Goal: Task Accomplishment & Management: Manage account settings

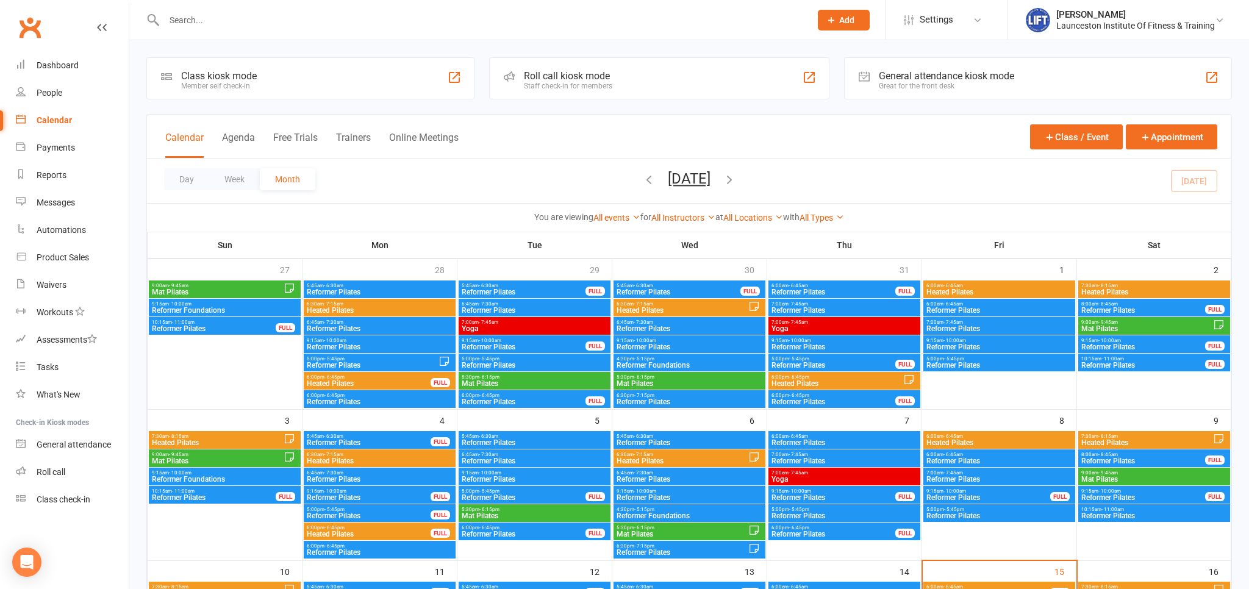
scroll to position [322, 0]
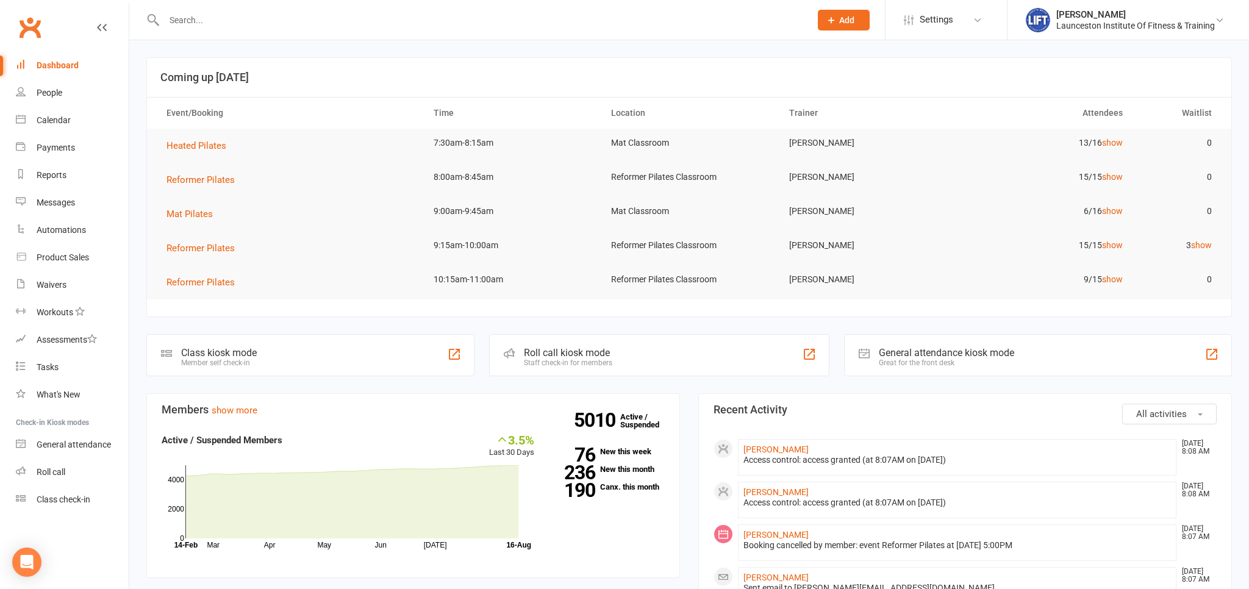
drag, startPoint x: 173, startPoint y: 30, endPoint x: 170, endPoint y: 23, distance: 7.7
click at [172, 28] on div at bounding box center [474, 20] width 656 height 40
click at [170, 23] on input "text" at bounding box center [481, 20] width 642 height 17
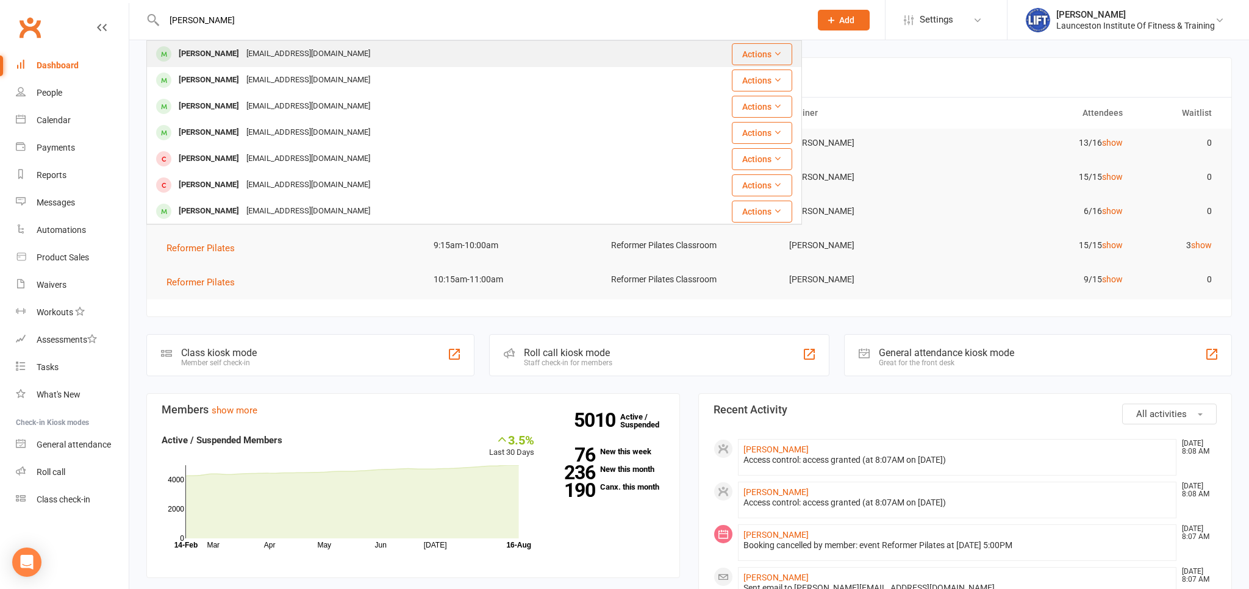
type input "haylee butler"
click at [183, 54] on div "Haylee Butler" at bounding box center [209, 54] width 68 height 18
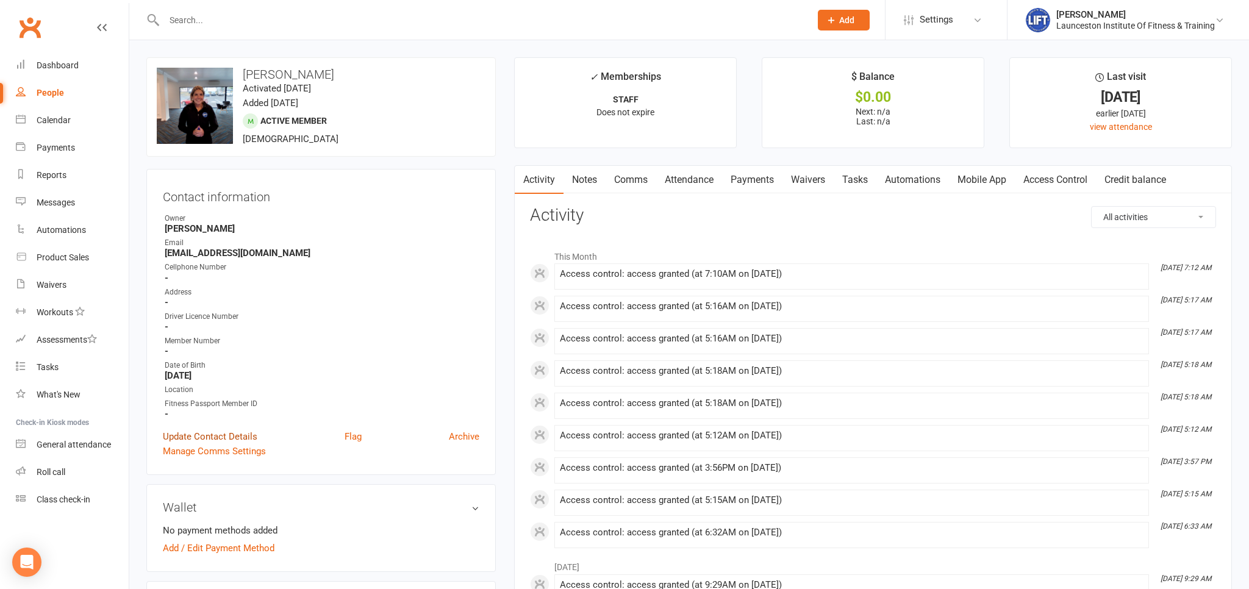
click at [229, 440] on link "Update Contact Details" at bounding box center [210, 436] width 95 height 15
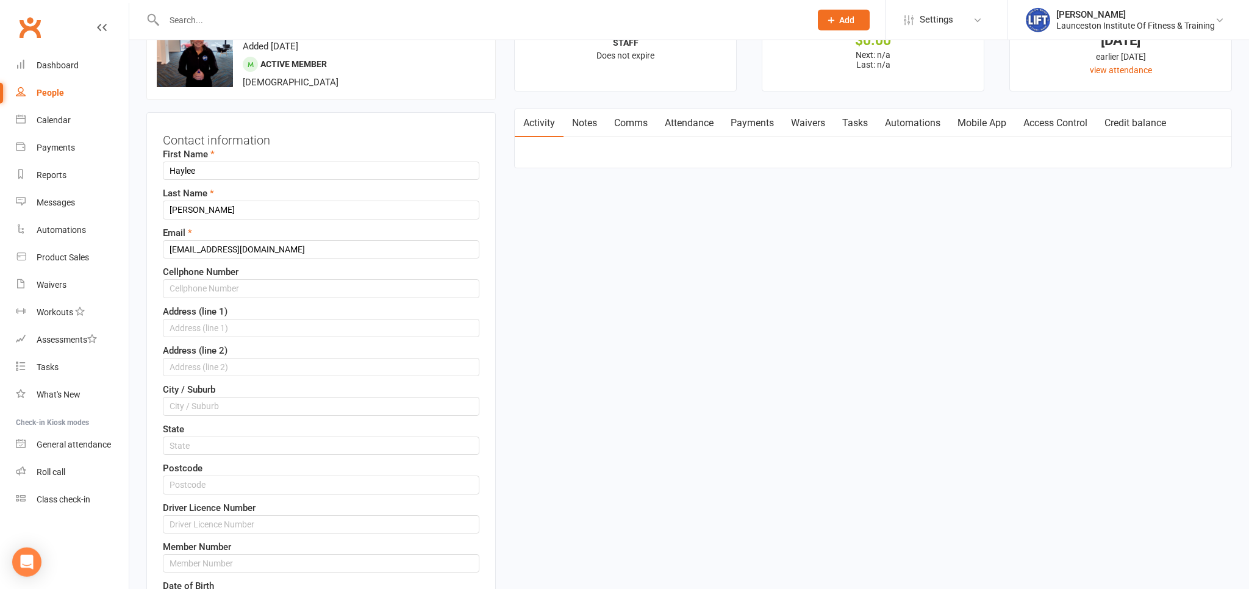
scroll to position [57, 0]
drag, startPoint x: 188, startPoint y: 205, endPoint x: 113, endPoint y: 212, distance: 75.3
click at [195, 209] on input "Butler" at bounding box center [321, 209] width 317 height 18
type input "B"
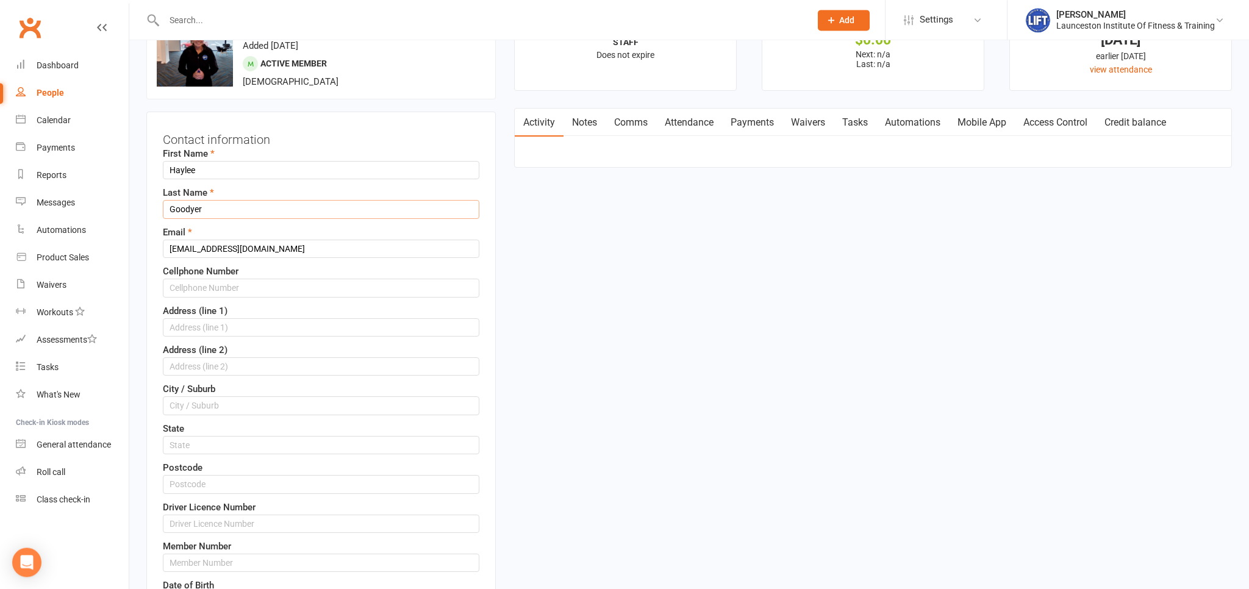
type input "Goodyer"
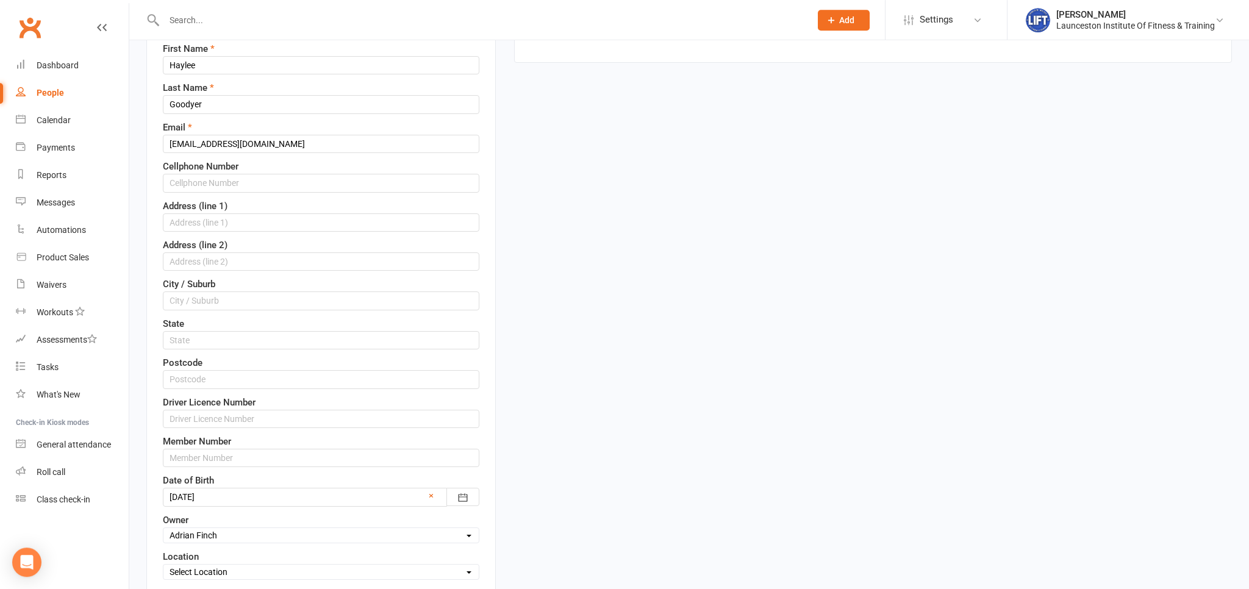
scroll to position [315, 0]
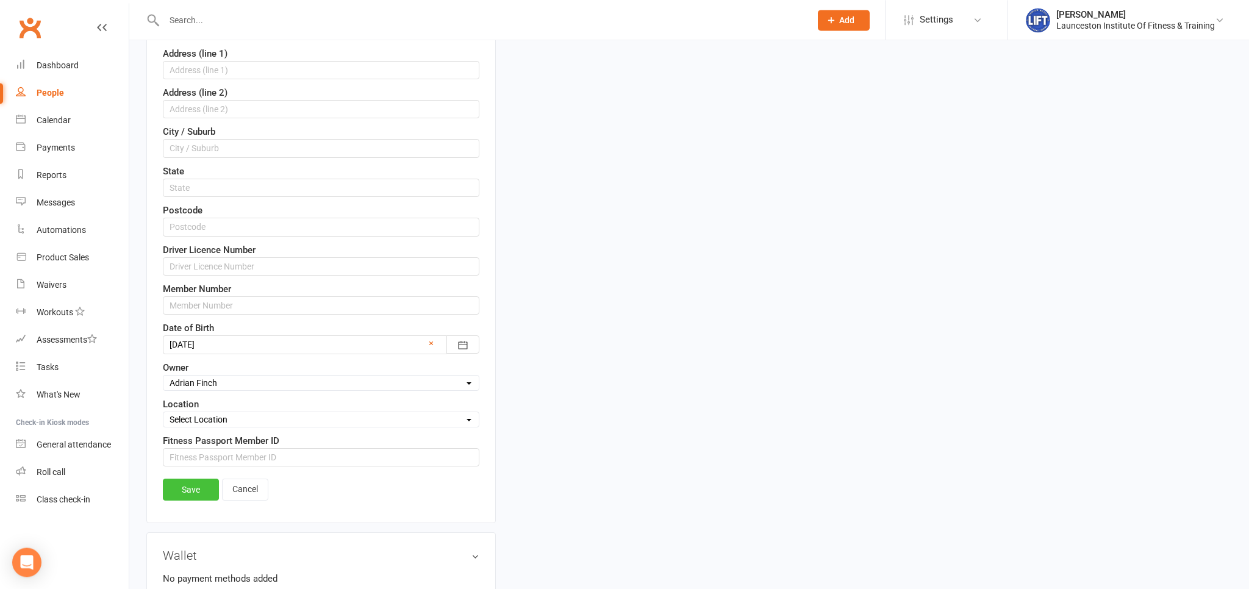
click at [195, 483] on link "Save" at bounding box center [191, 490] width 56 height 22
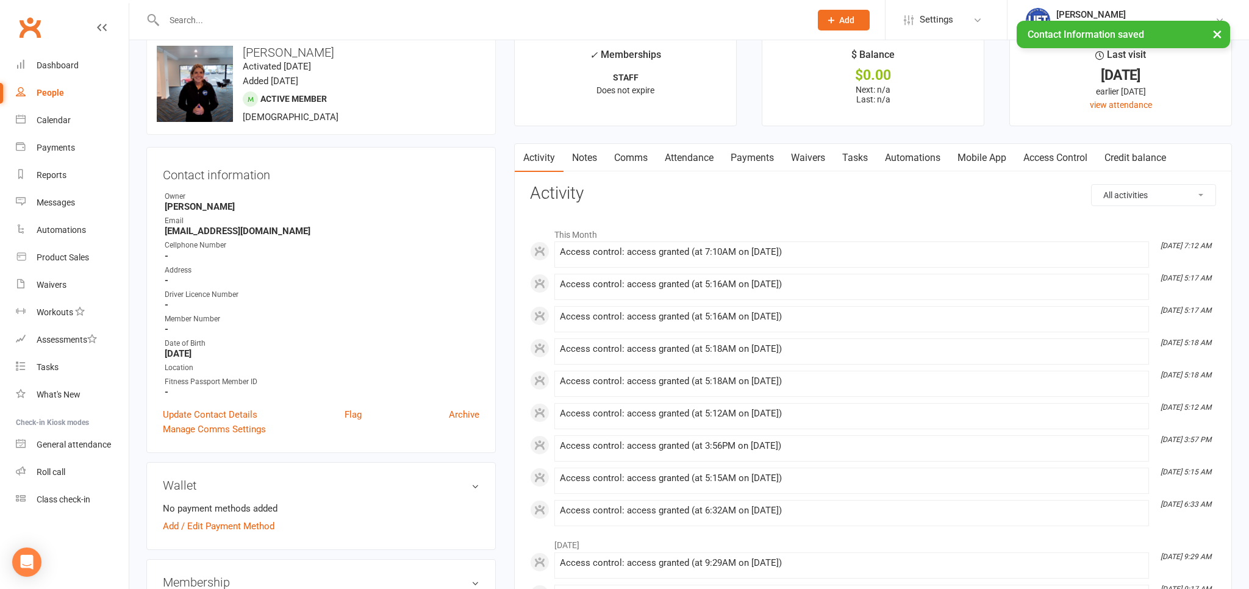
scroll to position [0, 0]
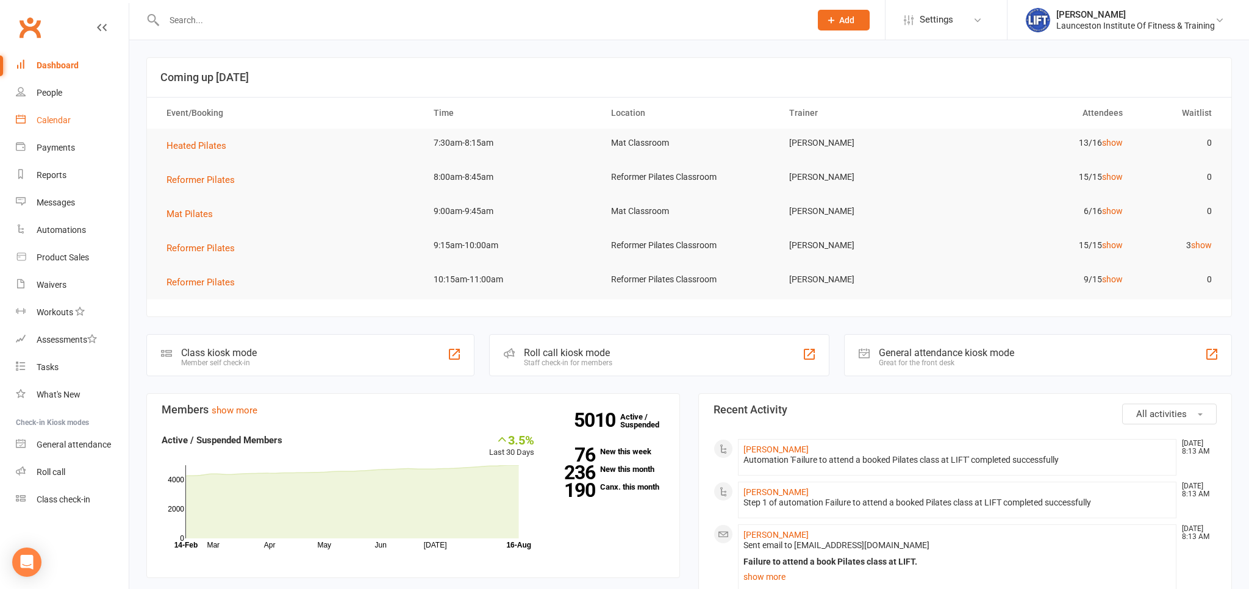
click at [47, 118] on div "Calendar" at bounding box center [54, 120] width 34 height 10
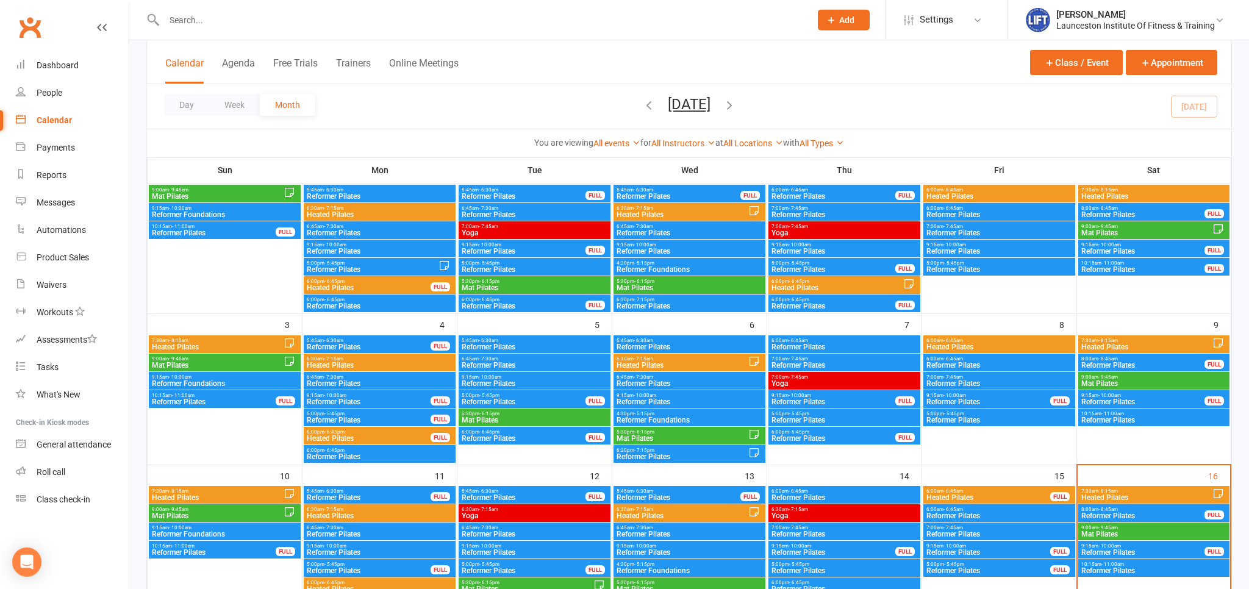
scroll to position [129, 0]
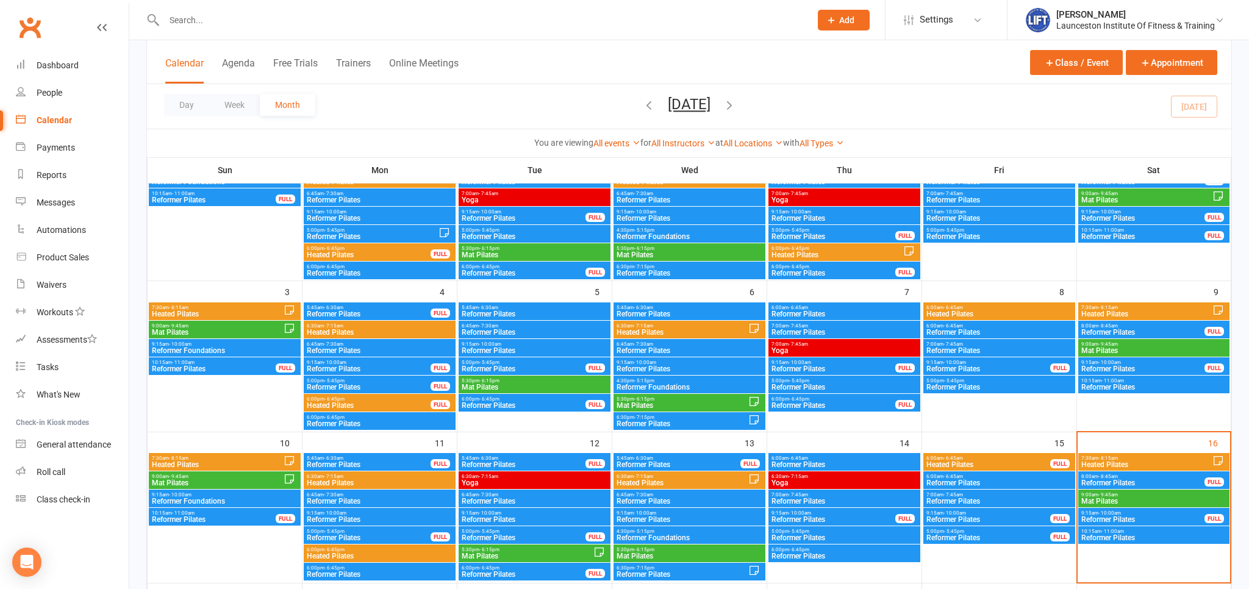
click at [1138, 460] on span "7:30am - 8:15am" at bounding box center [1147, 458] width 132 height 5
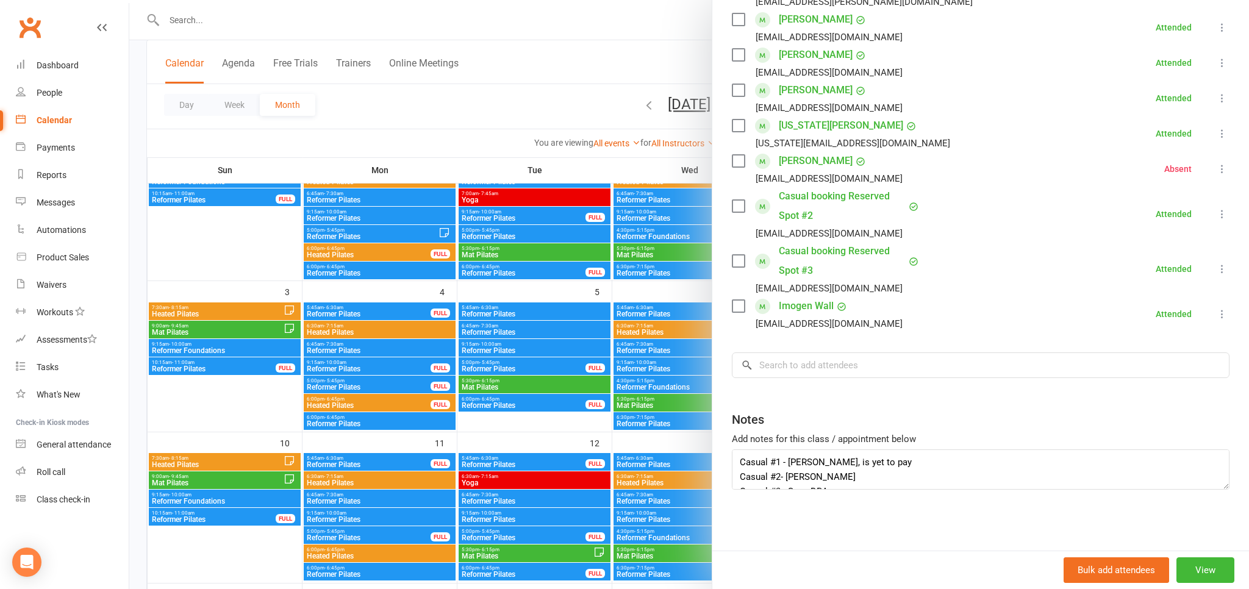
scroll to position [15, 0]
click at [845, 465] on textarea "Casual #1 - Abbey Smith, is yet to pay Casual #2- Emily Payne Casual #3 - Sage …" at bounding box center [981, 470] width 498 height 40
type textarea "Casual #1 - Abbey Smith, is yet to pay Casual #2- Emily Payne - Needs to pay Ca…"
click at [912, 516] on div "Class kiosk mode Roll call 7:30 AM - 8:15 AM, Saturday, August, 16, 2025 with N…" at bounding box center [980, 114] width 537 height 912
click at [531, 11] on div at bounding box center [689, 294] width 1120 height 589
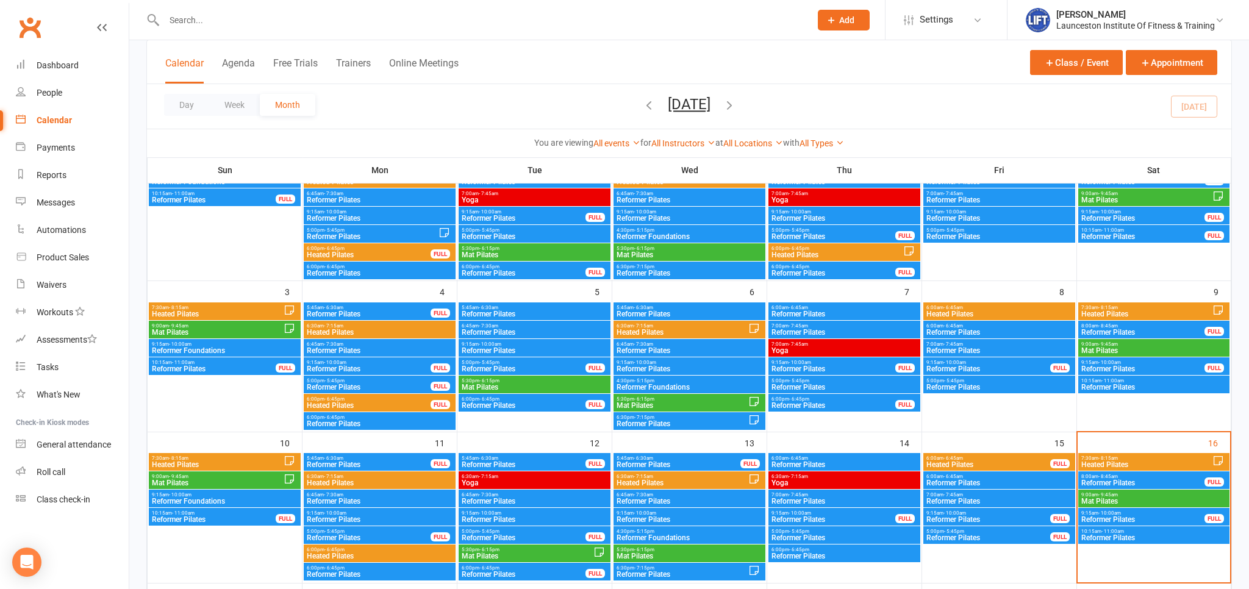
click at [62, 116] on div "Calendar" at bounding box center [54, 120] width 35 height 10
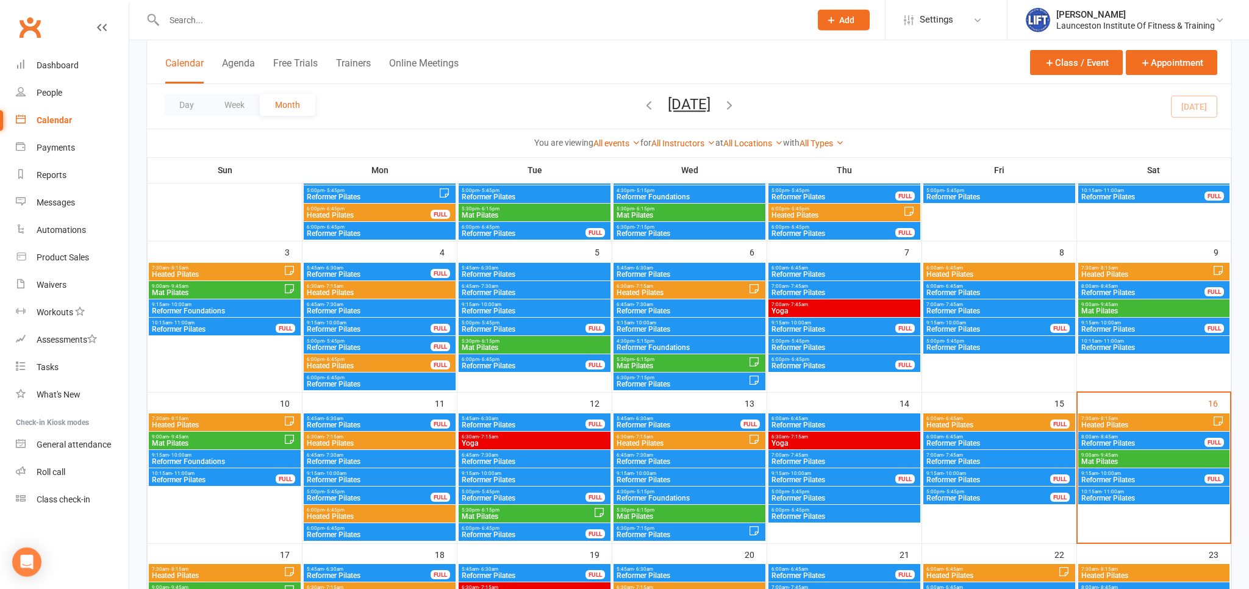
scroll to position [193, 0]
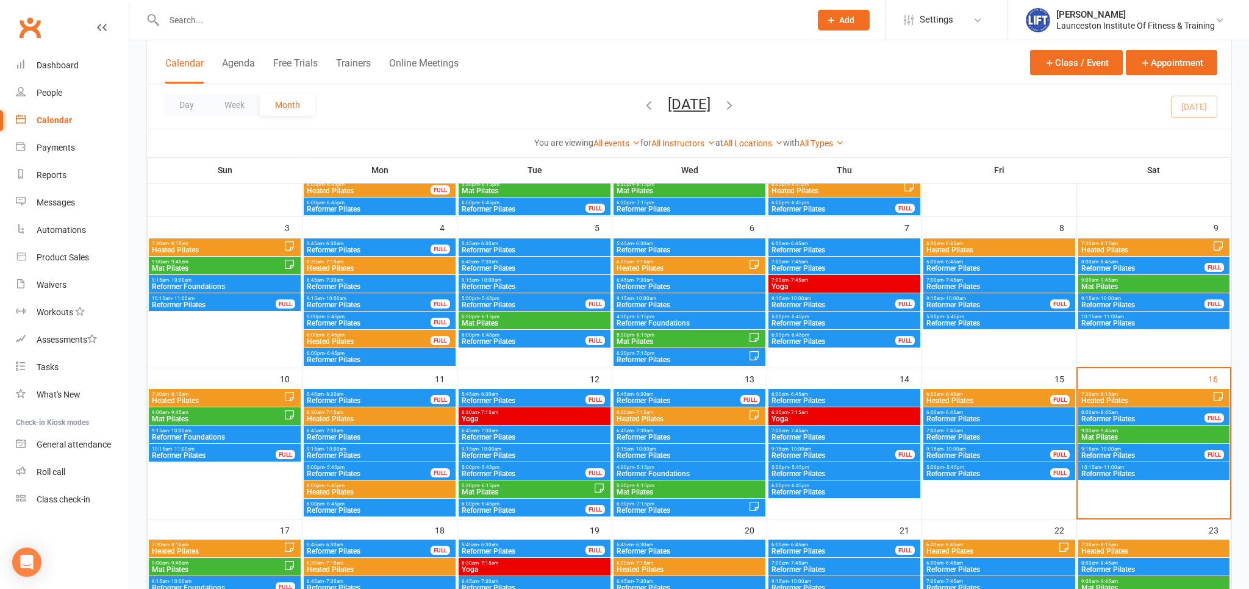
click at [979, 475] on span "Reformer Pilates" at bounding box center [988, 473] width 125 height 7
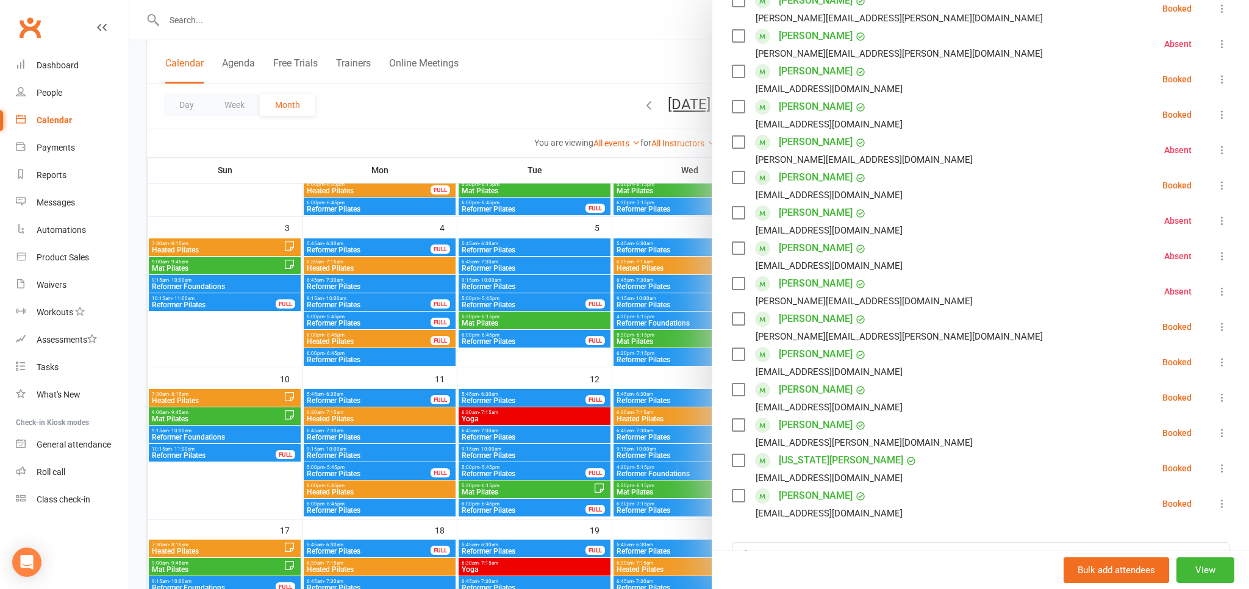
scroll to position [337, 0]
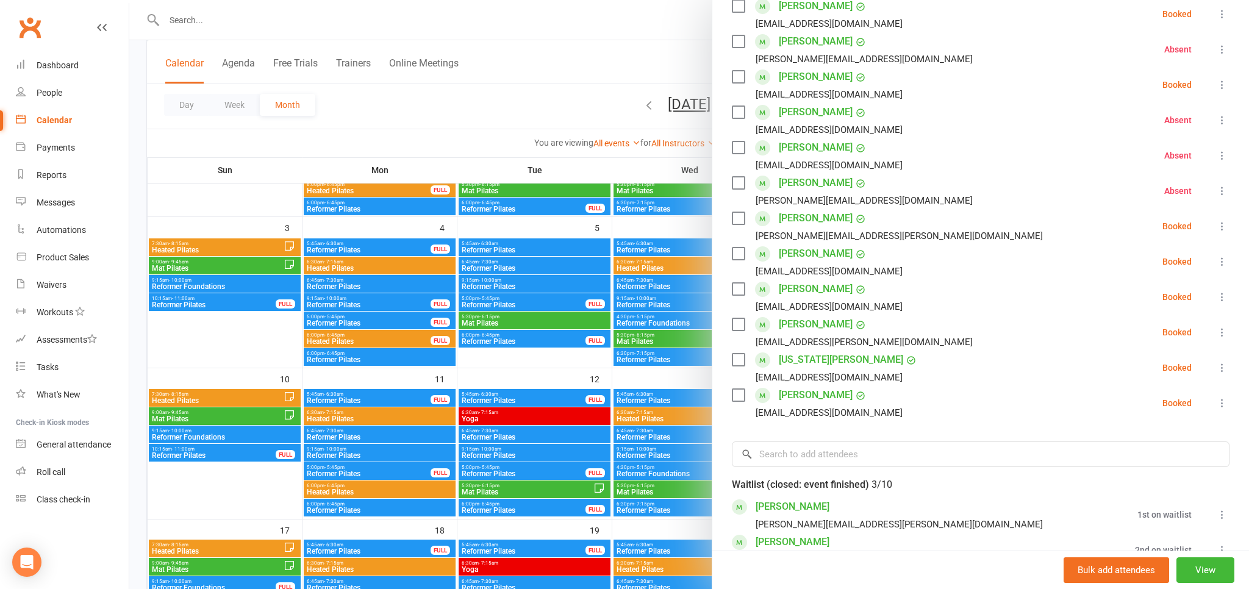
click at [565, 65] on div at bounding box center [689, 294] width 1120 height 589
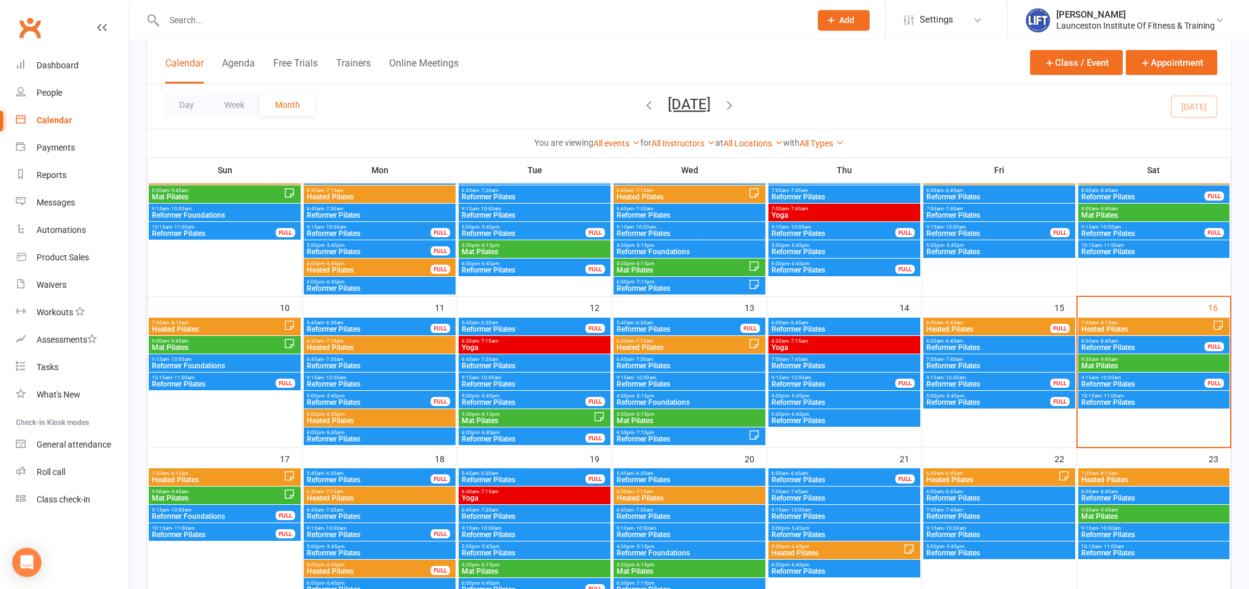
scroll to position [322, 0]
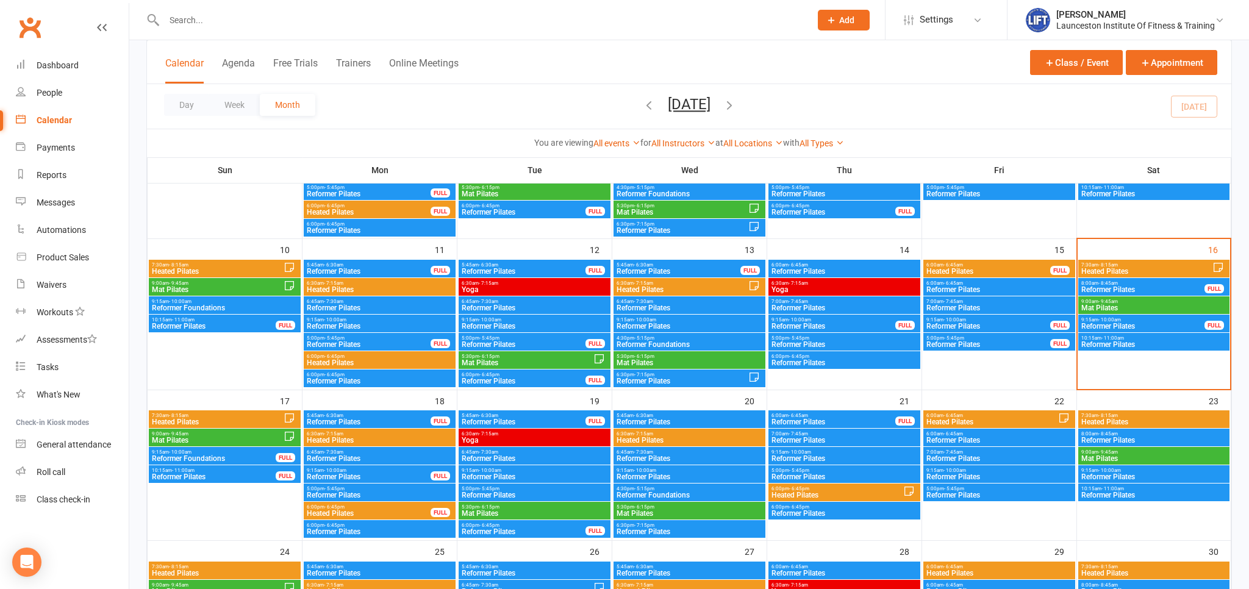
click at [248, 20] on input "text" at bounding box center [481, 20] width 642 height 17
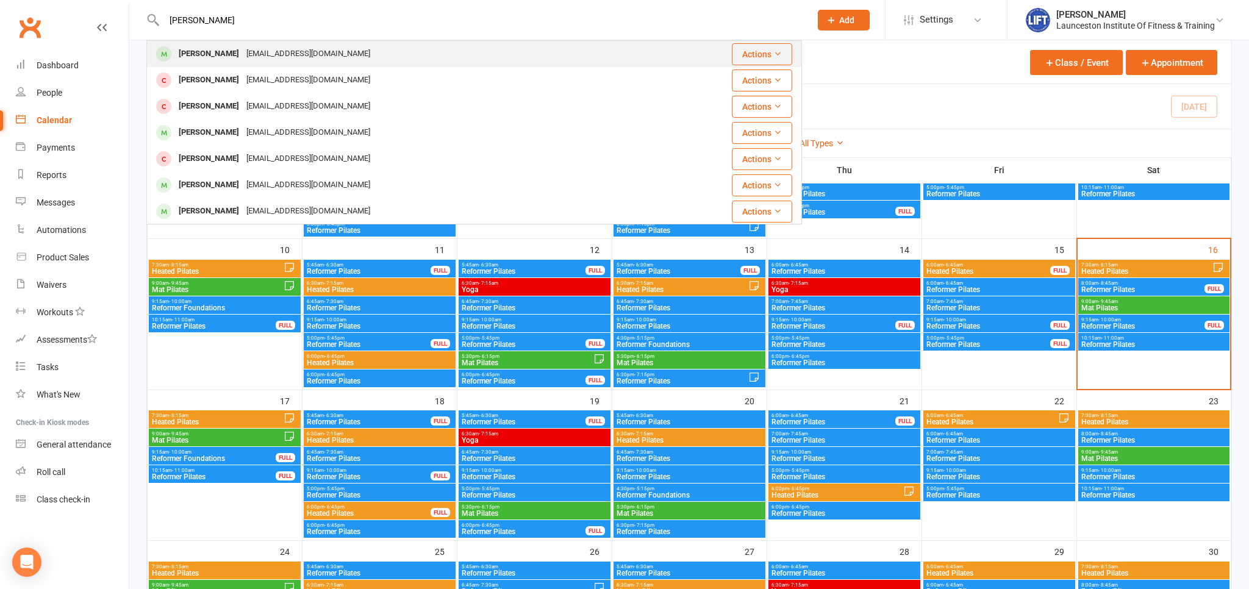
type input "staci sturzaker"
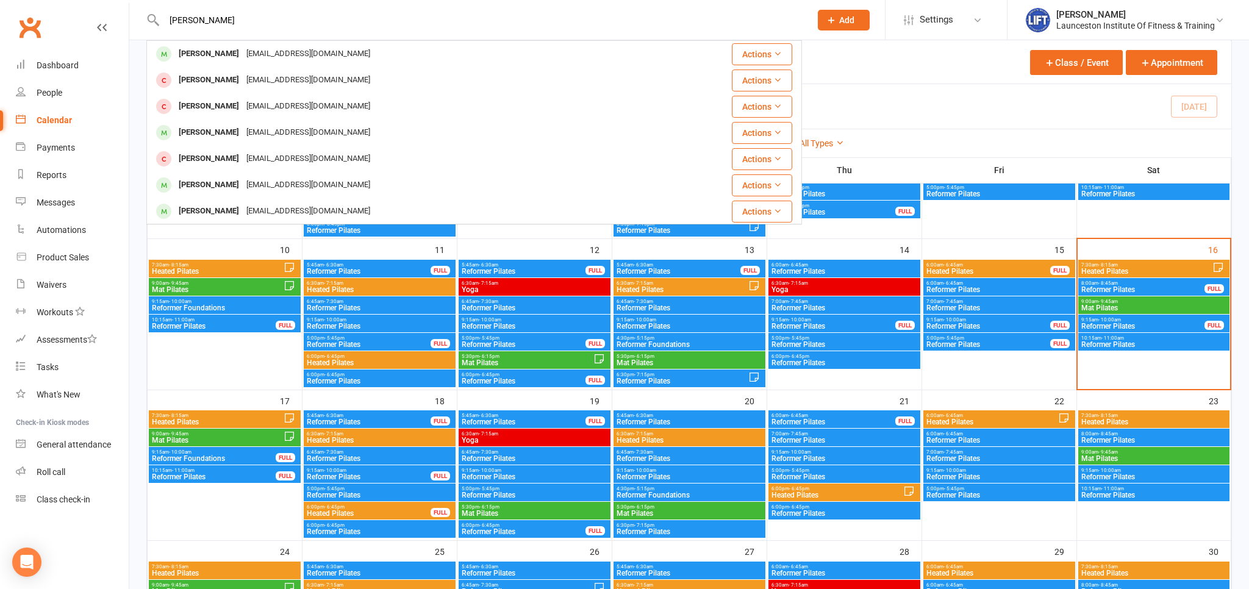
drag, startPoint x: 240, startPoint y: 49, endPoint x: 322, endPoint y: 57, distance: 82.7
click at [243, 49] on div "Sturzaker11@bigpond.com" at bounding box center [308, 54] width 131 height 18
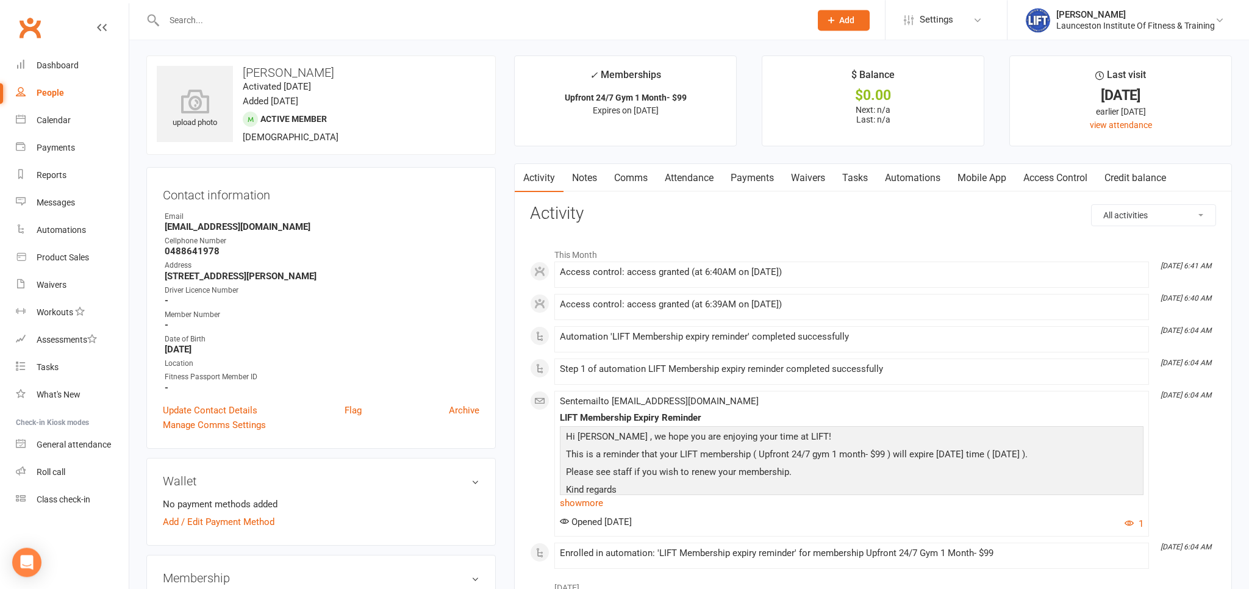
scroll to position [193, 0]
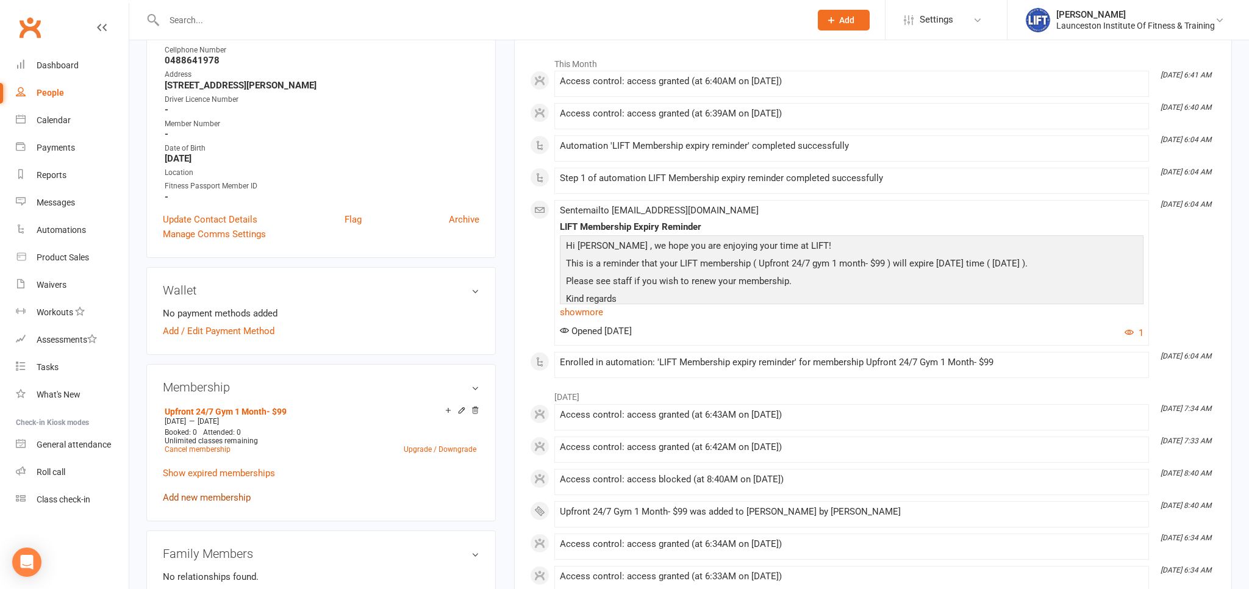
click at [232, 499] on link "Add new membership" at bounding box center [207, 497] width 88 height 11
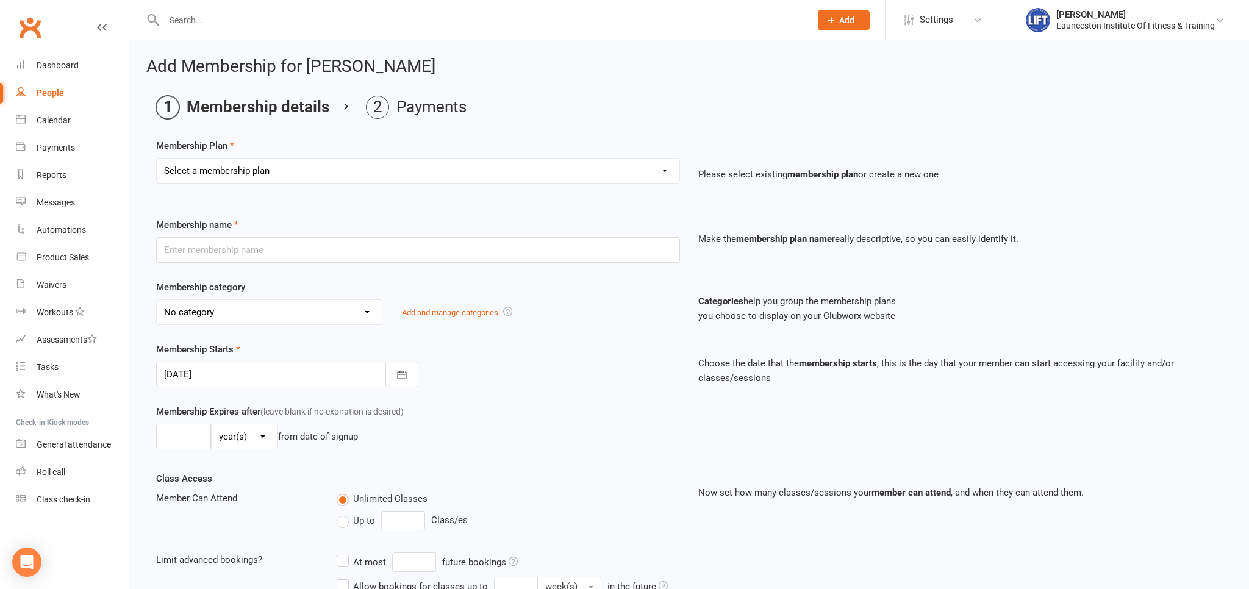
select select "6"
click option "Upfront 24/7 Gym 1 Month- $99" at bounding box center [0, 0] width 0 height 0
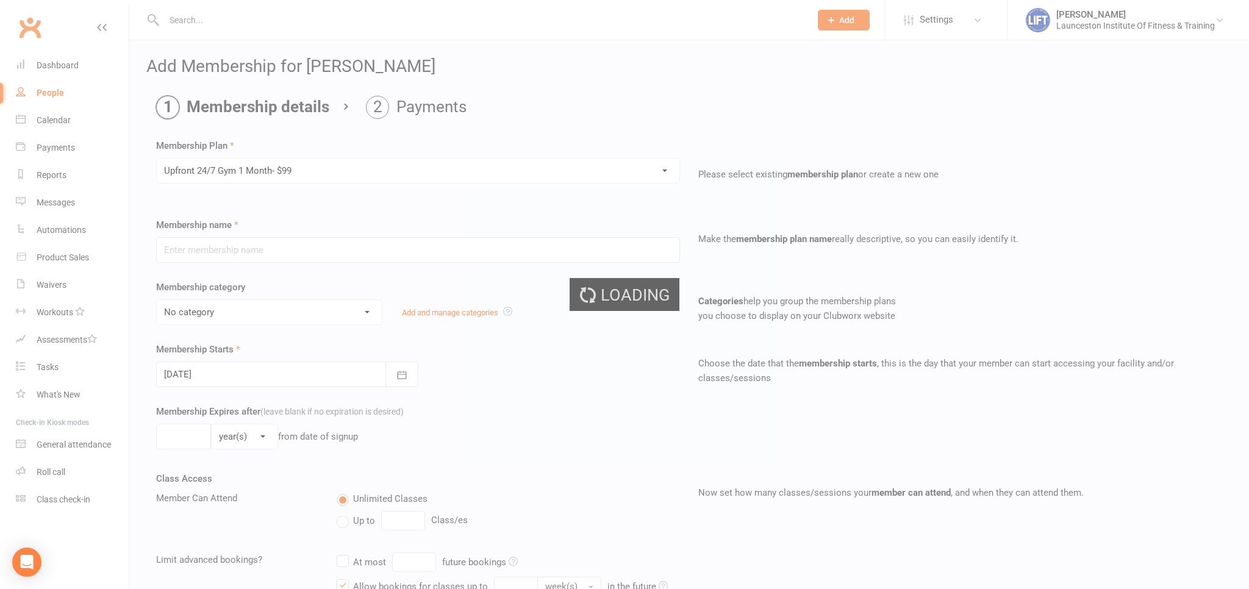
type input "Upfront 24/7 Gym 1 Month- $99"
select select "31"
type input "1"
select select "2"
type input "1"
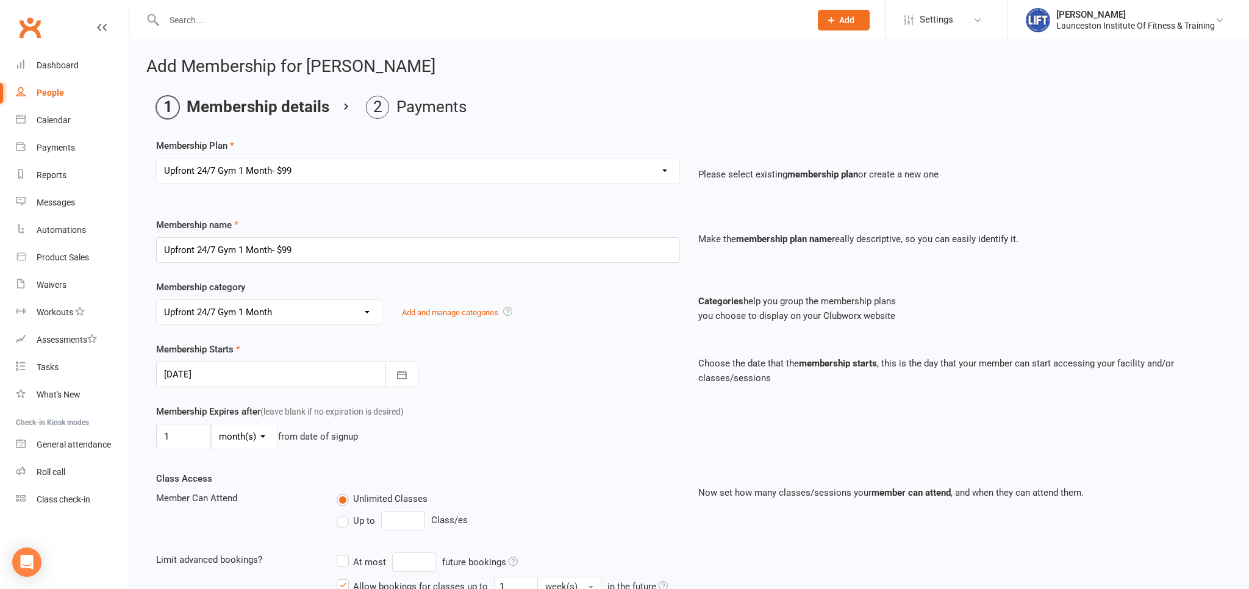
click at [239, 381] on div at bounding box center [287, 375] width 262 height 26
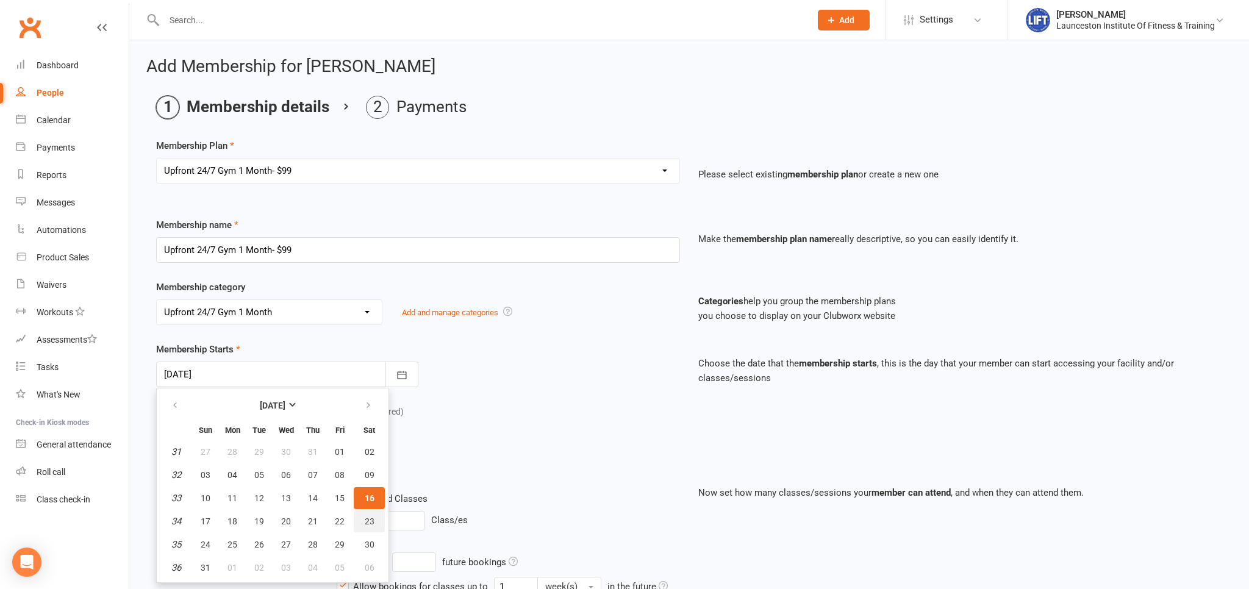
click at [363, 524] on button "23" at bounding box center [369, 522] width 31 height 22
type input "23 Aug 2025"
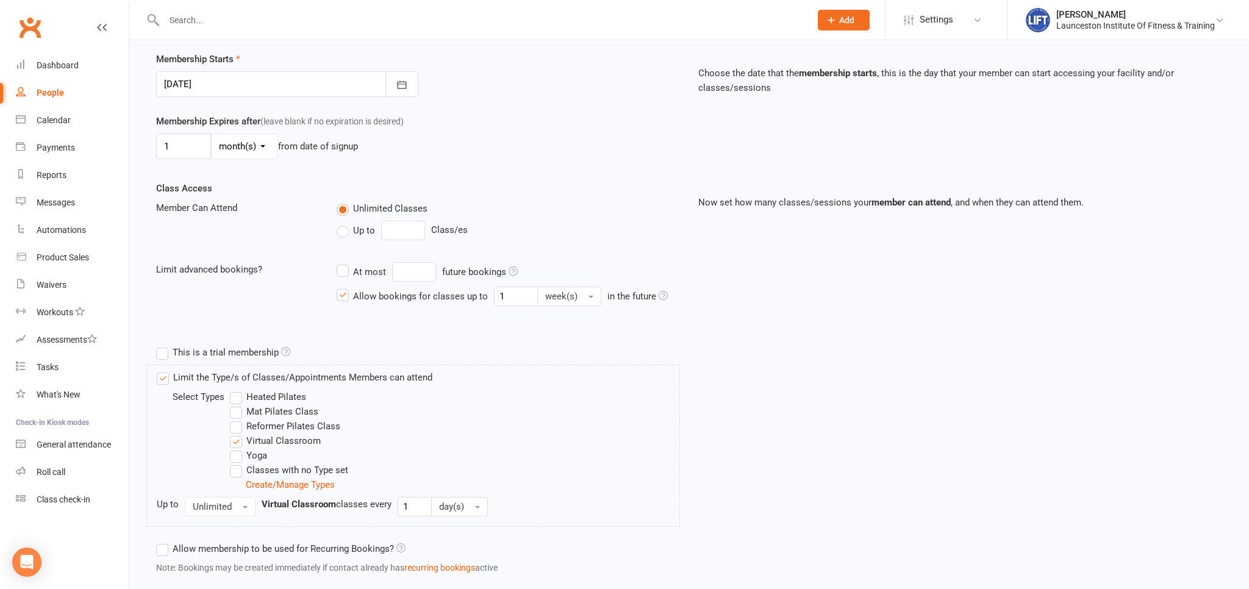
scroll to position [322, 0]
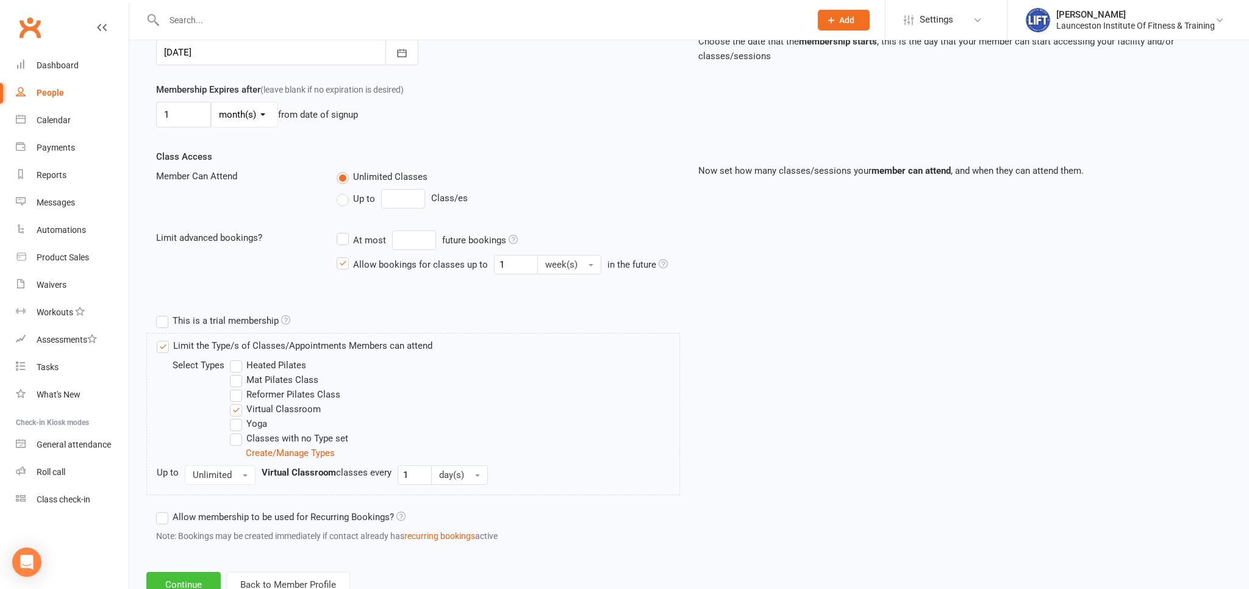
click at [204, 579] on button "Continue" at bounding box center [183, 585] width 74 height 26
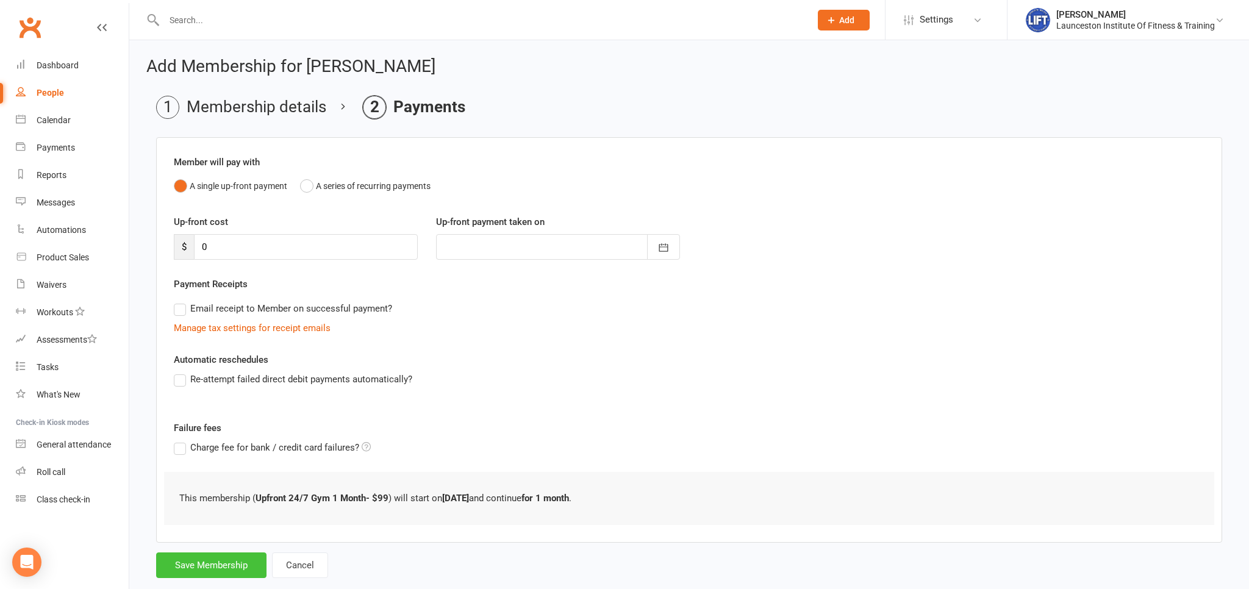
click at [210, 568] on button "Save Membership" at bounding box center [211, 566] width 110 height 26
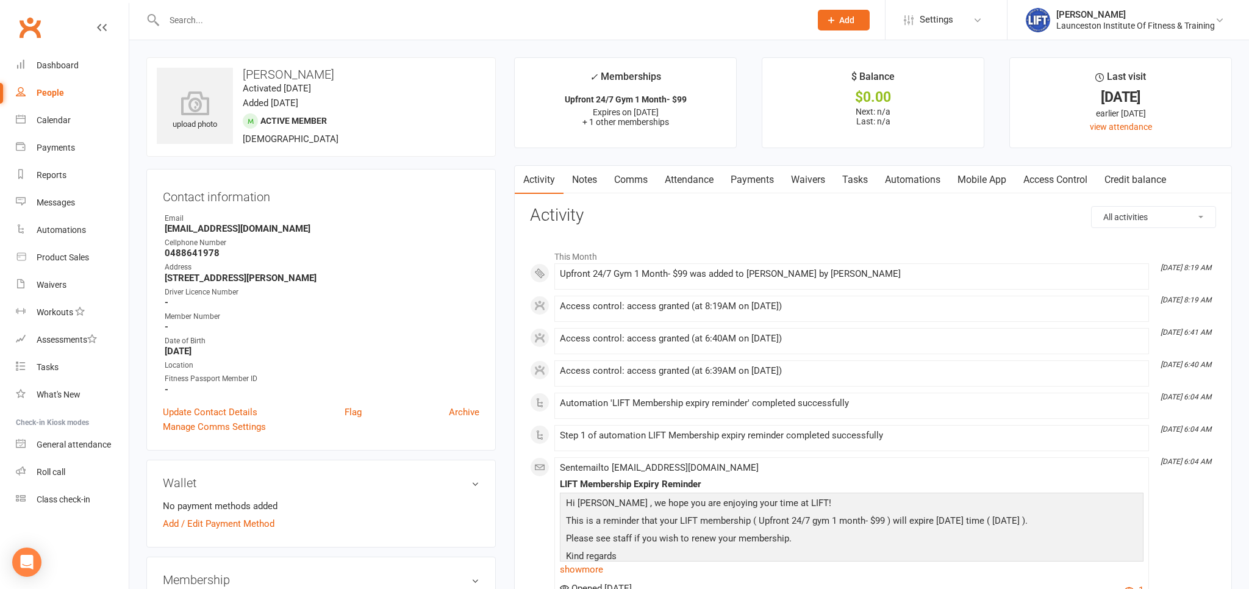
click at [1063, 176] on link "Access Control" at bounding box center [1055, 180] width 81 height 28
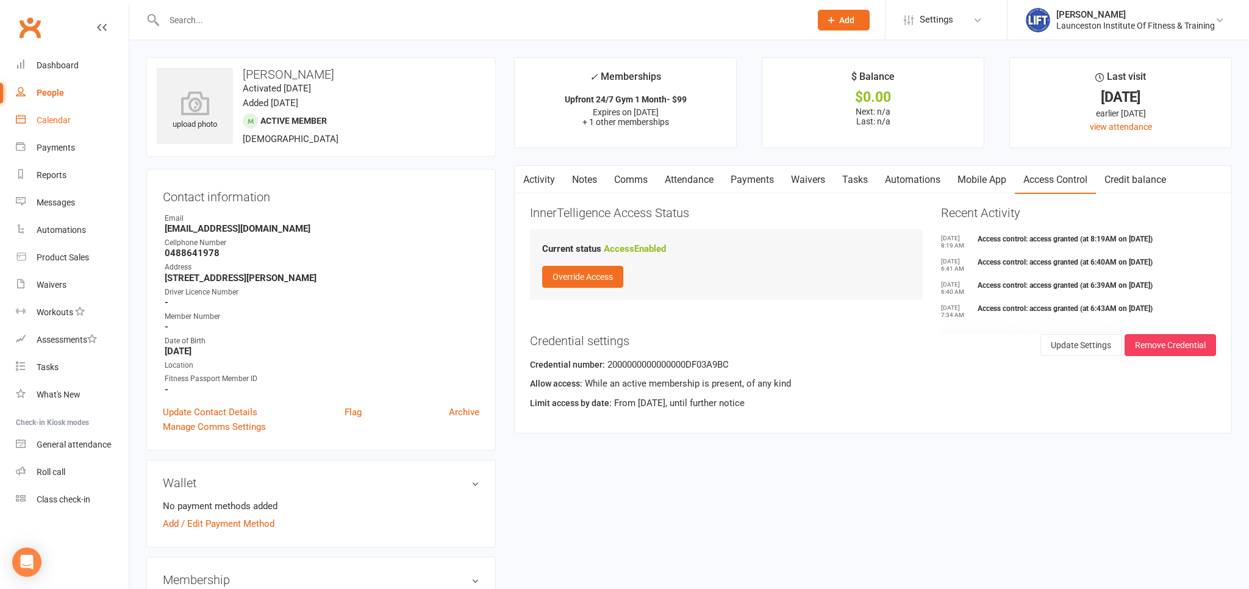
click at [60, 112] on link "Calendar" at bounding box center [72, 120] width 113 height 27
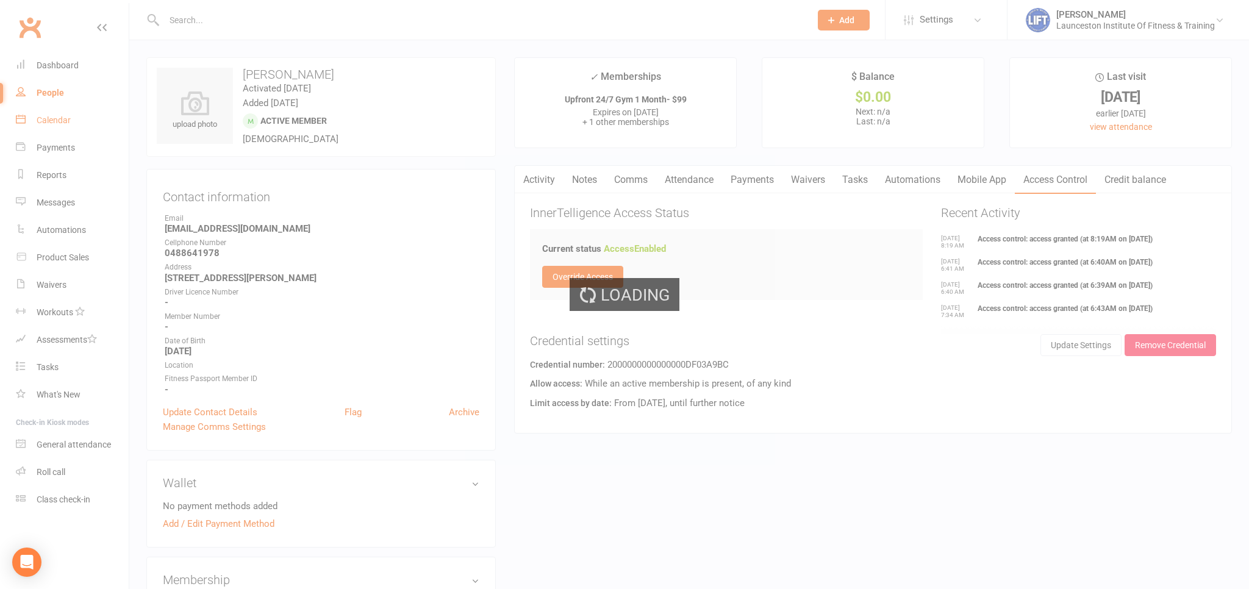
click at [60, 112] on div "Loading" at bounding box center [624, 294] width 1249 height 589
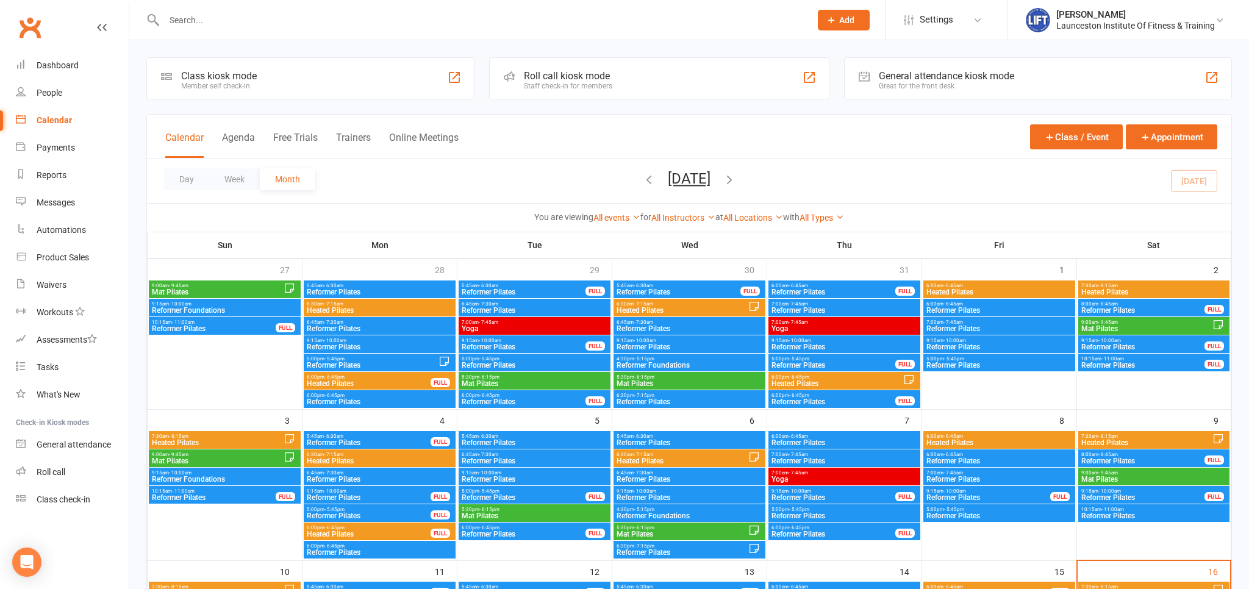
scroll to position [193, 0]
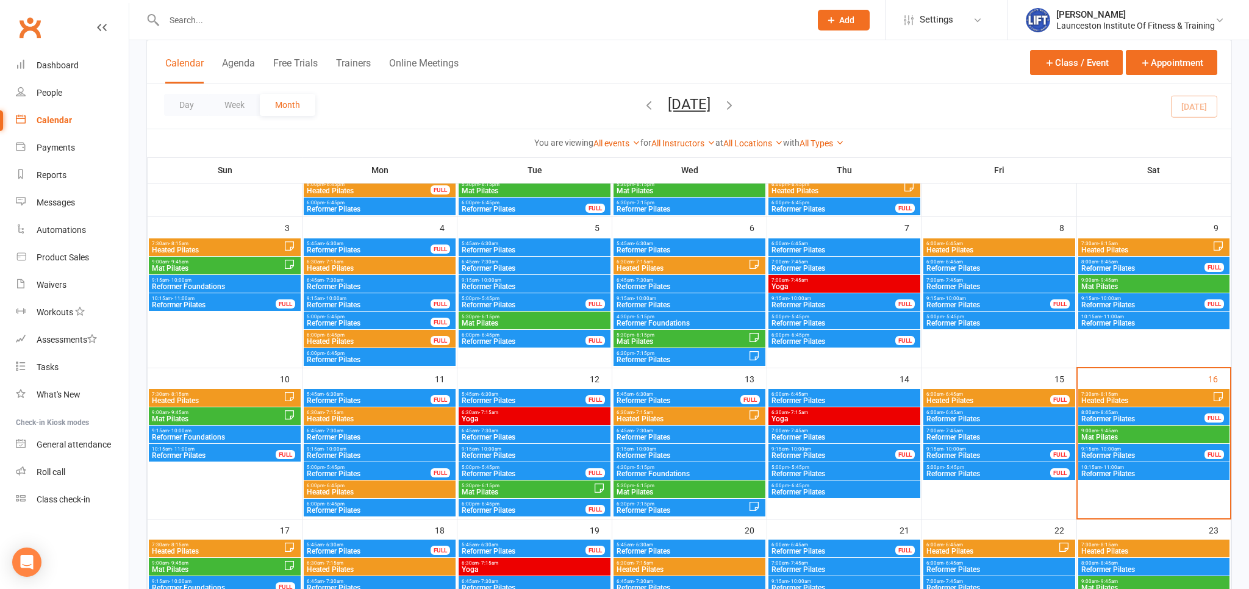
click at [1114, 397] on span "Heated Pilates" at bounding box center [1147, 400] width 132 height 7
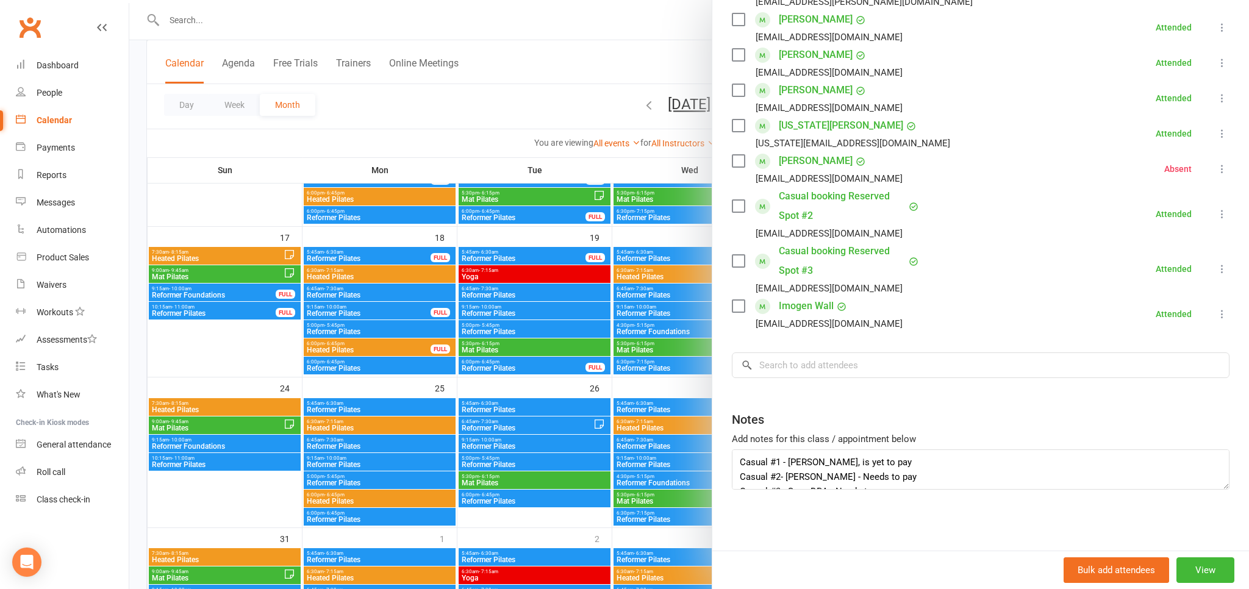
scroll to position [579, 0]
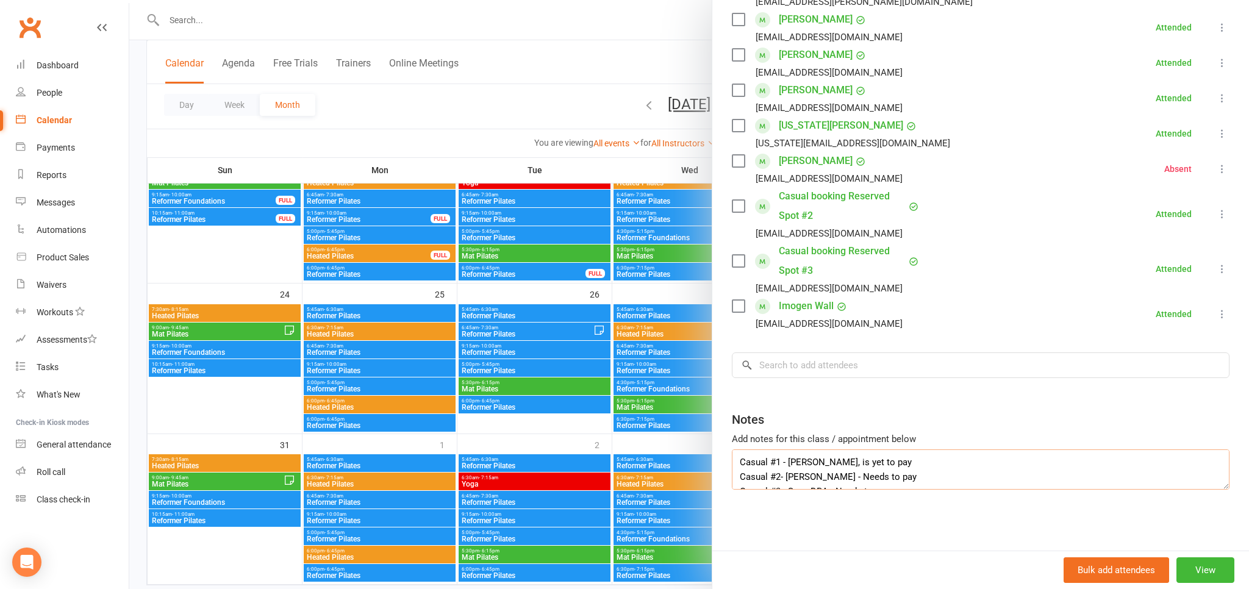
drag, startPoint x: 903, startPoint y: 462, endPoint x: 844, endPoint y: 465, distance: 59.2
click at [844, 465] on textarea "Casual #1 - Abbey Smith, is yet to pay Casual #2- Emily Payne - Needs to pay Ca…" at bounding box center [981, 470] width 498 height 40
drag, startPoint x: 897, startPoint y: 478, endPoint x: 841, endPoint y: 481, distance: 56.2
click at [841, 481] on textarea "Casual #1 - Abbey Smith, PAID Casual #2- Emily Payne - Needs to pay Casual #3 -…" at bounding box center [981, 470] width 498 height 40
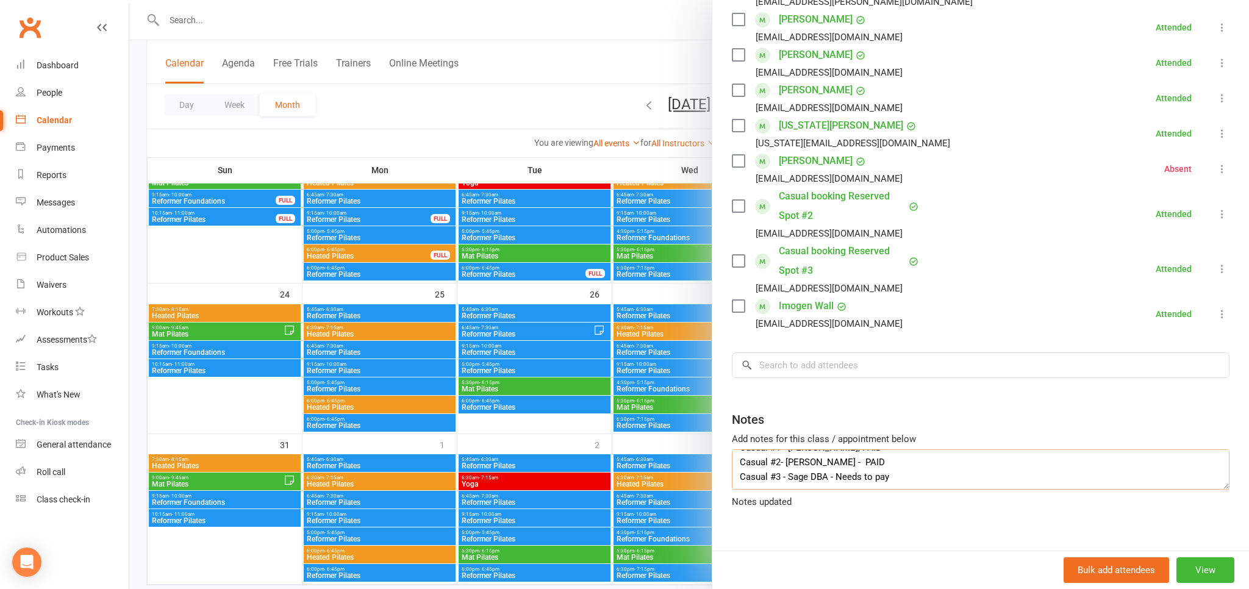
drag, startPoint x: 889, startPoint y: 479, endPoint x: 838, endPoint y: 481, distance: 51.2
click at [838, 481] on textarea "Casual #1 - Abbey Smith, PAID Casual #2- Emily Payne - PAID Casual #3 - Sage DB…" at bounding box center [981, 470] width 498 height 40
type textarea "Casual #1 - Abbey Smith, PAID Casual #2- Emily Payne - PAID Casual #3 - Sage DB…"
click at [582, 29] on div at bounding box center [689, 294] width 1120 height 589
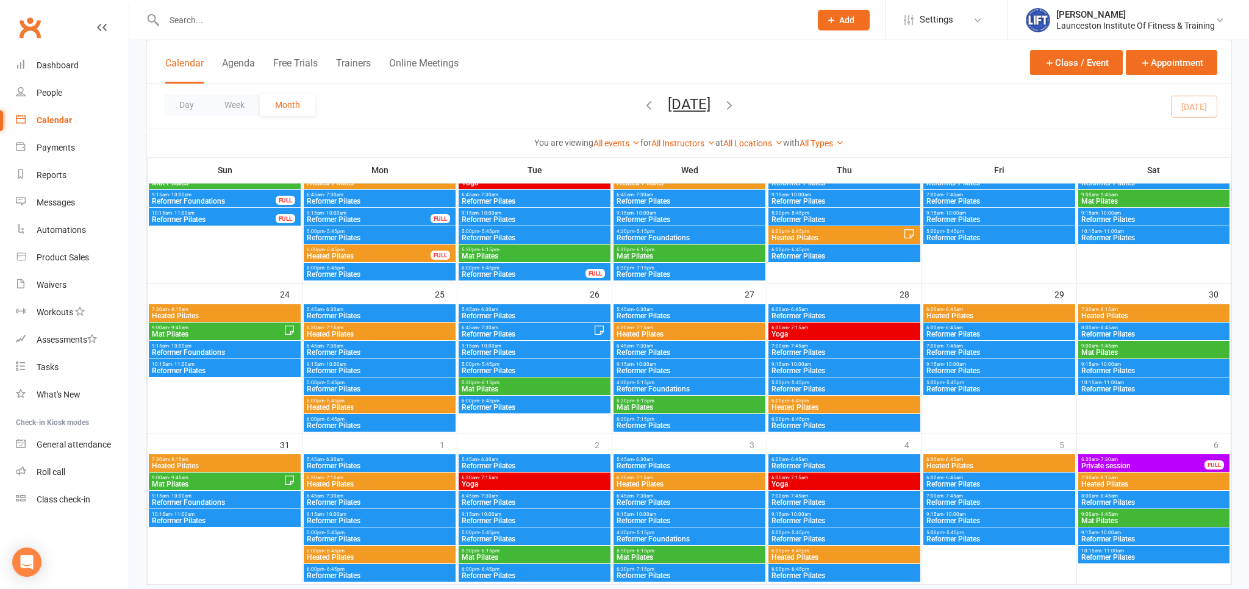
click at [1118, 464] on span "Private session" at bounding box center [1143, 465] width 124 height 7
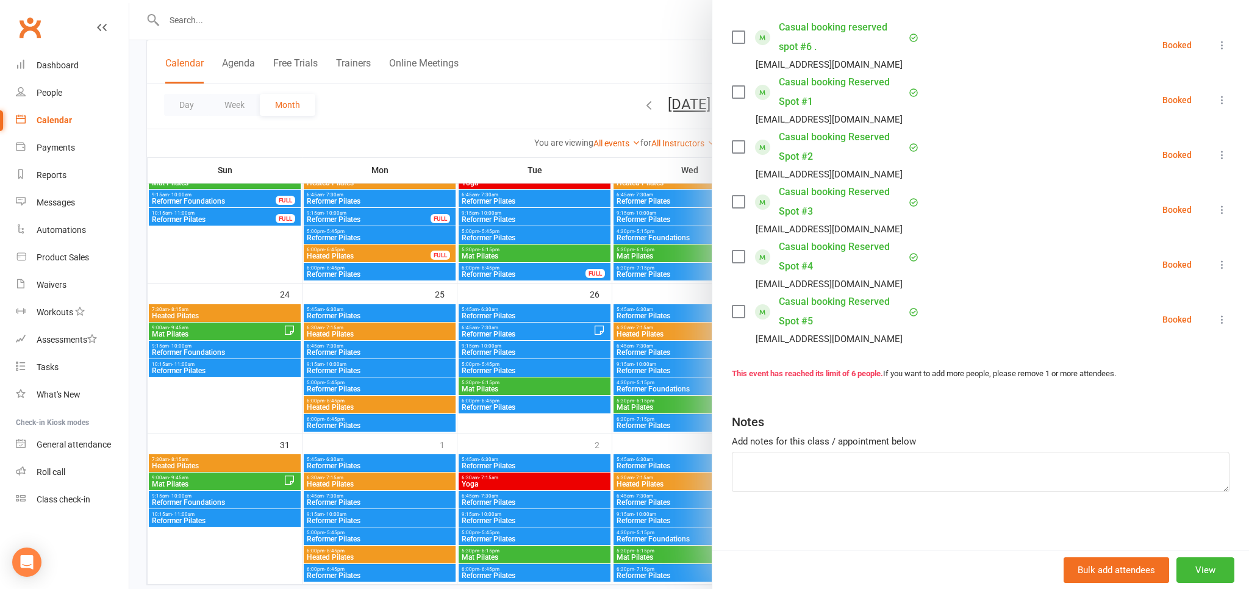
scroll to position [212, 0]
click at [544, 114] on div at bounding box center [689, 294] width 1120 height 589
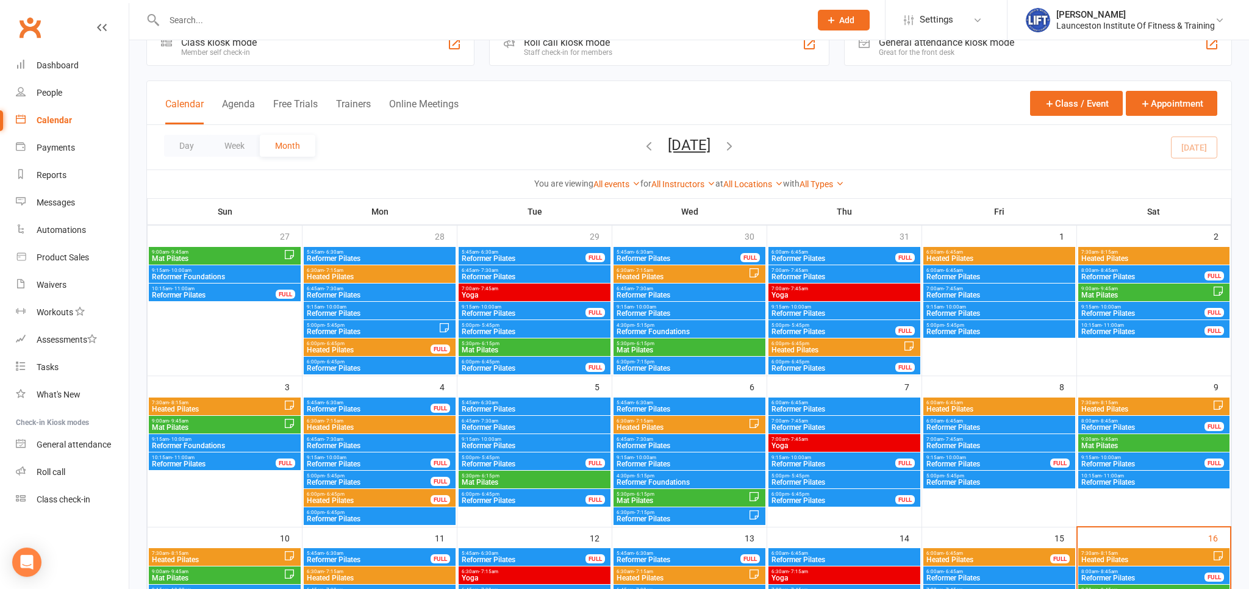
scroll to position [0, 0]
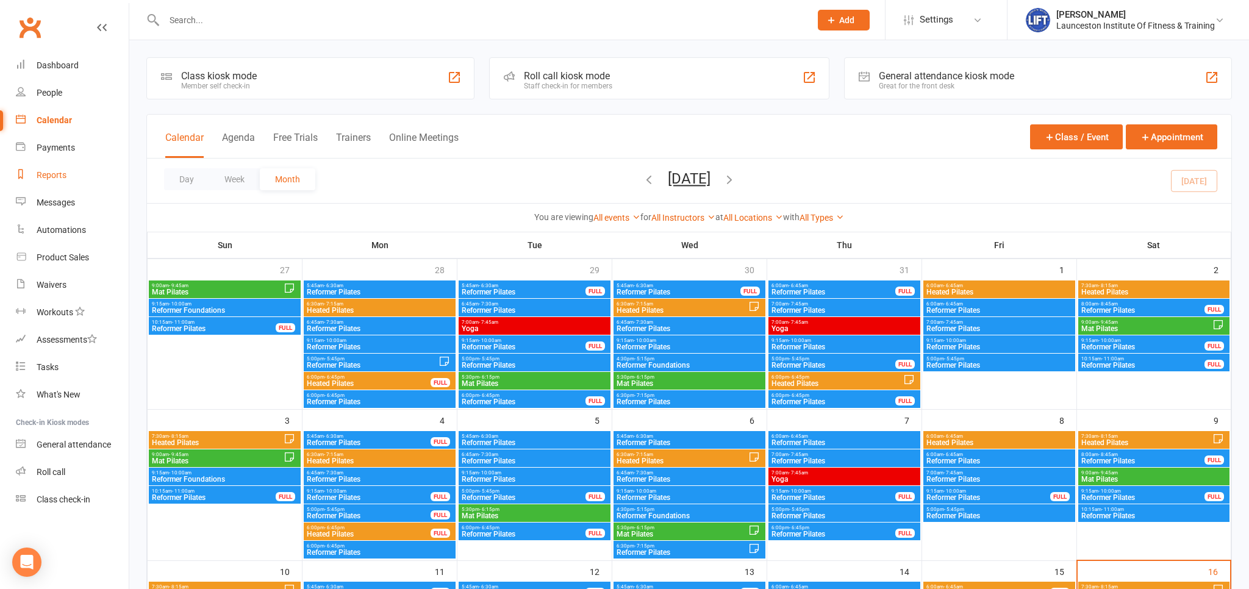
click at [43, 174] on div "Reports" at bounding box center [52, 175] width 30 height 10
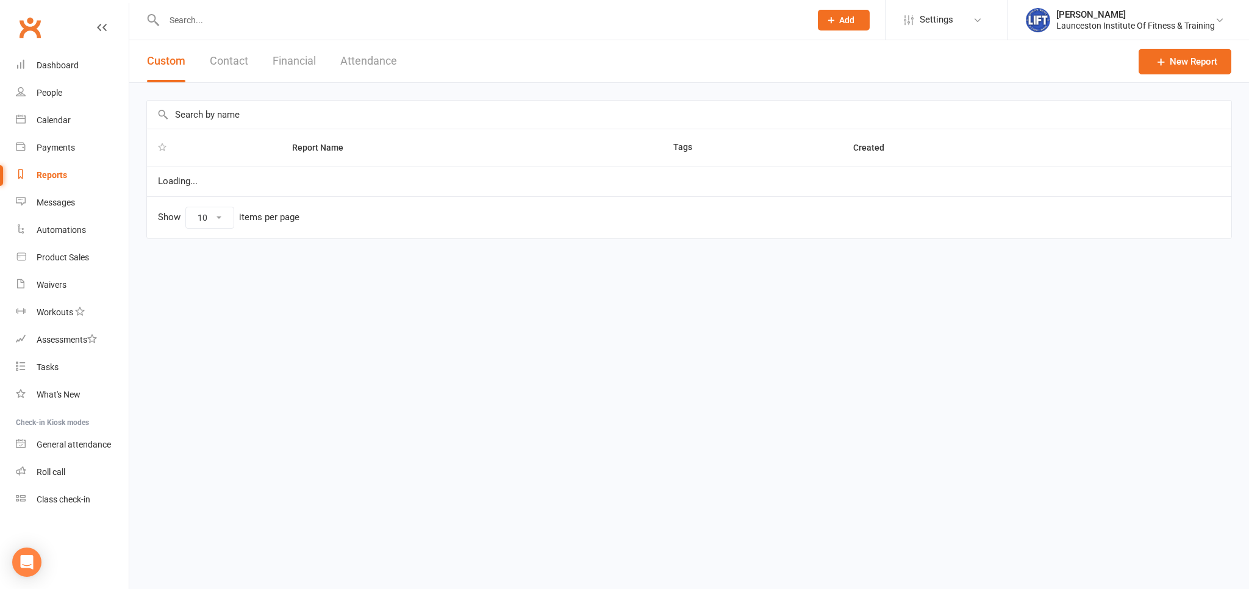
select select "100"
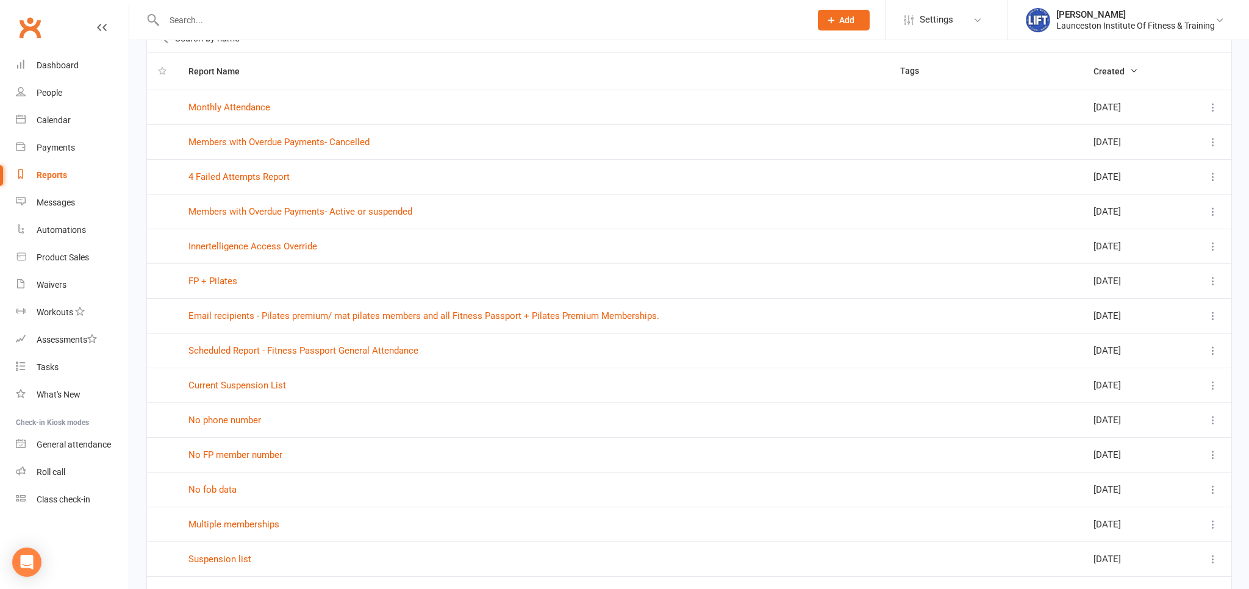
scroll to position [64, 0]
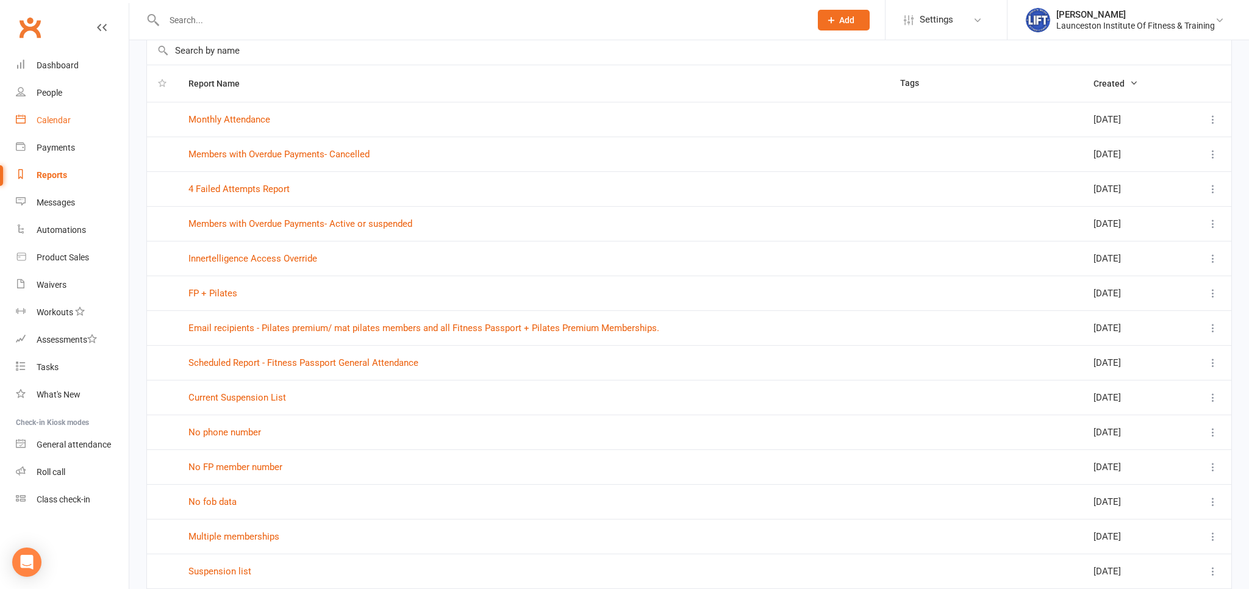
click at [68, 121] on div "Calendar" at bounding box center [54, 120] width 34 height 10
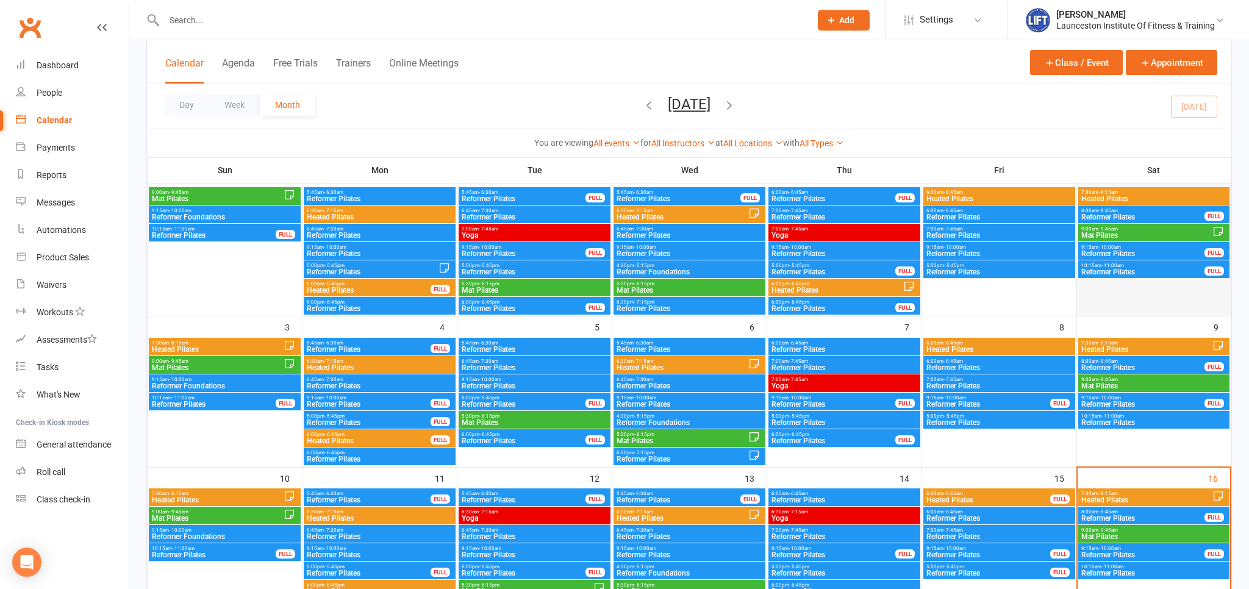
scroll to position [257, 0]
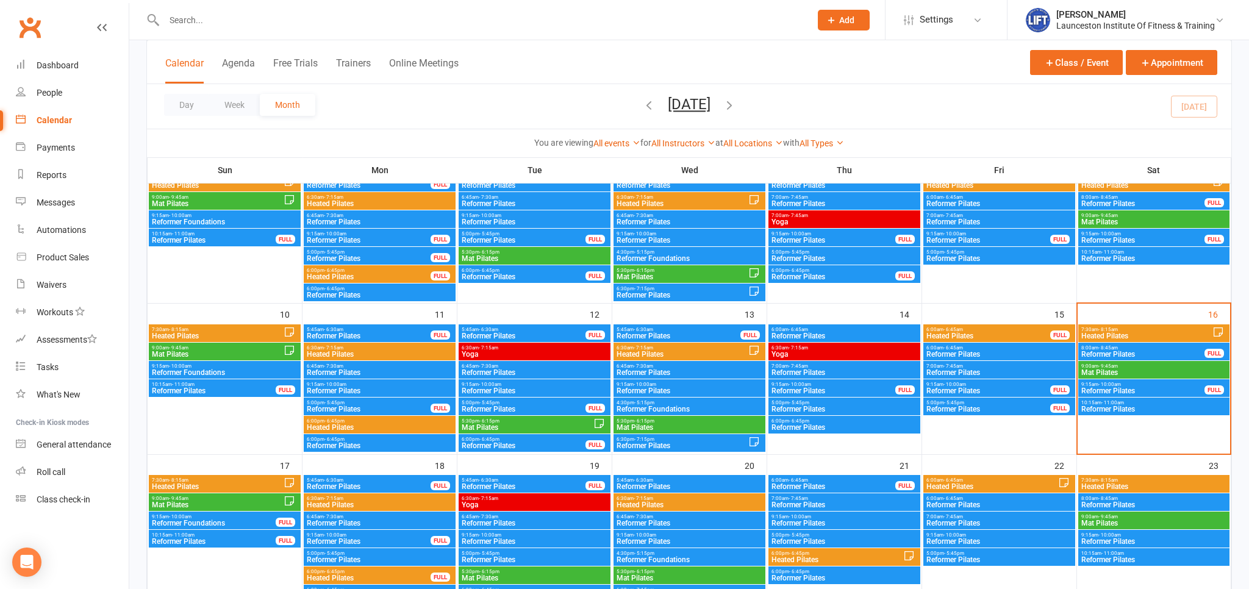
click at [217, 521] on span "Reformer Foundations" at bounding box center [213, 523] width 125 height 7
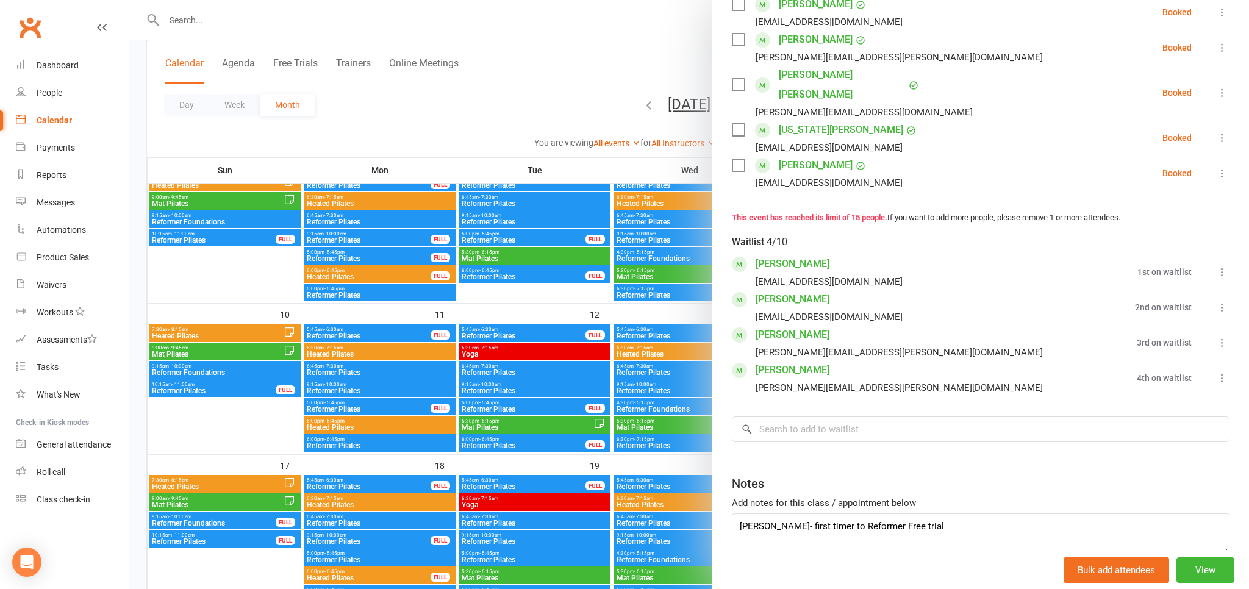
scroll to position [404, 0]
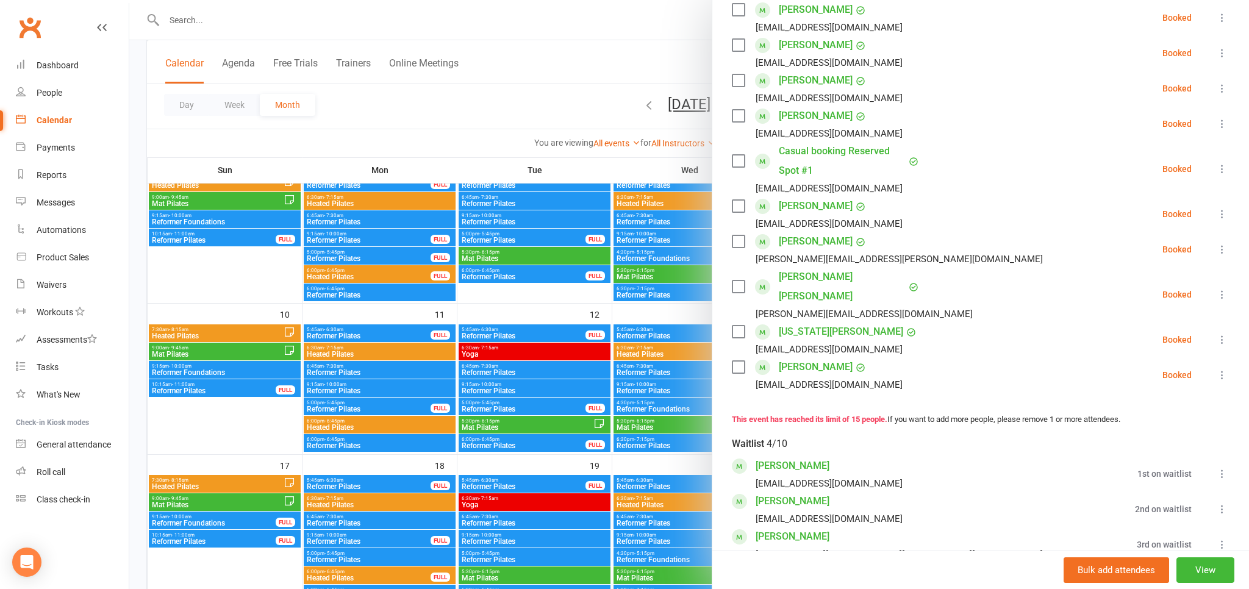
click at [1224, 173] on icon at bounding box center [1222, 169] width 12 height 12
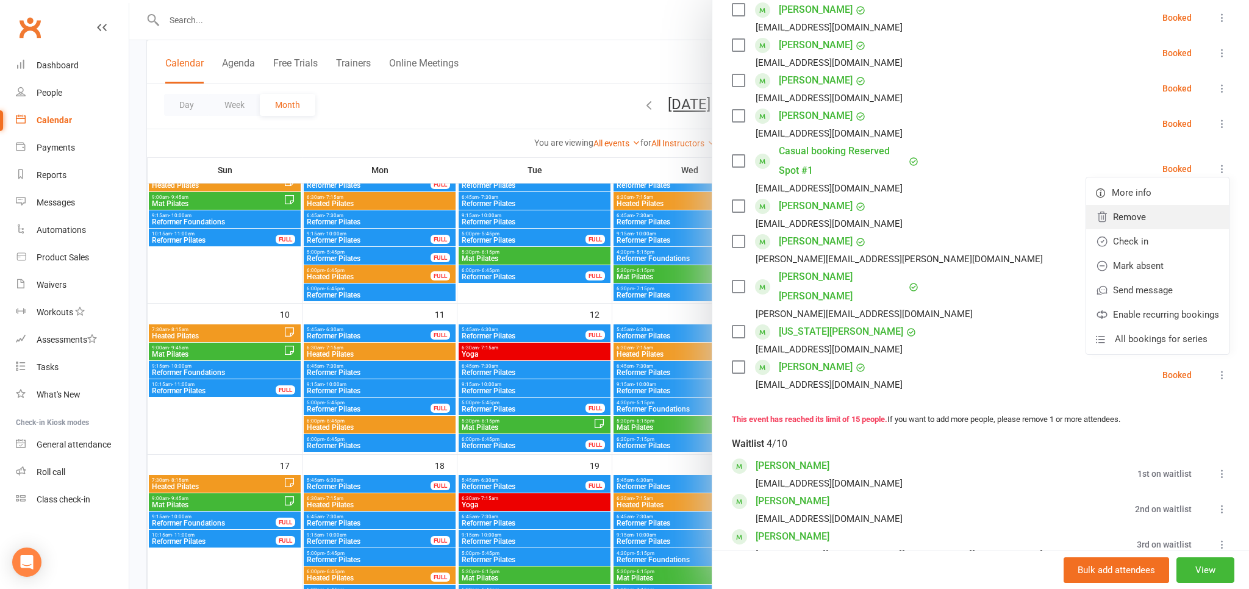
click at [1177, 212] on link "Remove" at bounding box center [1157, 217] width 143 height 24
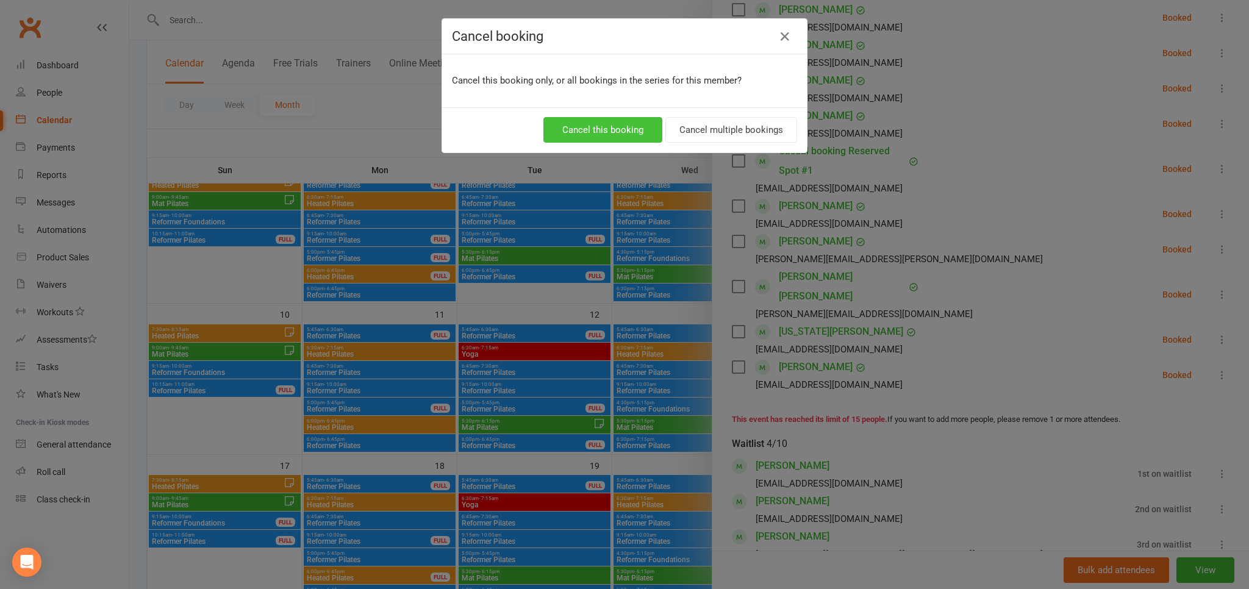
click at [628, 134] on button "Cancel this booking" at bounding box center [602, 130] width 119 height 26
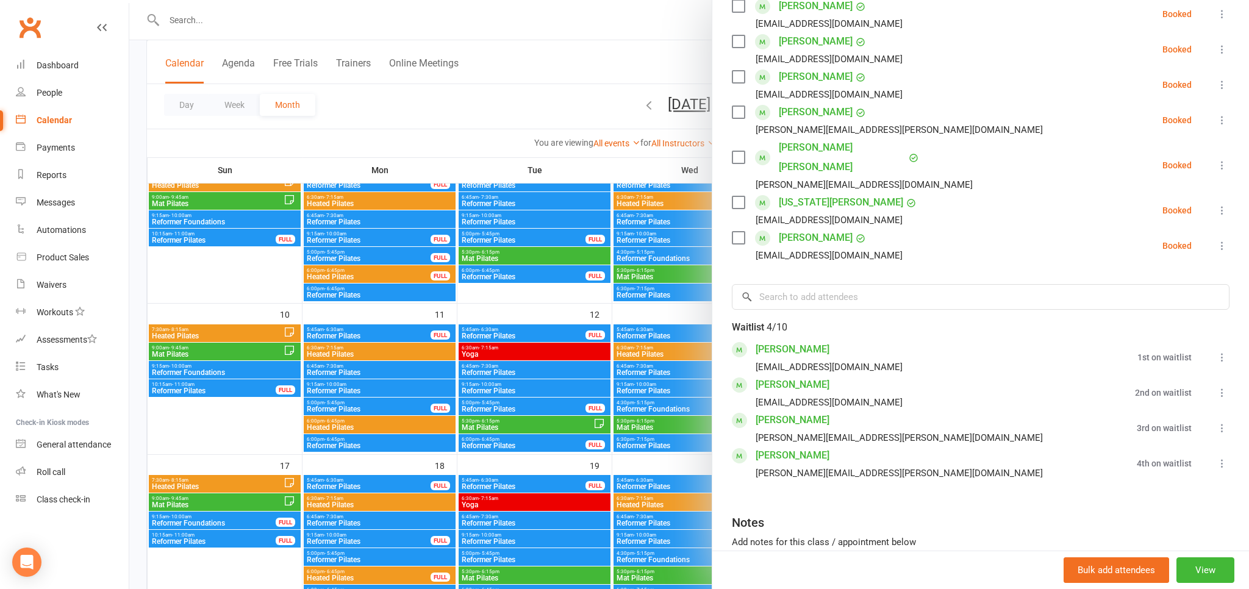
scroll to position [562, 0]
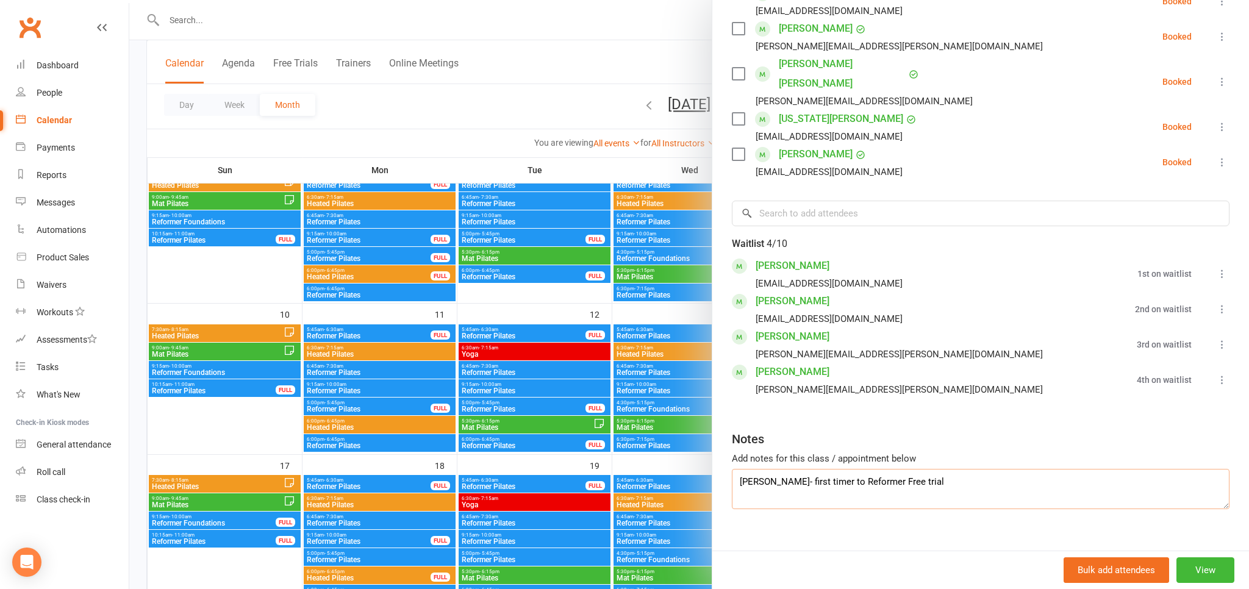
drag, startPoint x: 936, startPoint y: 461, endPoint x: 650, endPoint y: 470, distance: 286.2
click at [732, 470] on textarea "Bella Holmes- first timer to Reformer Free trial" at bounding box center [981, 489] width 498 height 40
click at [843, 521] on div "Class kiosk mode Roll call 9:15 AM - 10:00 AM, Sunday, August, 17, 2025 with Sa…" at bounding box center [980, 40] width 537 height 1100
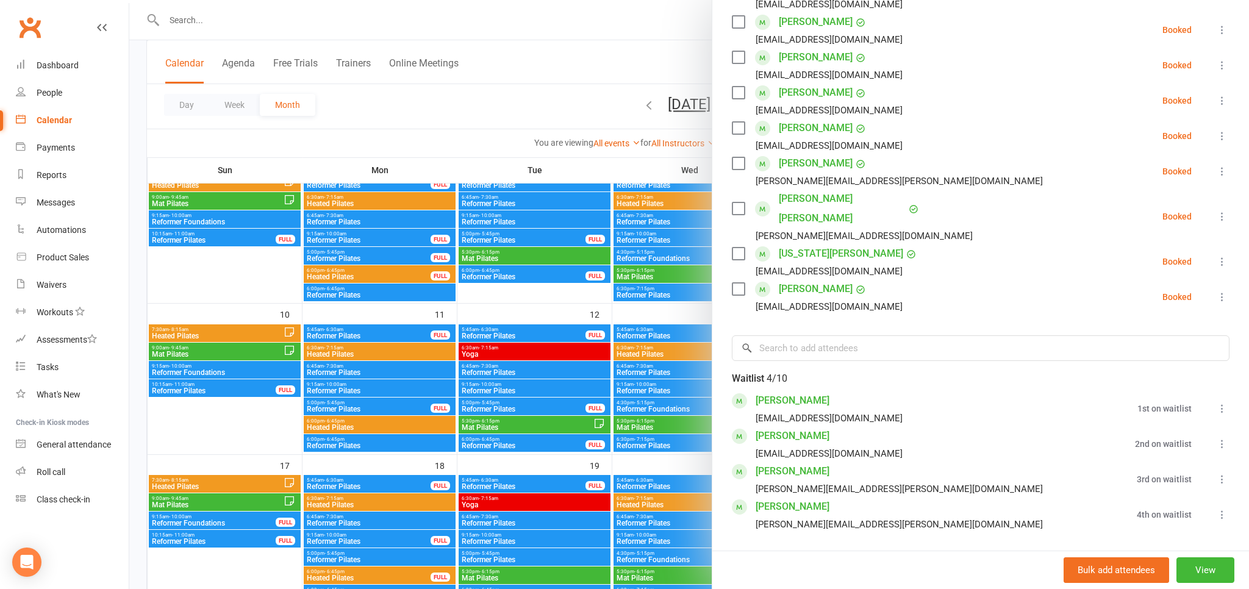
scroll to position [360, 0]
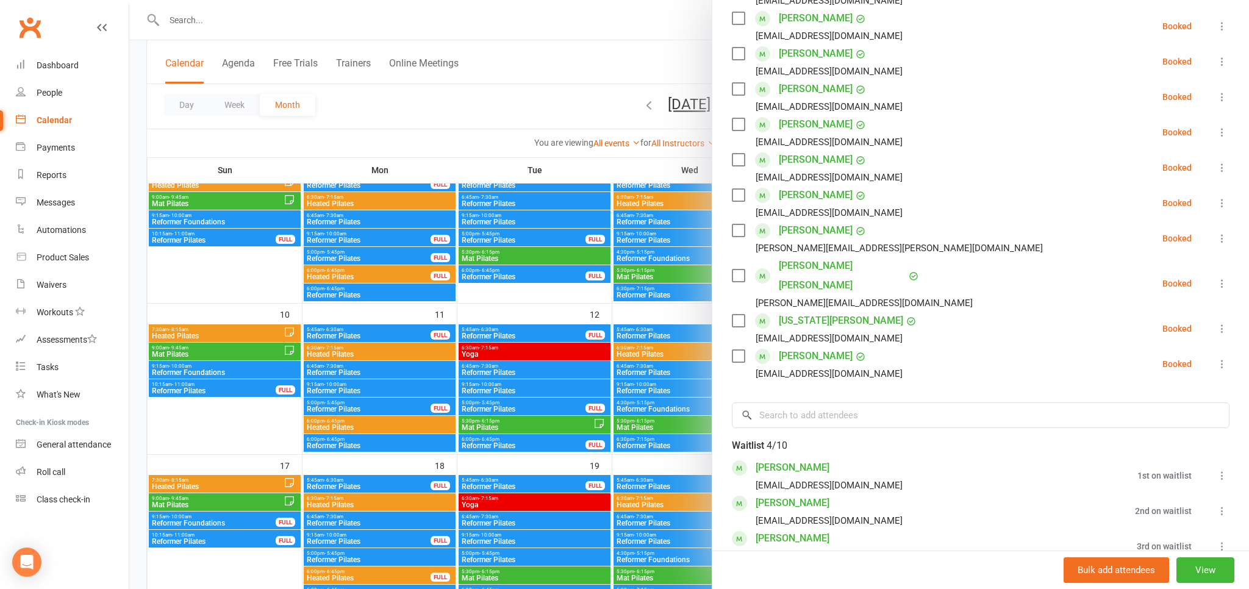
click at [1224, 470] on icon at bounding box center [1222, 476] width 12 height 12
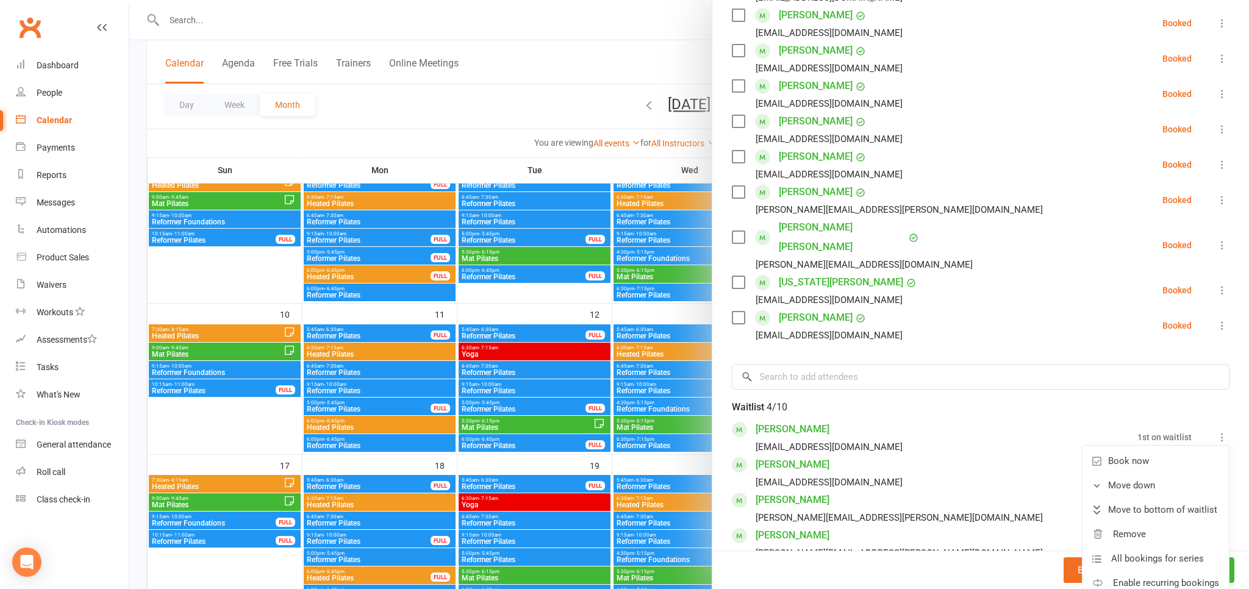
scroll to position [427, 0]
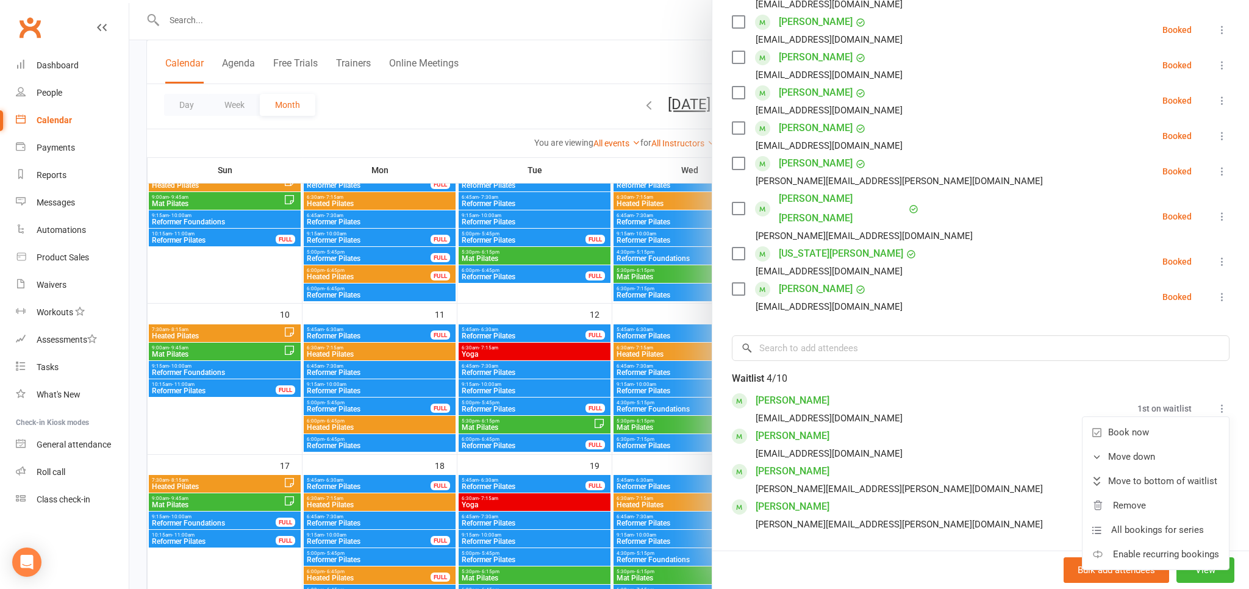
click at [894, 526] on div "Class kiosk mode Roll call 9:15 AM - 10:00 AM, Sunday, August, 17, 2025 with Sa…" at bounding box center [980, 165] width 537 height 1080
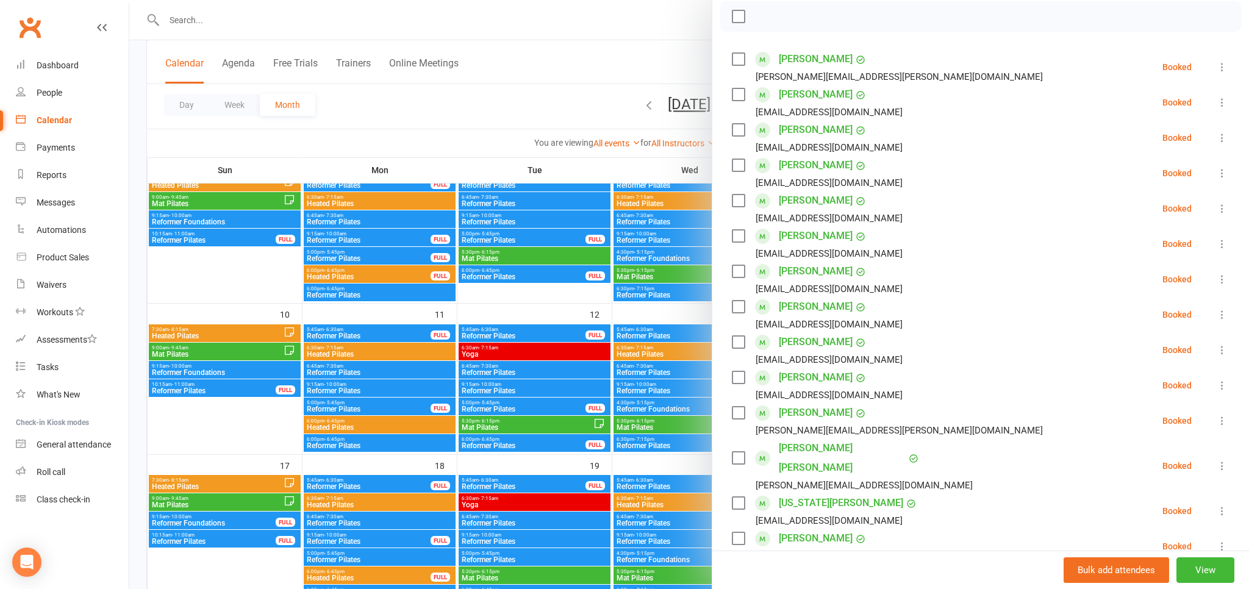
scroll to position [158, 0]
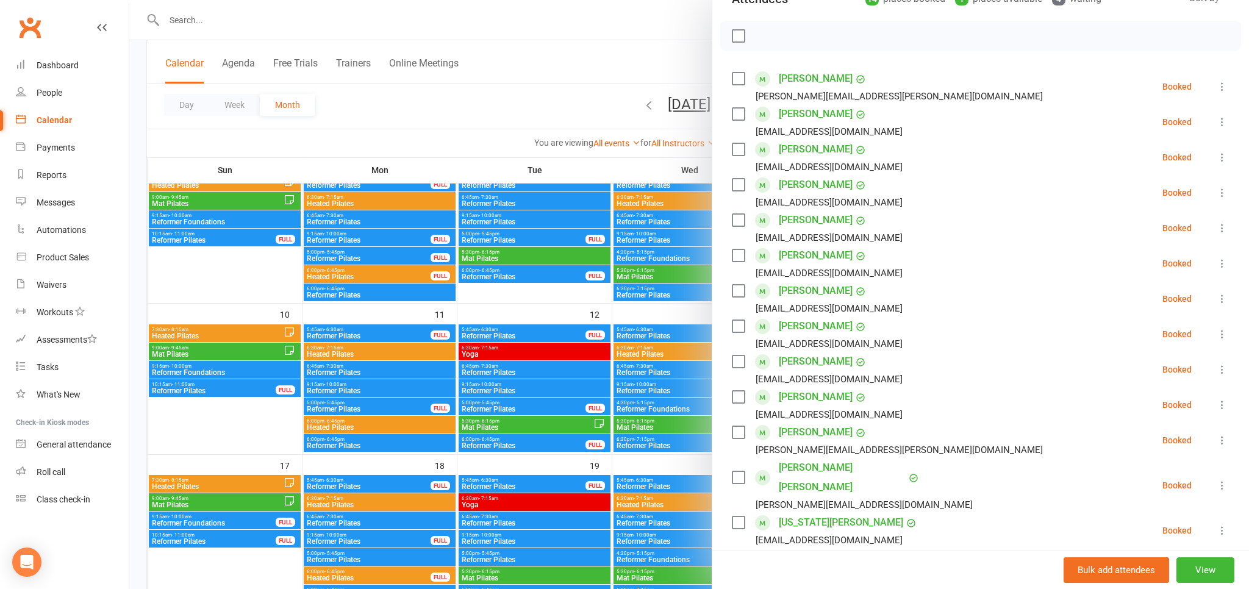
click at [568, 62] on div at bounding box center [689, 294] width 1120 height 589
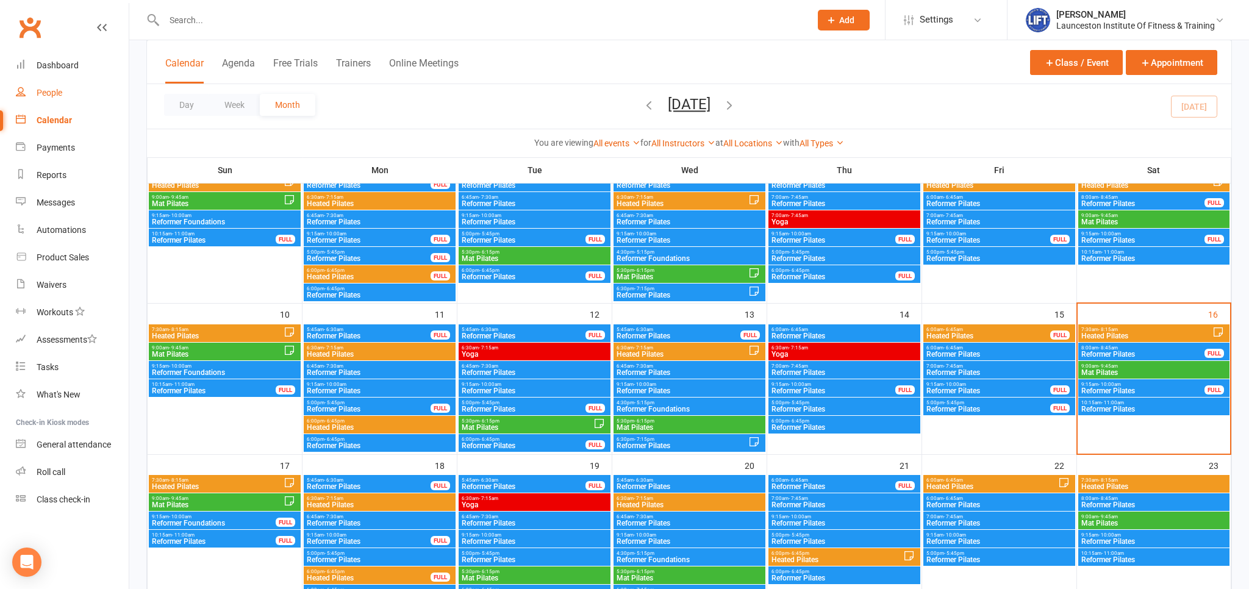
click at [45, 101] on link "People" at bounding box center [72, 92] width 113 height 27
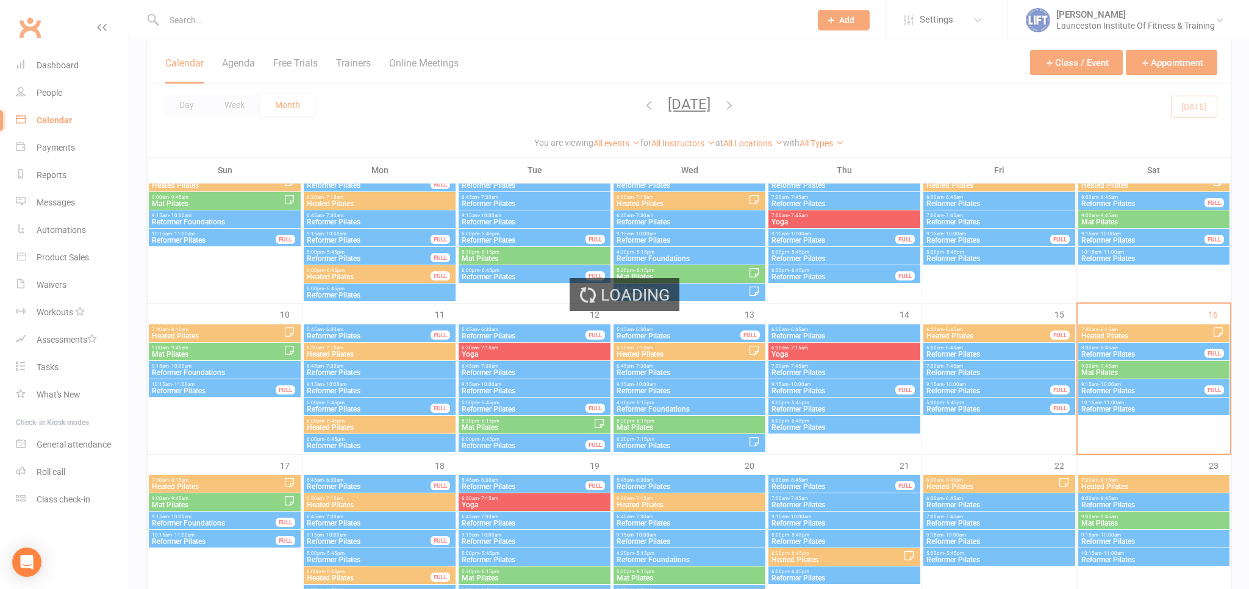
drag, startPoint x: 45, startPoint y: 101, endPoint x: 123, endPoint y: 71, distance: 83.8
click at [45, 101] on div "Loading" at bounding box center [624, 294] width 1249 height 589
select select "100"
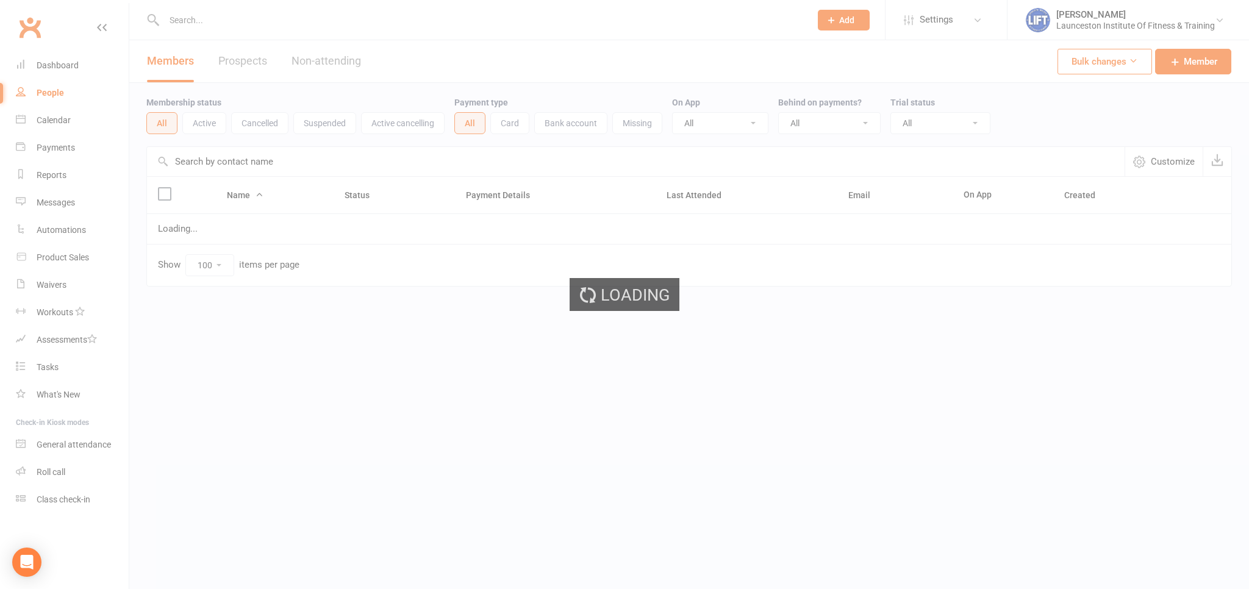
click at [240, 16] on div "Loading" at bounding box center [624, 294] width 1249 height 589
click at [240, 16] on ui-view "Prospect Member Non-attending contact Class / event Appointment Task Membership…" at bounding box center [624, 168] width 1249 height 331
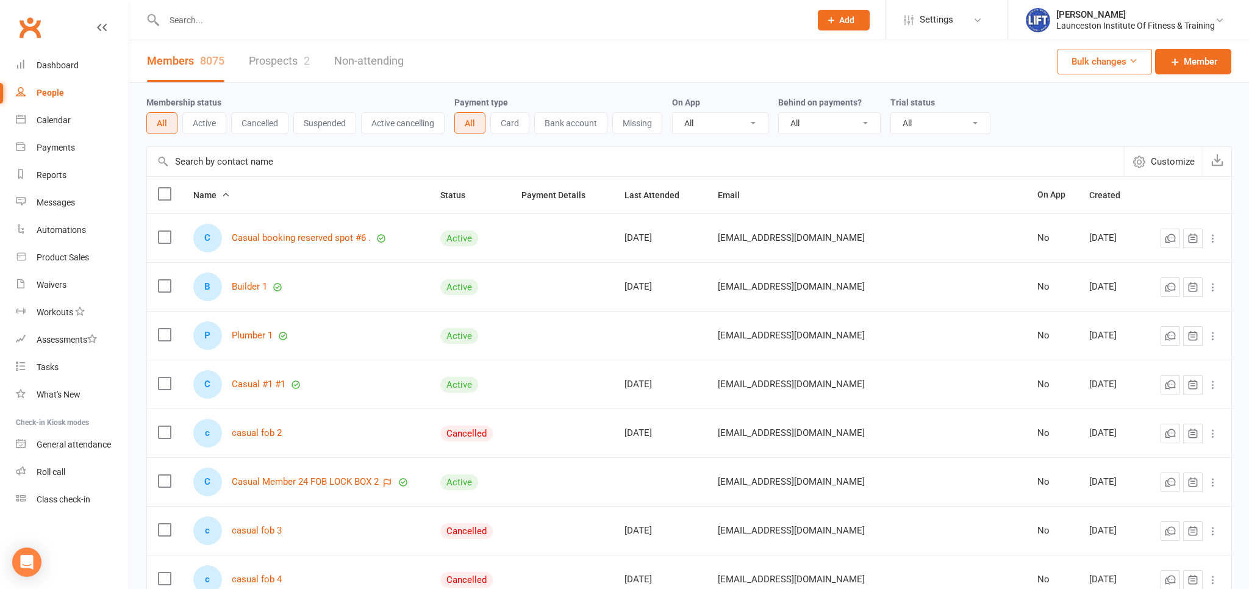
click at [210, 24] on input "text" at bounding box center [481, 20] width 642 height 17
click at [199, 13] on input "text" at bounding box center [481, 20] width 642 height 17
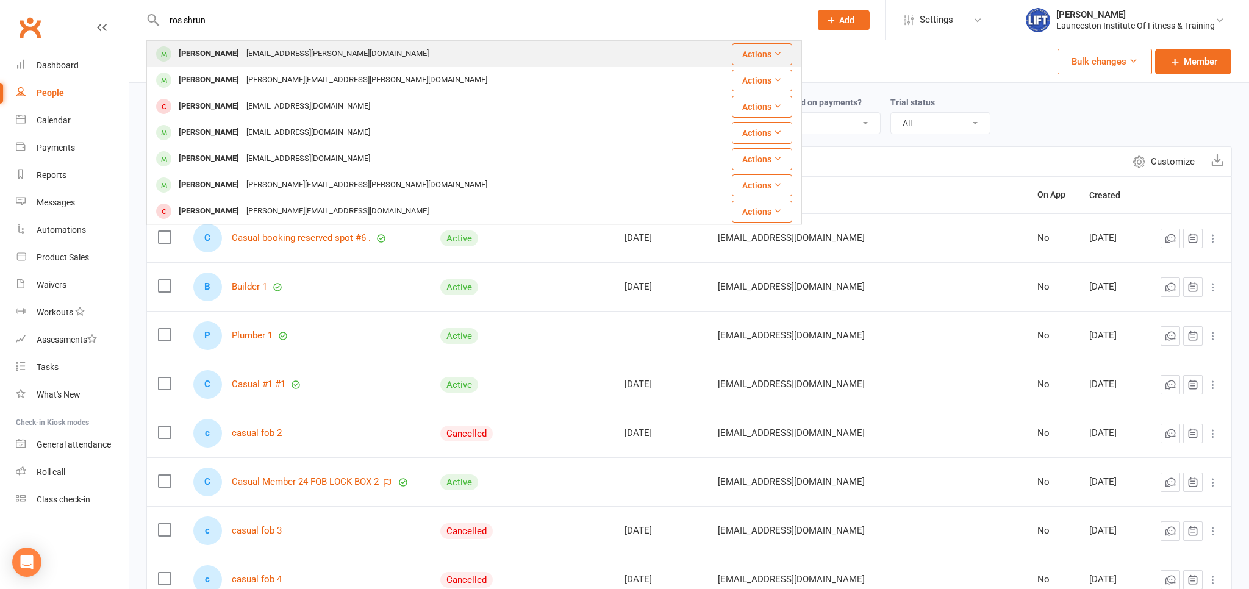
type input "ros shrun"
click at [209, 45] on div "Ros Schramm Ros.schramm@gmail.com" at bounding box center [420, 53] width 544 height 25
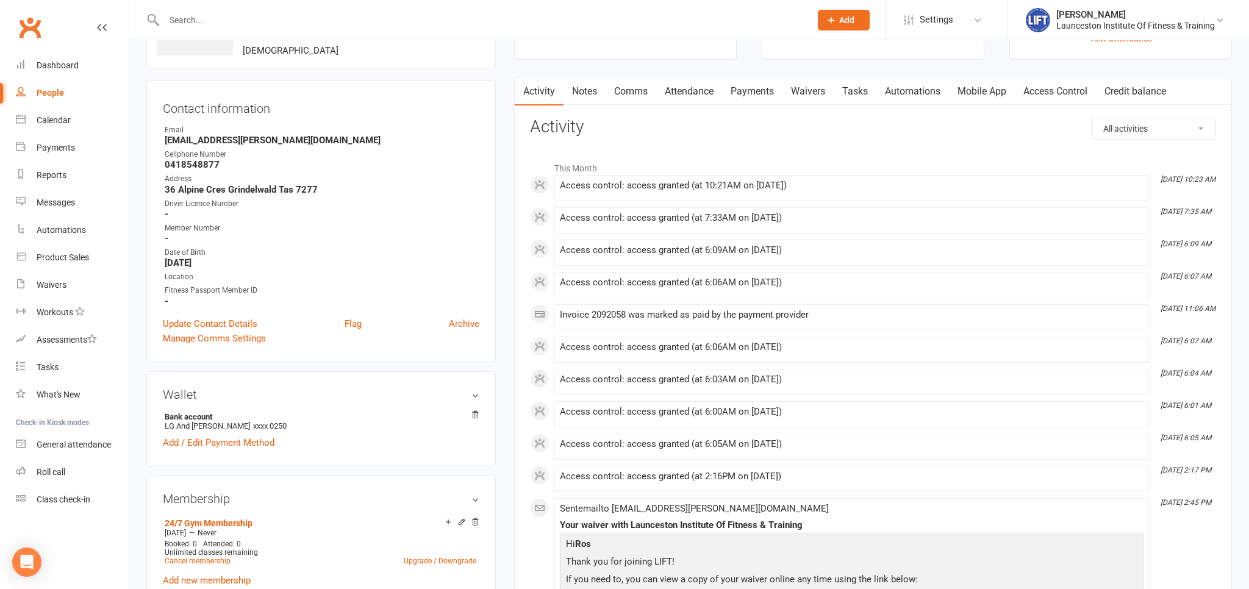
scroll to position [257, 0]
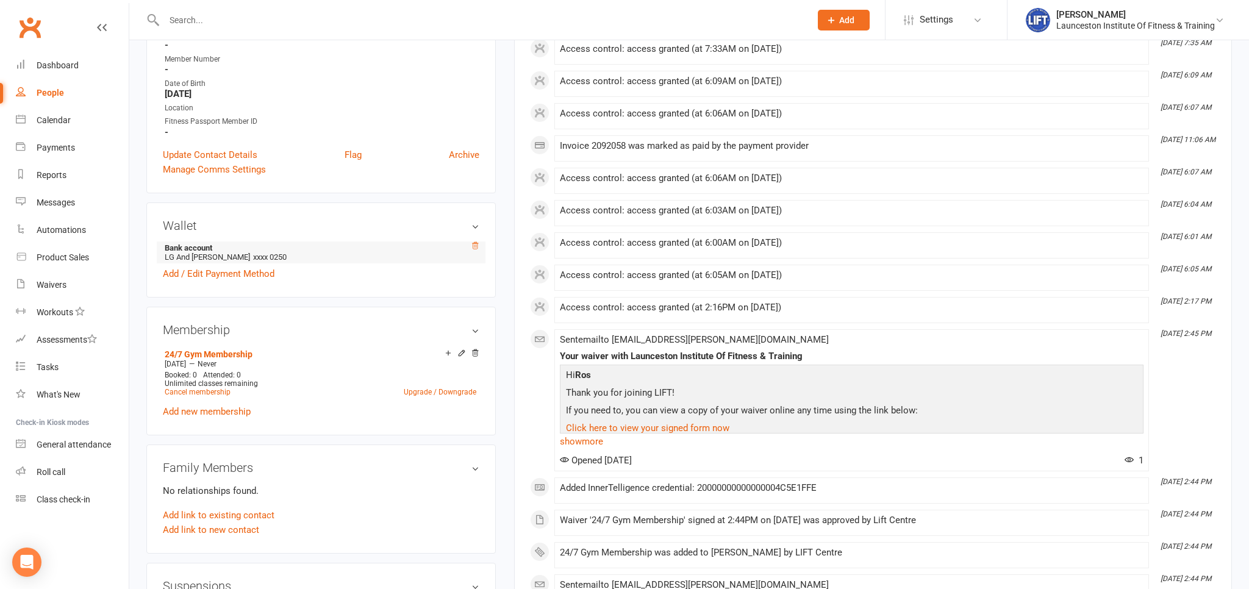
click at [479, 245] on icon at bounding box center [475, 246] width 9 height 9
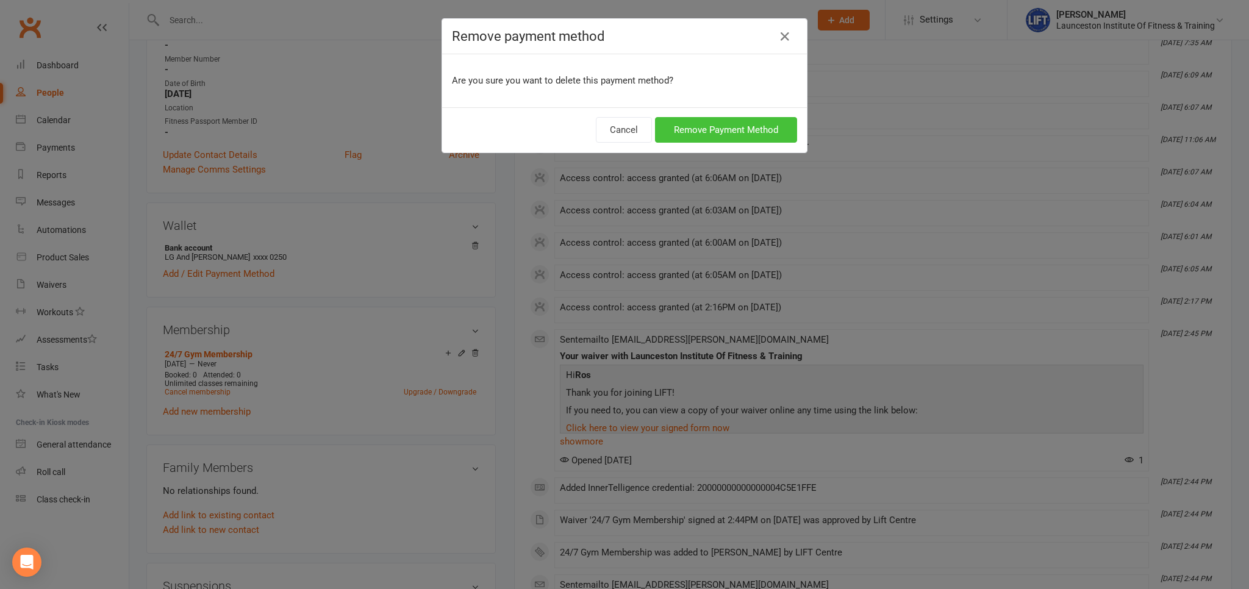
click at [691, 126] on button "Remove Payment Method" at bounding box center [726, 130] width 142 height 26
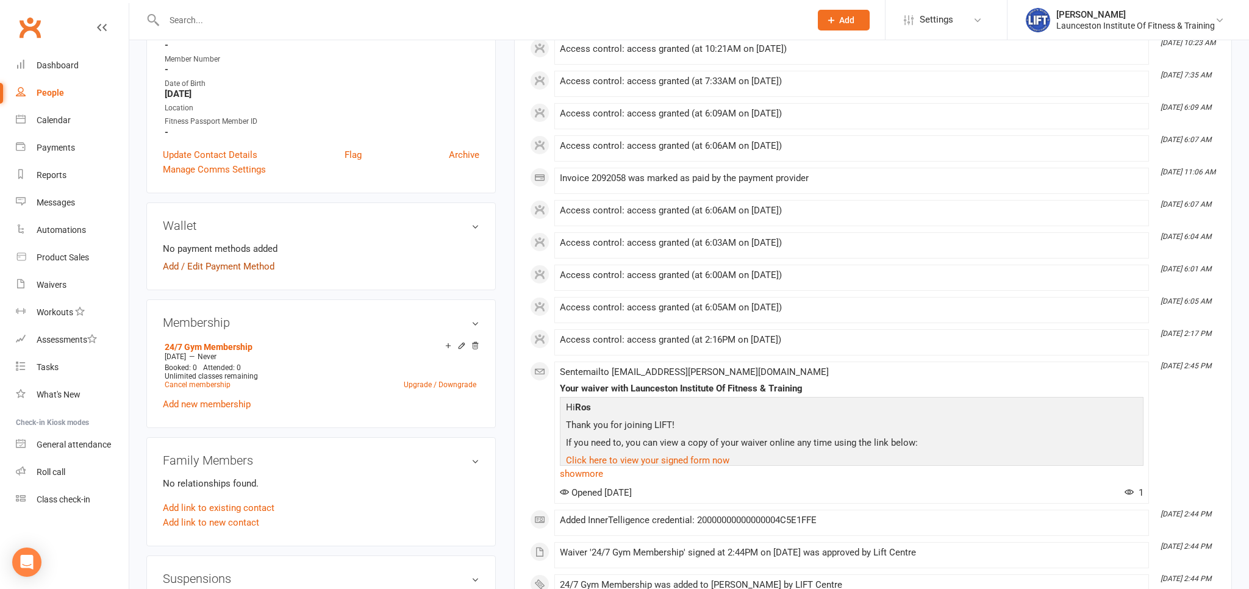
click at [255, 265] on link "Add / Edit Payment Method" at bounding box center [219, 266] width 112 height 15
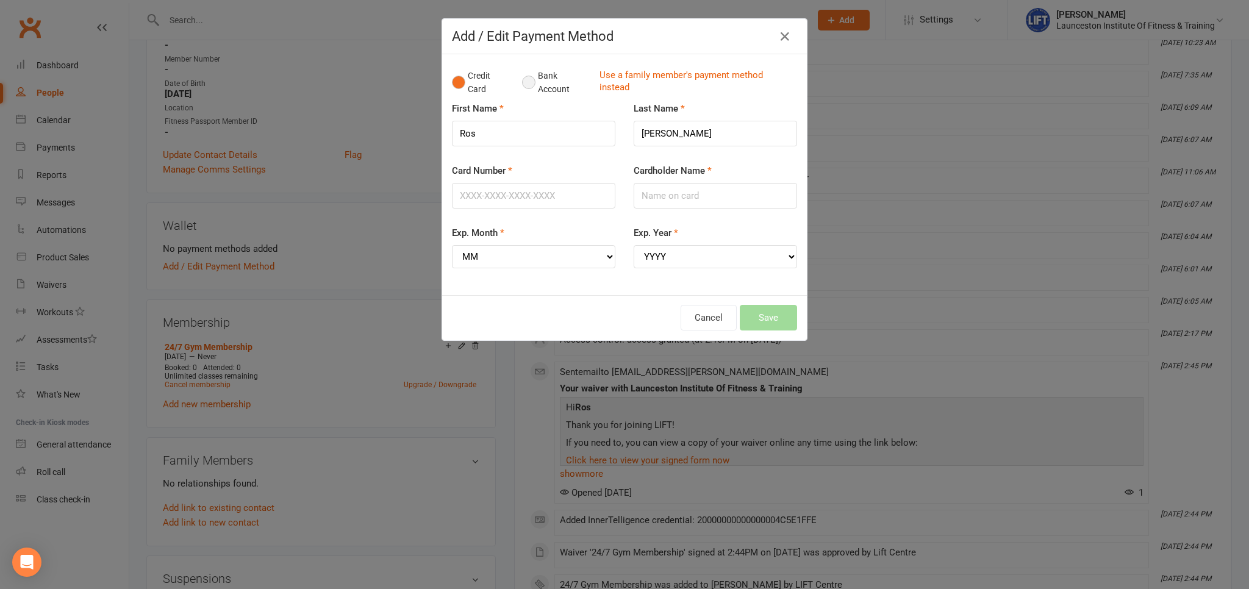
drag, startPoint x: 532, startPoint y: 74, endPoint x: 528, endPoint y: 93, distance: 20.0
click at [532, 74] on button "Bank Account" at bounding box center [556, 82] width 68 height 37
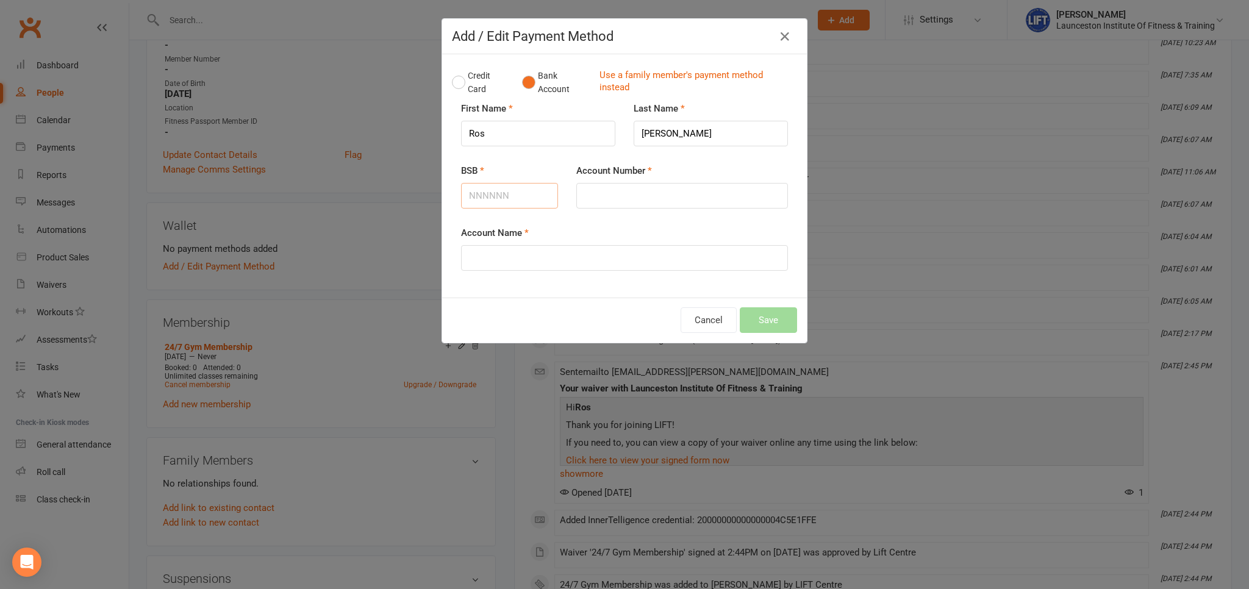
click at [498, 206] on input "BSB" at bounding box center [509, 196] width 97 height 26
type input "302985"
click at [584, 192] on input "Account Number" at bounding box center [682, 196] width 212 height 26
type input "2167282"
click at [532, 249] on input "Account Name" at bounding box center [624, 258] width 327 height 26
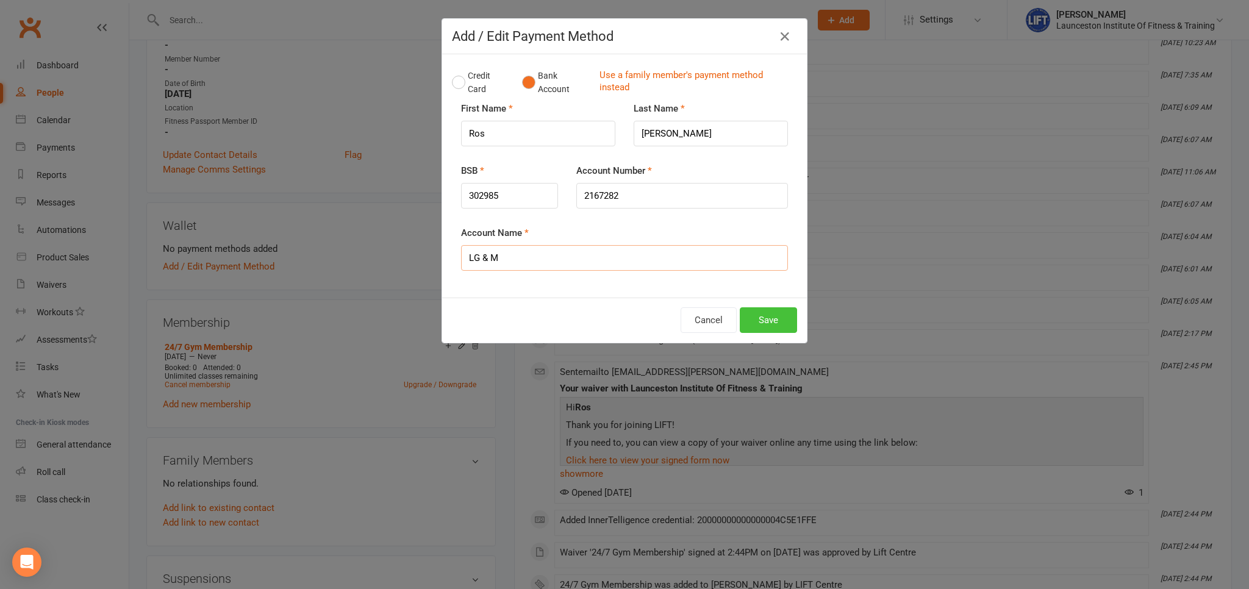
type input "LG & M"
click at [782, 311] on button "Save" at bounding box center [768, 320] width 57 height 26
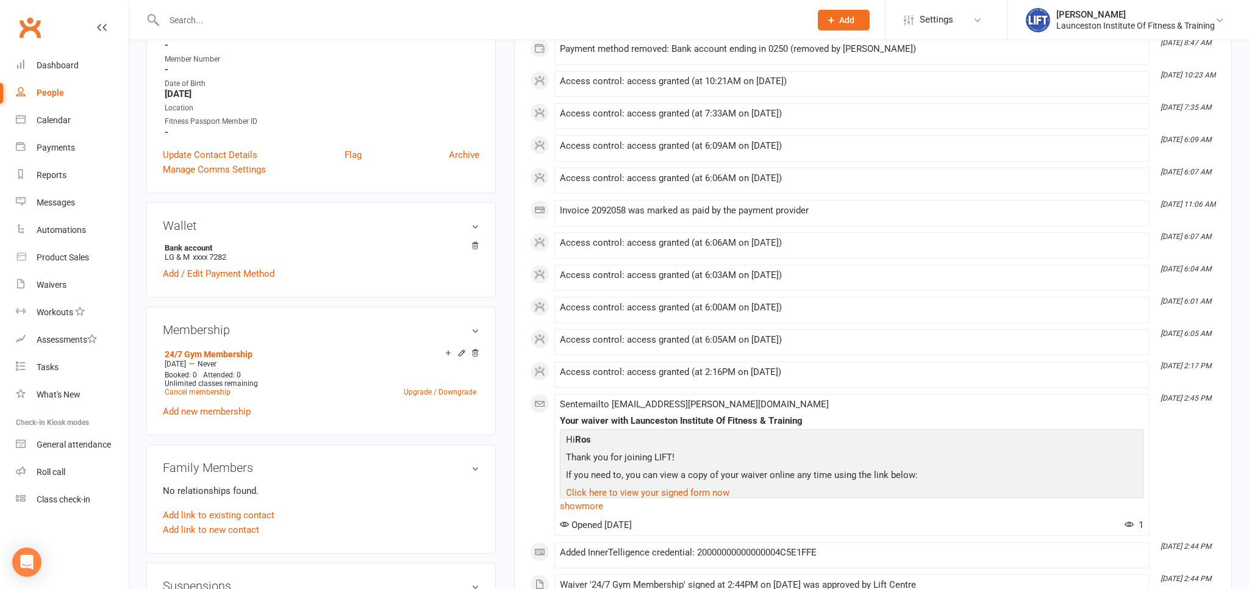
scroll to position [0, 0]
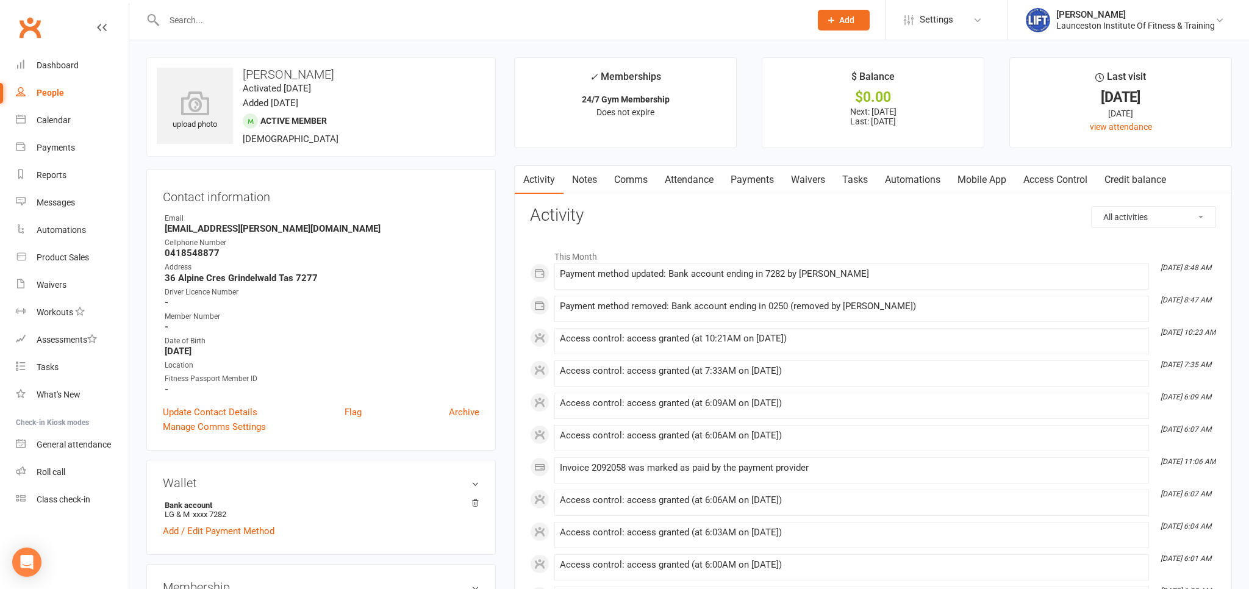
click at [51, 92] on div "People" at bounding box center [50, 93] width 27 height 10
click at [0, 0] on div "Loading" at bounding box center [0, 0] width 0 height 0
select select "100"
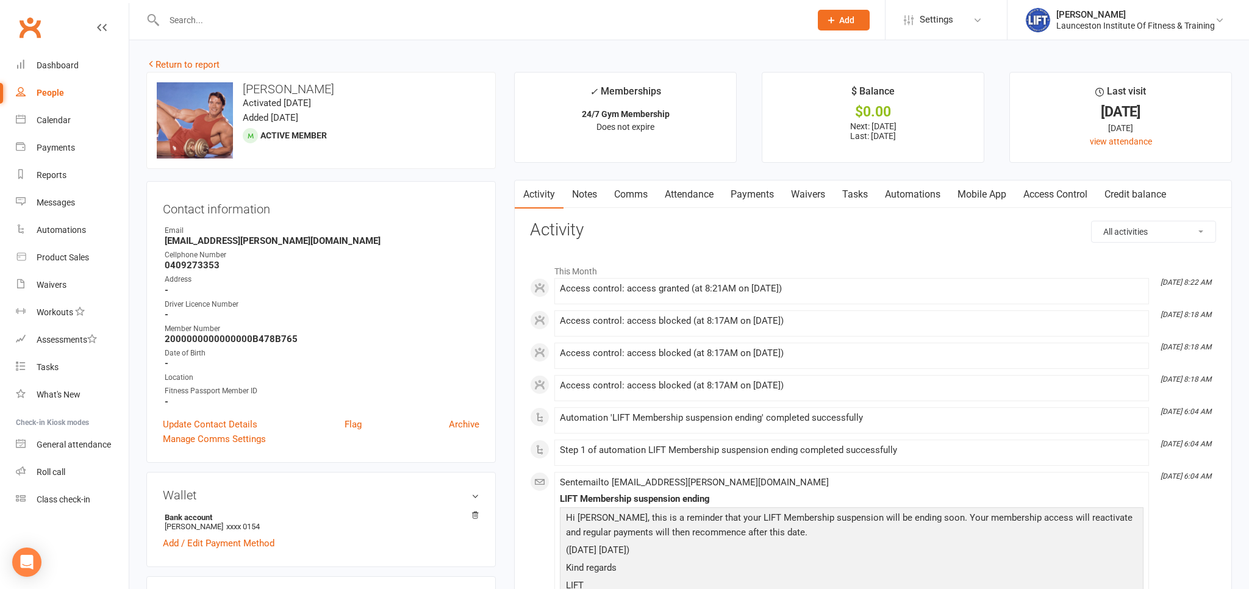
click at [725, 189] on link "Payments" at bounding box center [752, 195] width 60 height 28
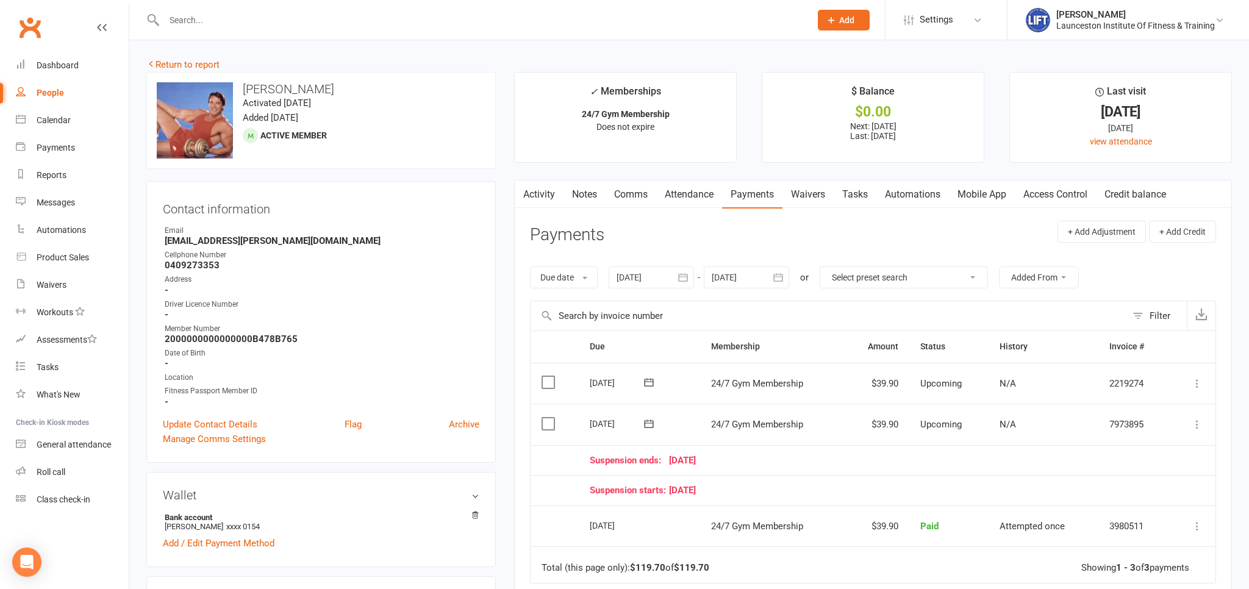
click at [684, 288] on button "button" at bounding box center [683, 278] width 22 height 22
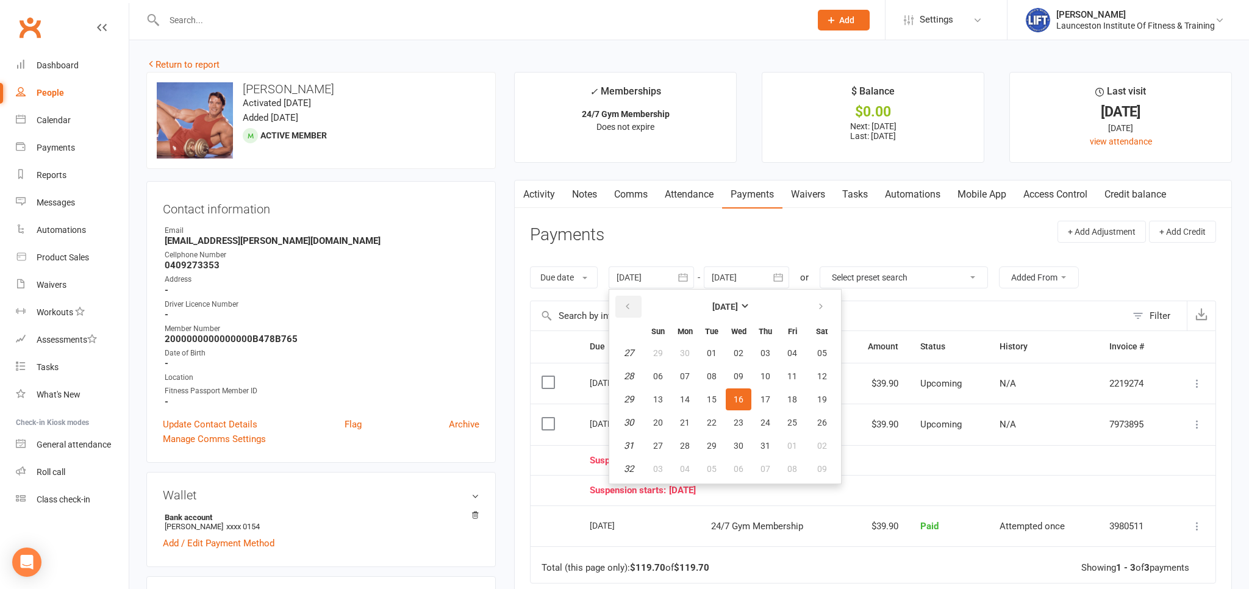
click at [632, 309] on icon "button" at bounding box center [627, 307] width 9 height 10
click at [632, 310] on icon "button" at bounding box center [627, 307] width 9 height 10
click at [706, 373] on button "08" at bounding box center [712, 376] width 26 height 22
type input "08 Apr 2025"
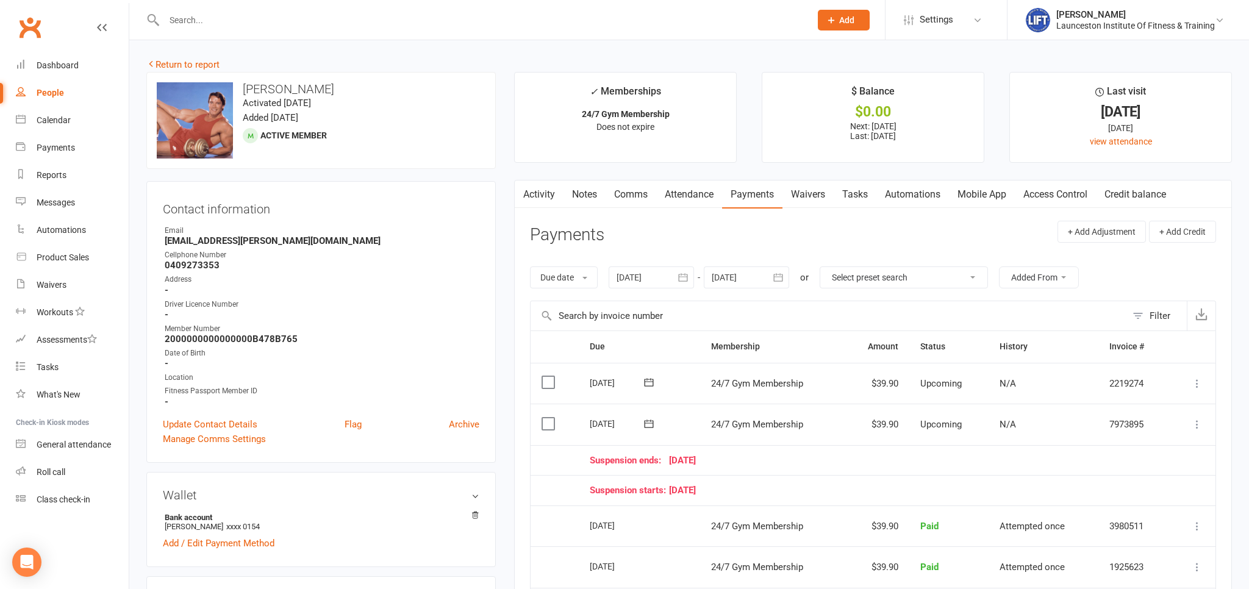
click at [1048, 201] on link "Access Control" at bounding box center [1055, 195] width 81 height 28
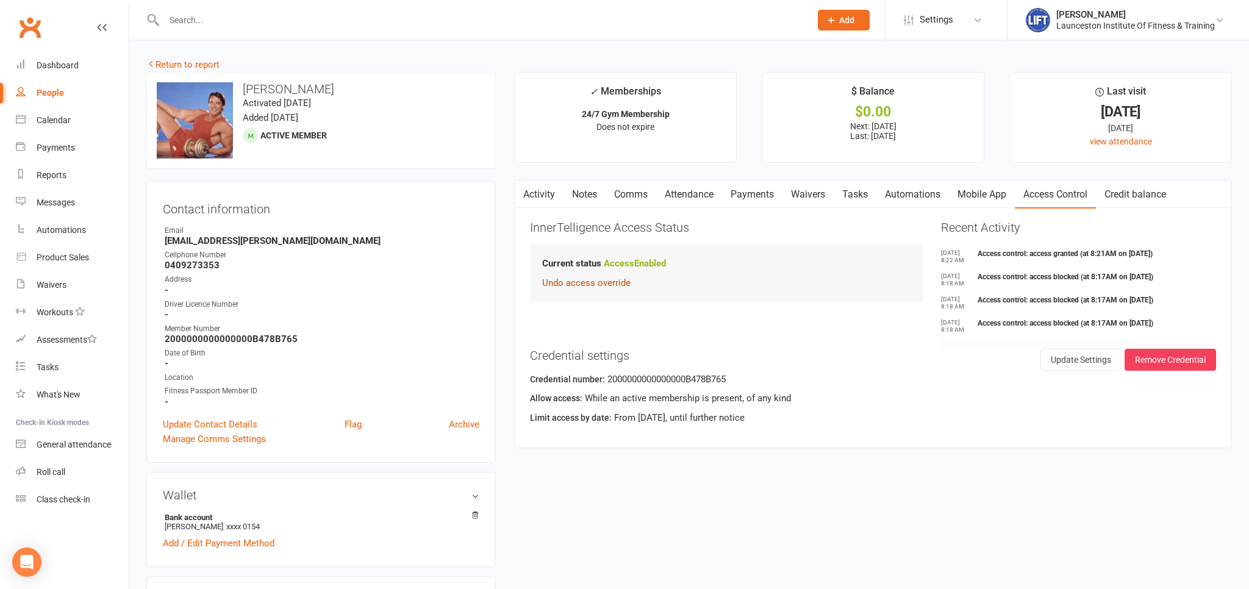
click at [603, 283] on button "Undo access override" at bounding box center [586, 283] width 88 height 15
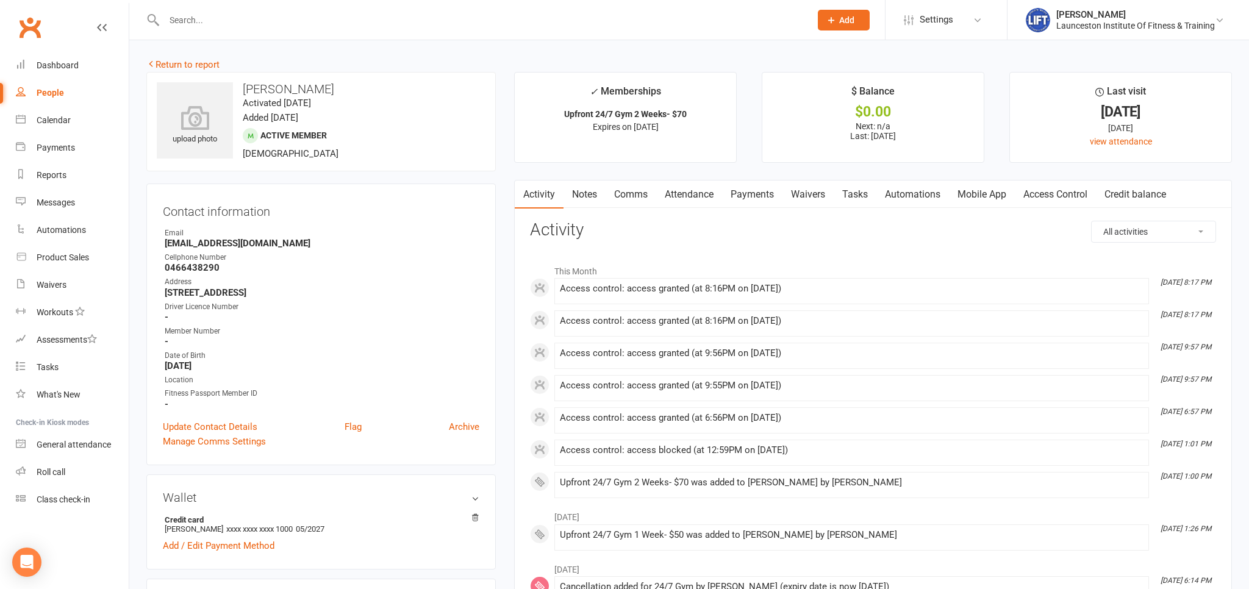
click at [739, 198] on link "Payments" at bounding box center [752, 195] width 60 height 28
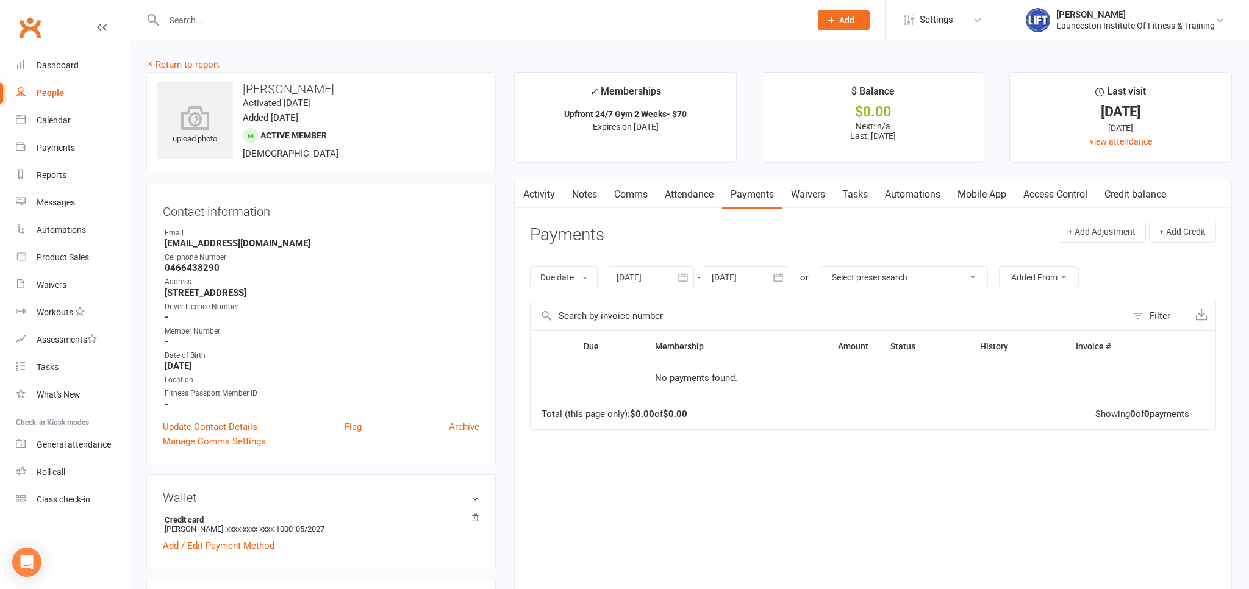
click at [1070, 192] on link "Access Control" at bounding box center [1055, 195] width 81 height 28
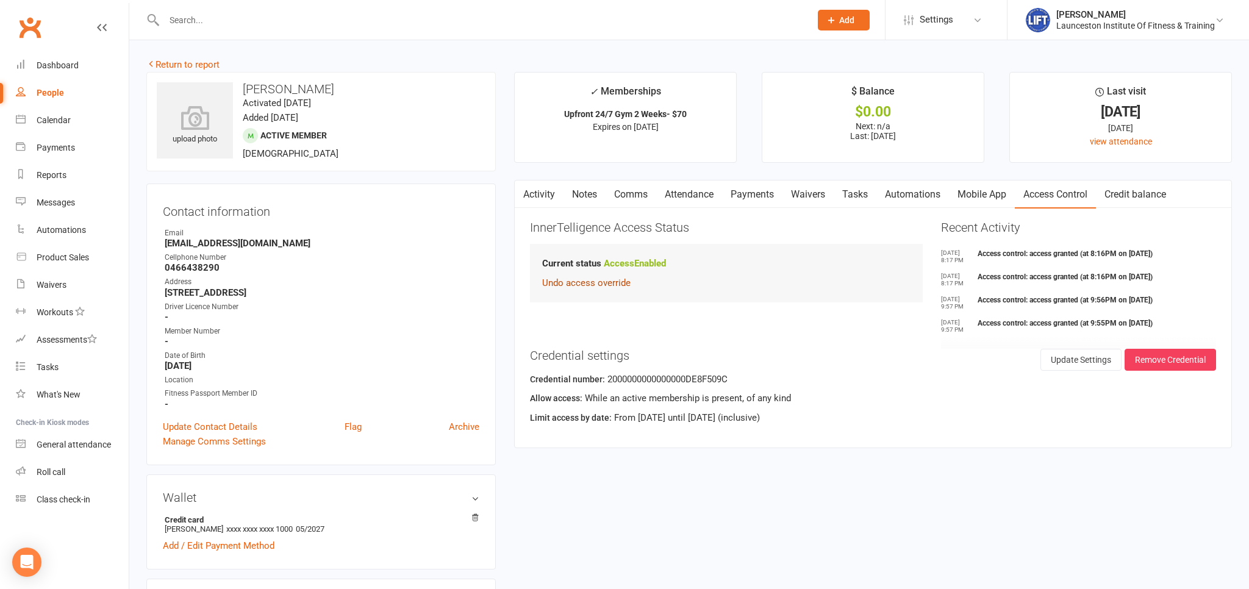
click at [592, 280] on button "Undo access override" at bounding box center [586, 283] width 88 height 15
click at [601, 294] on button "Override Access" at bounding box center [582, 292] width 81 height 22
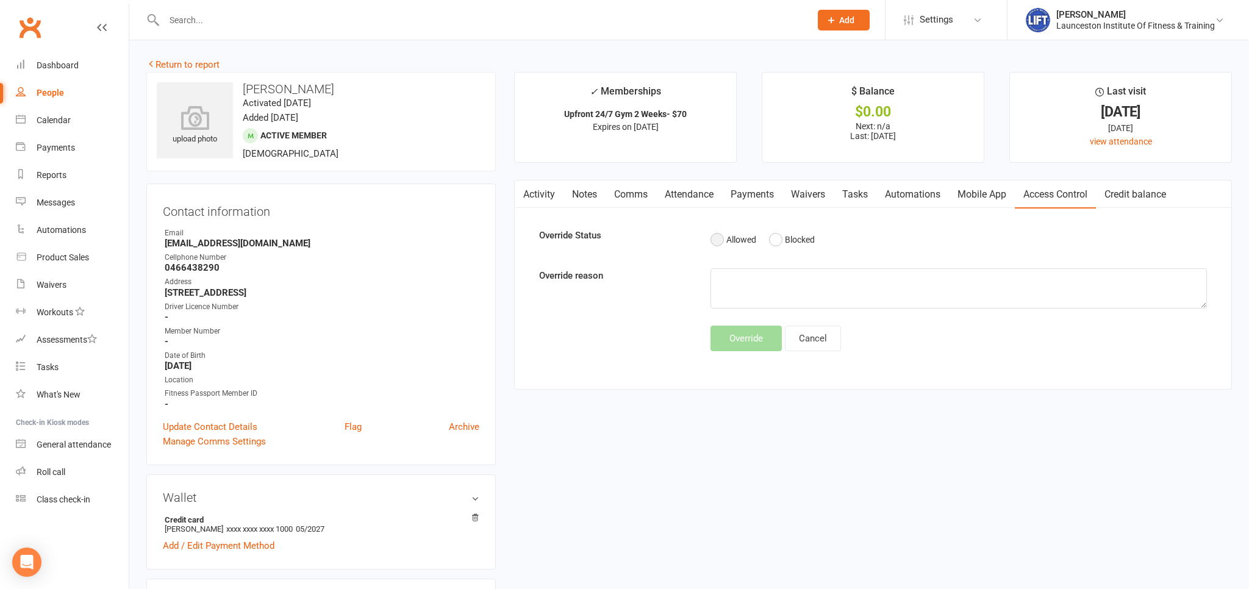
click at [722, 235] on button "Allowed" at bounding box center [734, 239] width 46 height 23
click at [731, 337] on button "Override" at bounding box center [746, 339] width 71 height 26
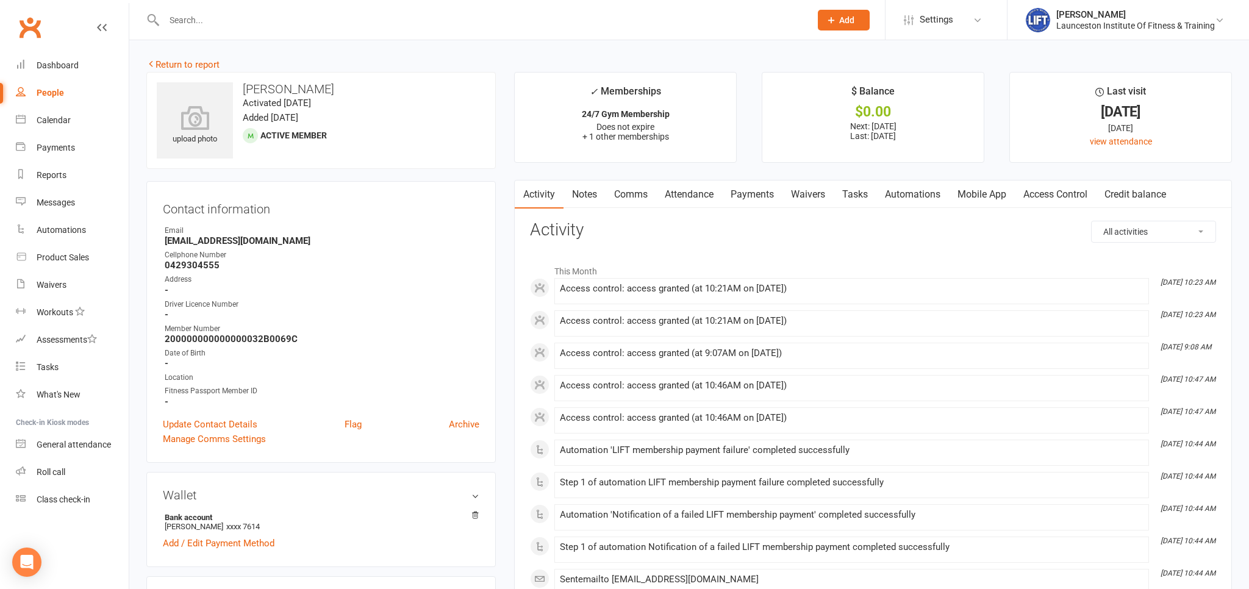
click at [736, 199] on link "Payments" at bounding box center [752, 195] width 60 height 28
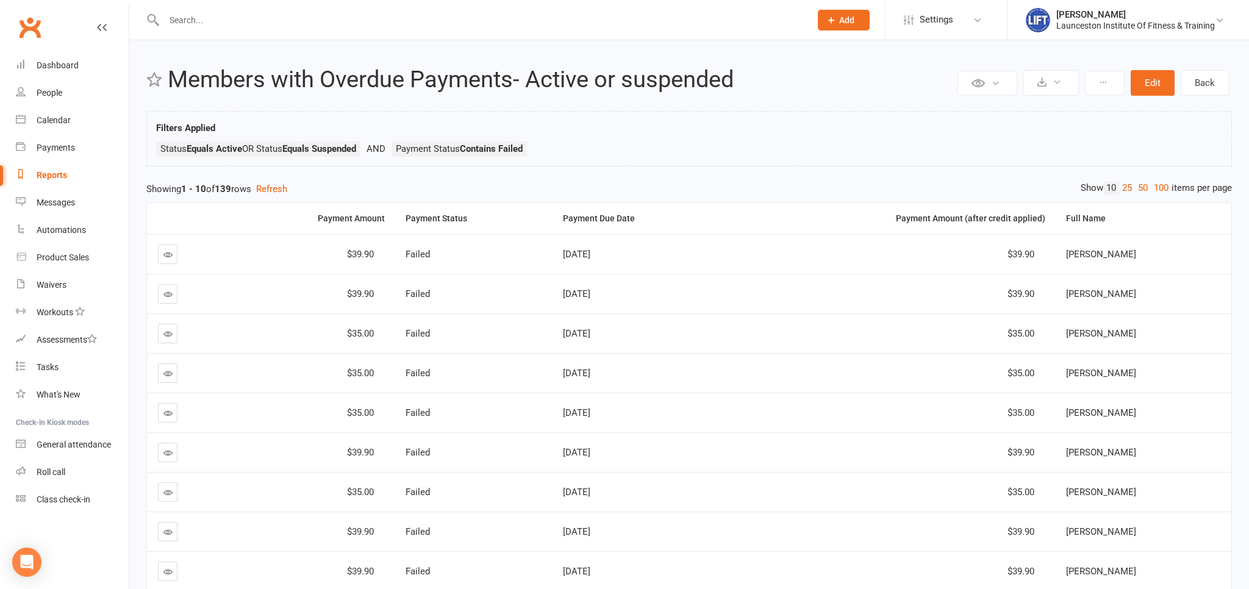
scroll to position [64, 0]
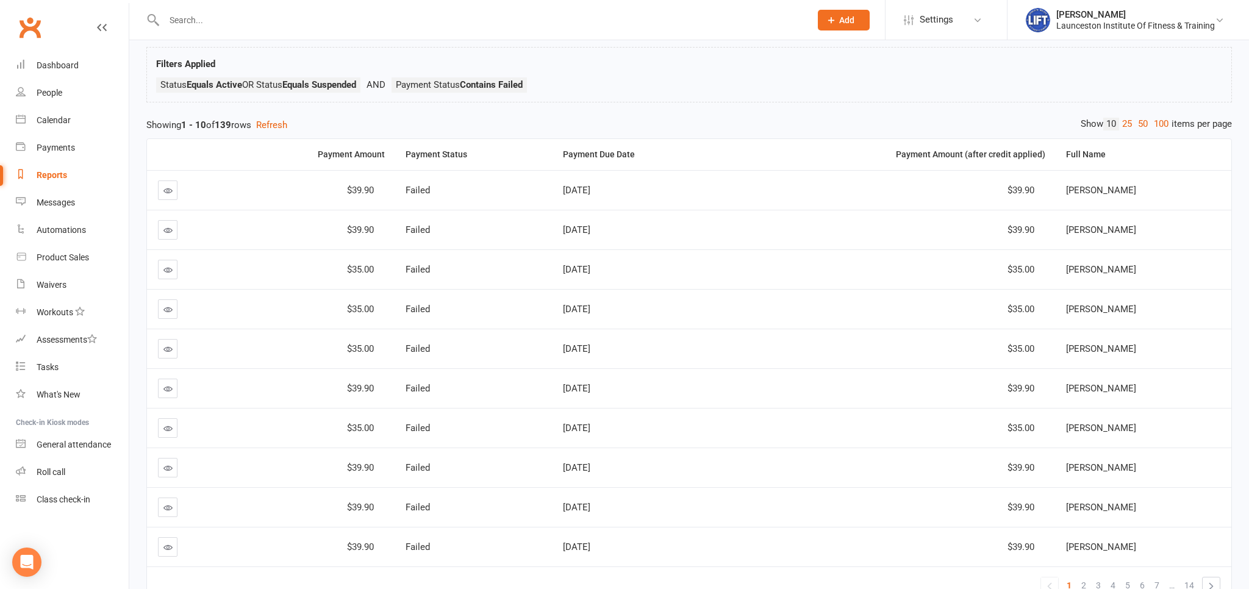
click at [1166, 123] on link "100" at bounding box center [1161, 124] width 21 height 13
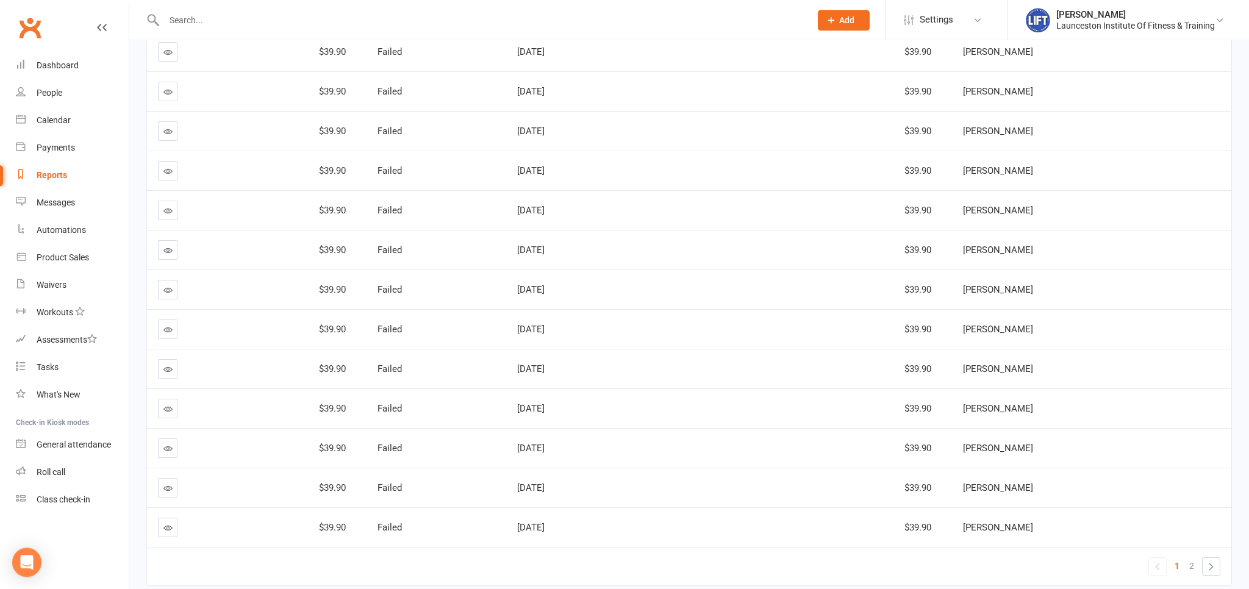
scroll to position [3693, 0]
click at [1186, 516] on link "2" at bounding box center [1192, 524] width 15 height 17
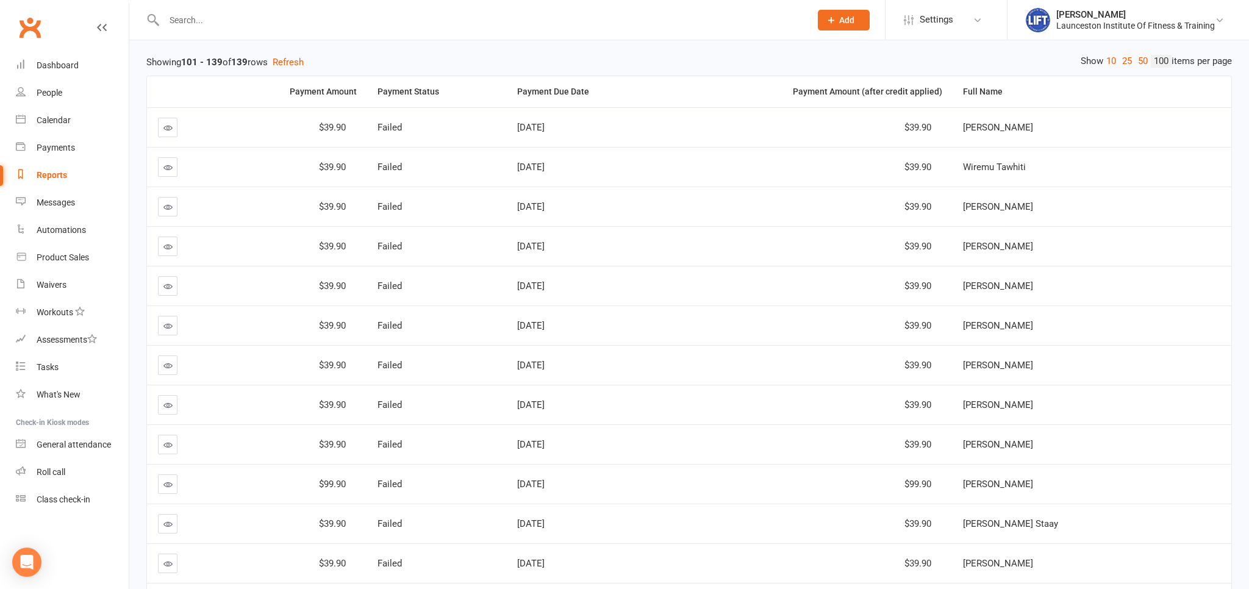
scroll to position [123, 0]
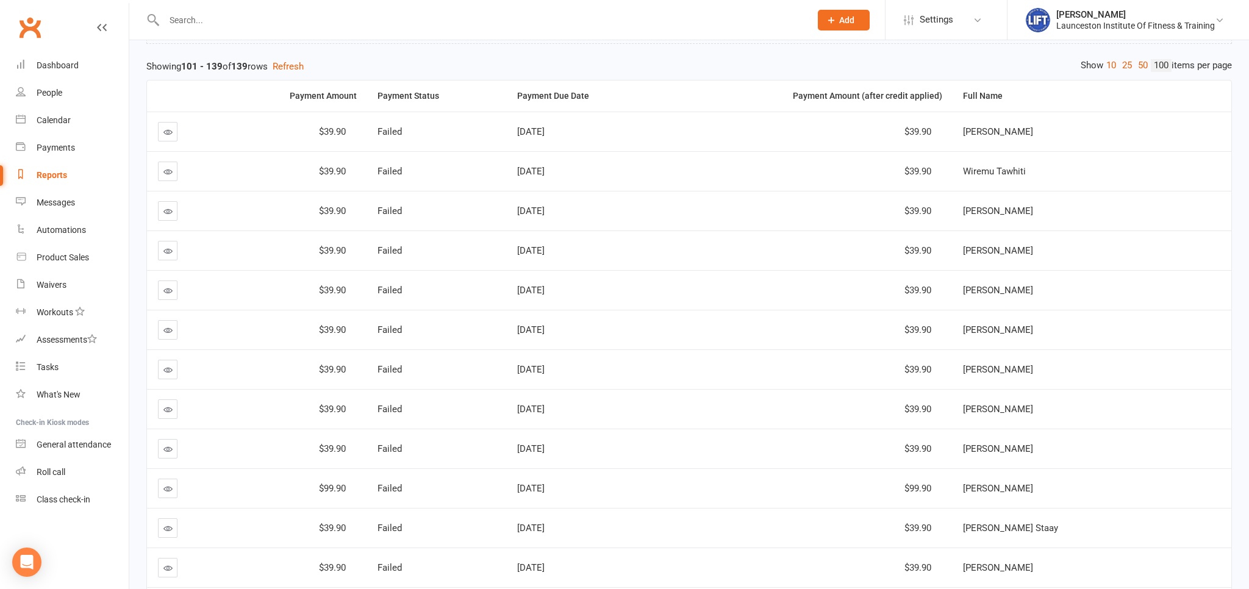
click at [50, 175] on div "Reports" at bounding box center [52, 175] width 30 height 10
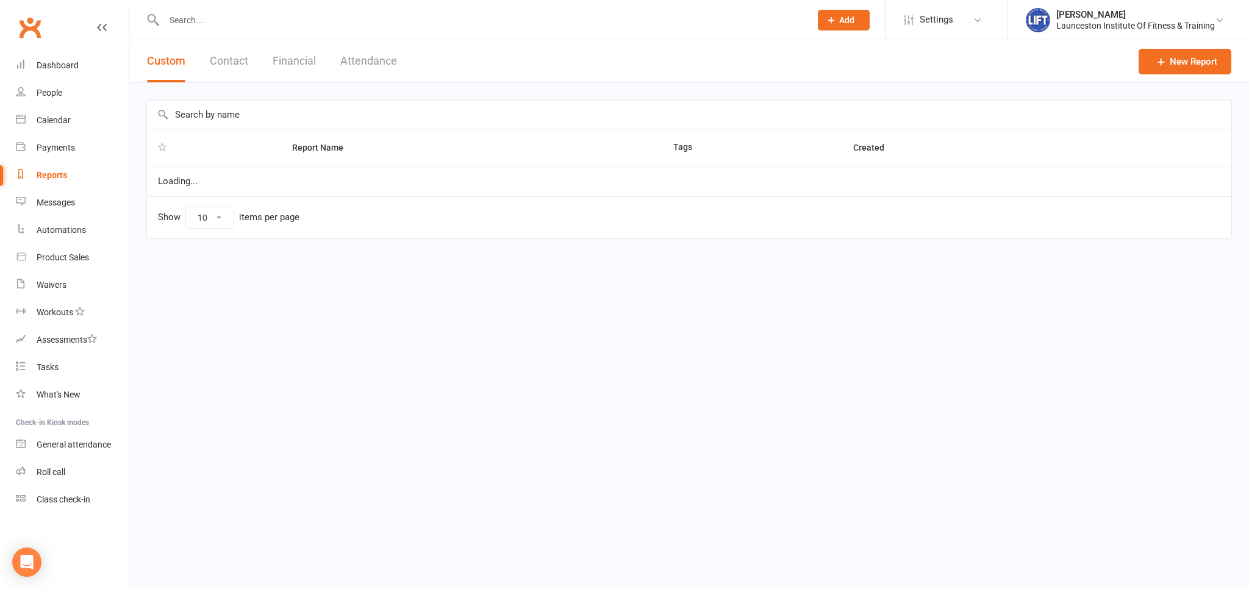
select select "100"
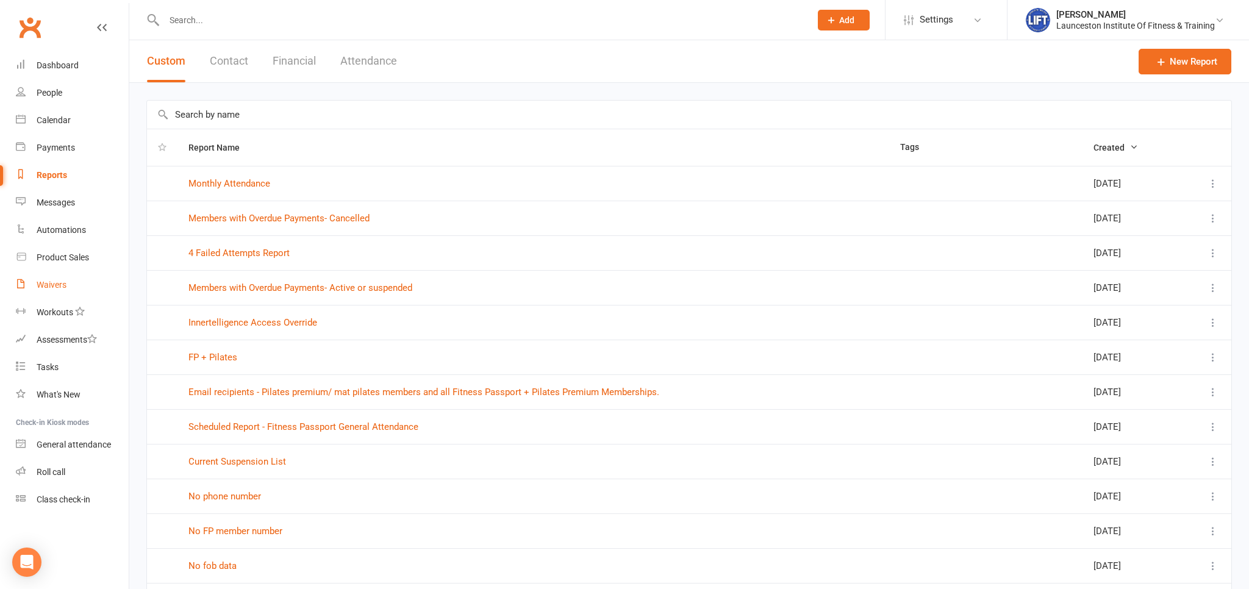
click at [51, 289] on div "Waivers" at bounding box center [52, 285] width 30 height 10
click at [51, 288] on div "Waivers" at bounding box center [52, 285] width 30 height 10
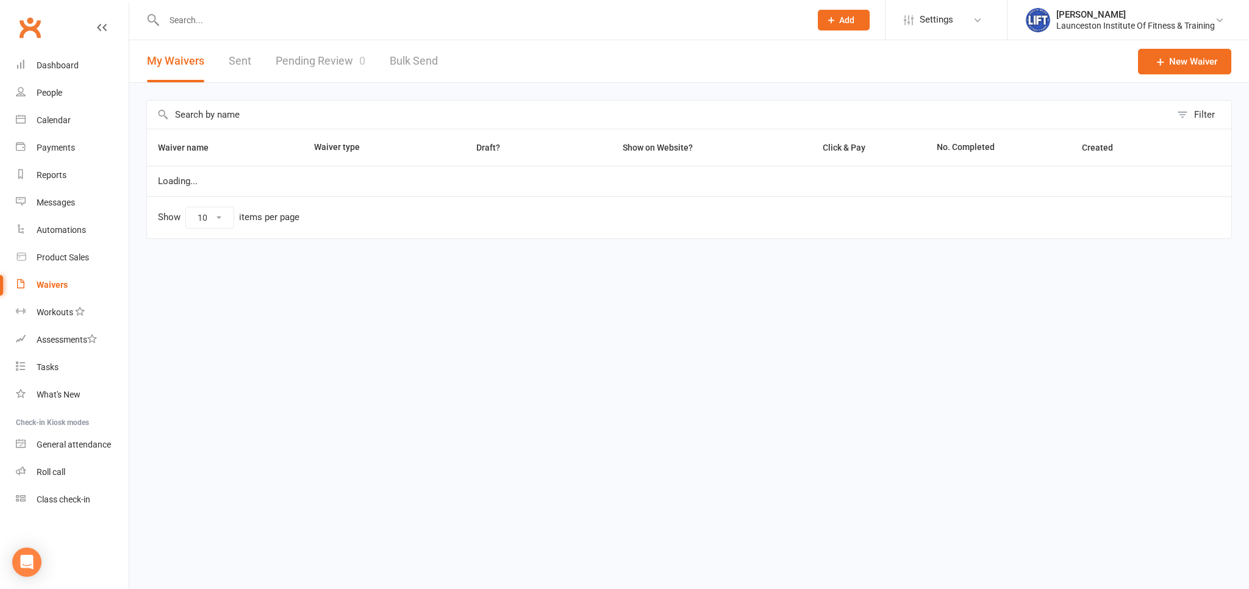
select select "100"
click at [306, 77] on link "Pending Review 0" at bounding box center [321, 61] width 90 height 42
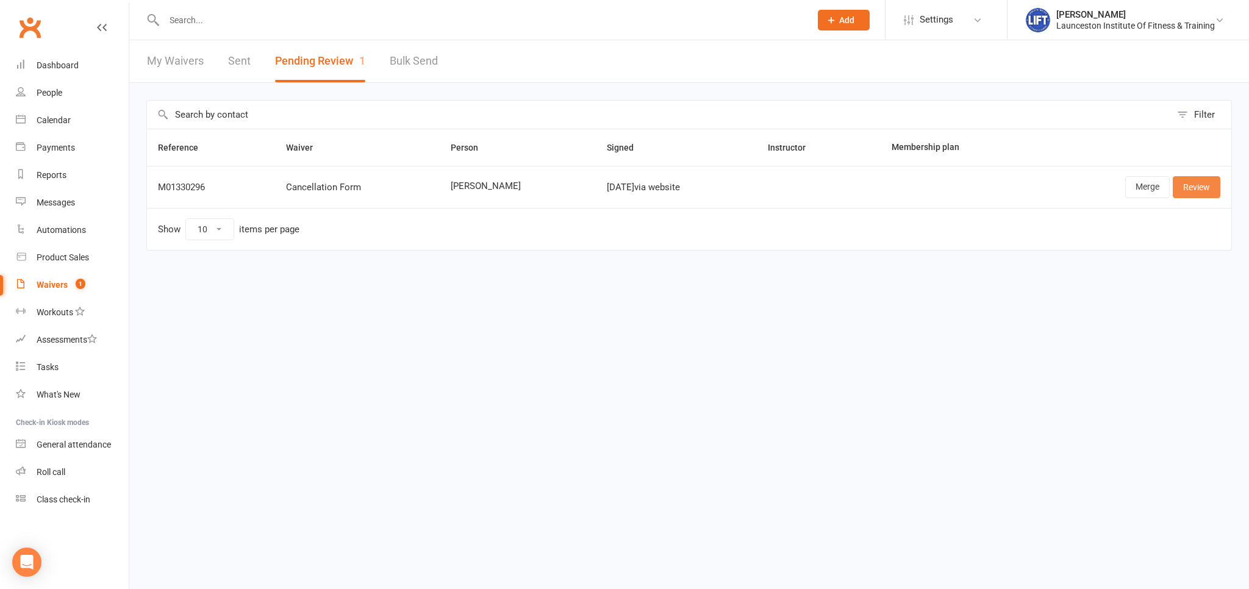
click at [1189, 192] on link "Review" at bounding box center [1197, 187] width 48 height 22
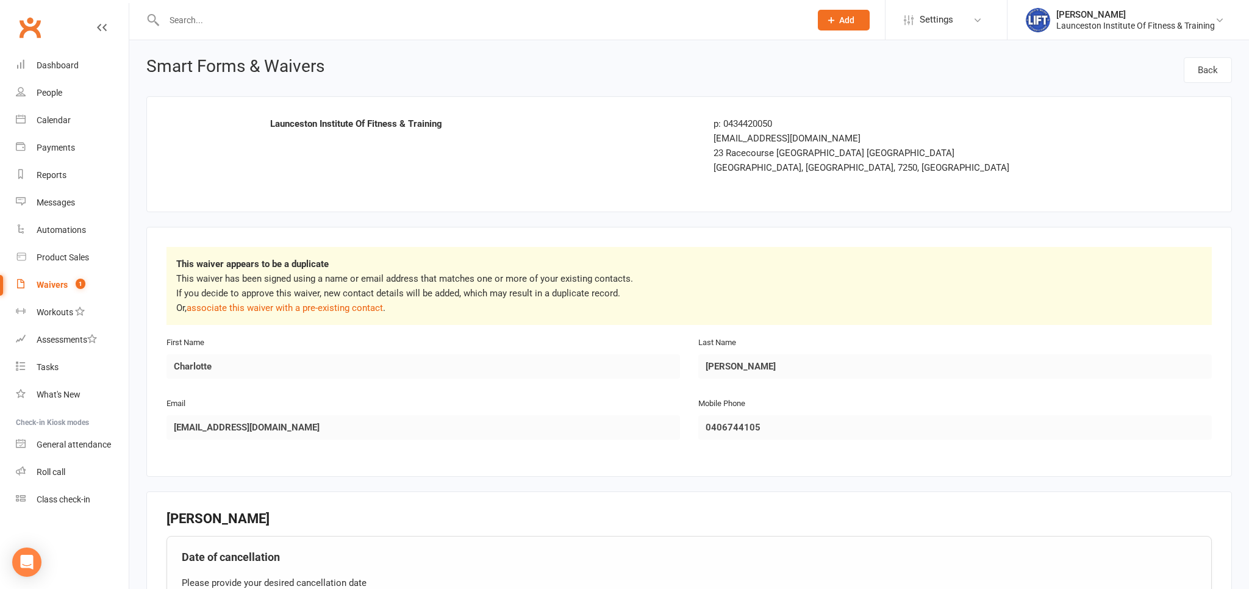
click at [274, 28] on div at bounding box center [474, 20] width 656 height 40
click at [274, 27] on input "text" at bounding box center [481, 20] width 642 height 17
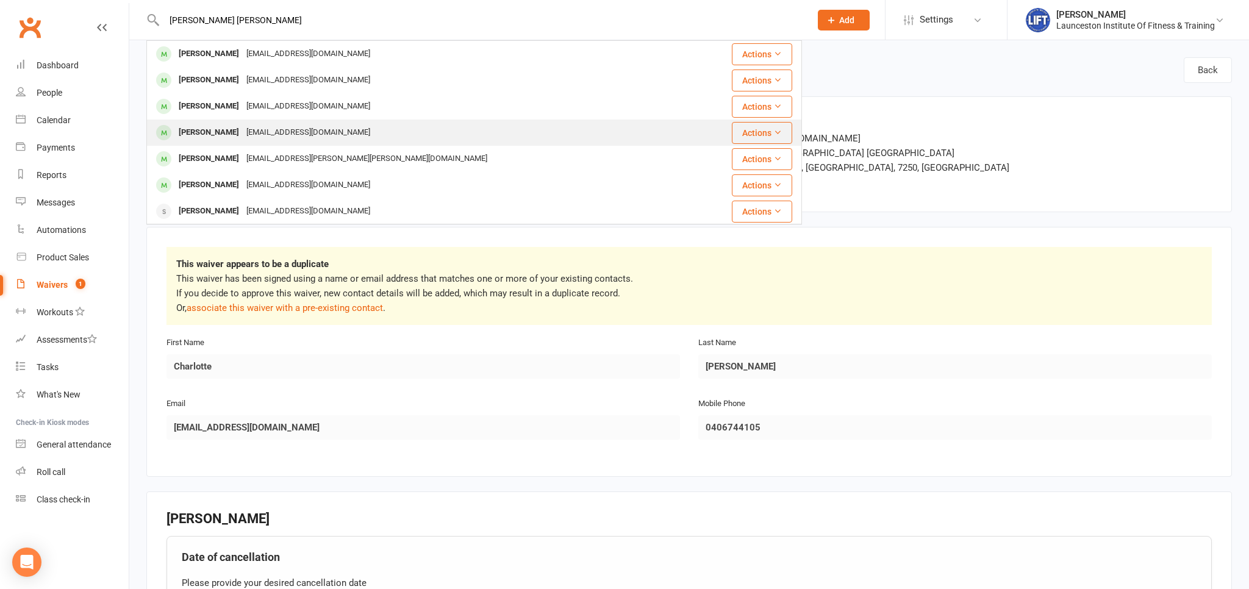
type input "charlotte wh"
click at [253, 131] on div "lottiemaewhitham@outlook.com" at bounding box center [308, 133] width 131 height 18
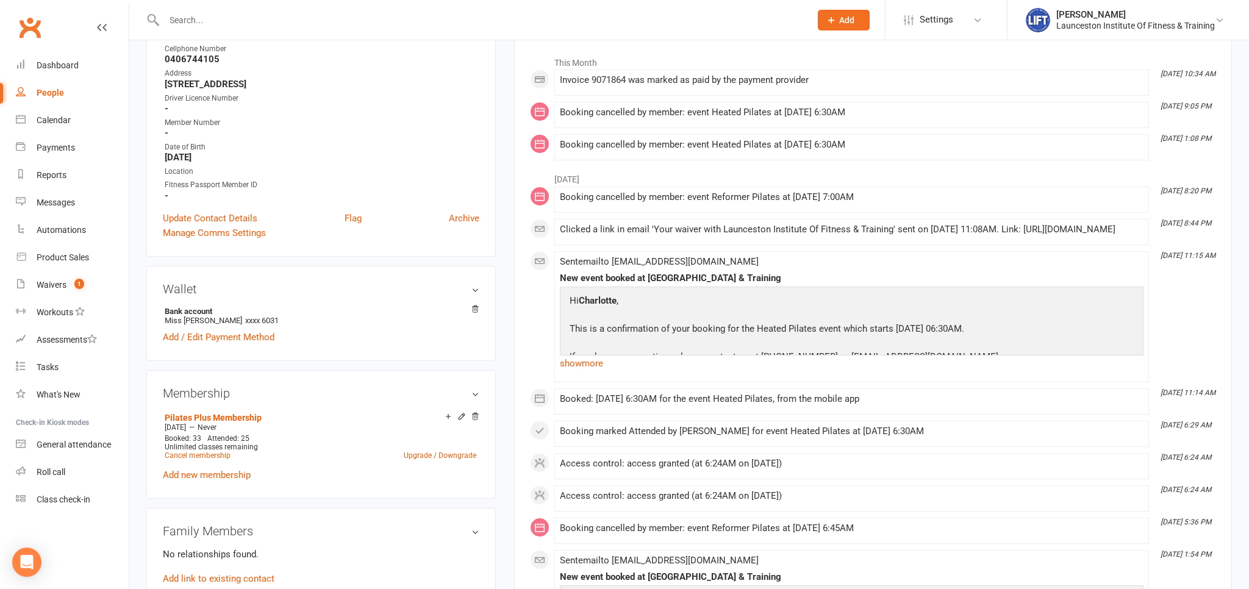
scroll to position [257, 0]
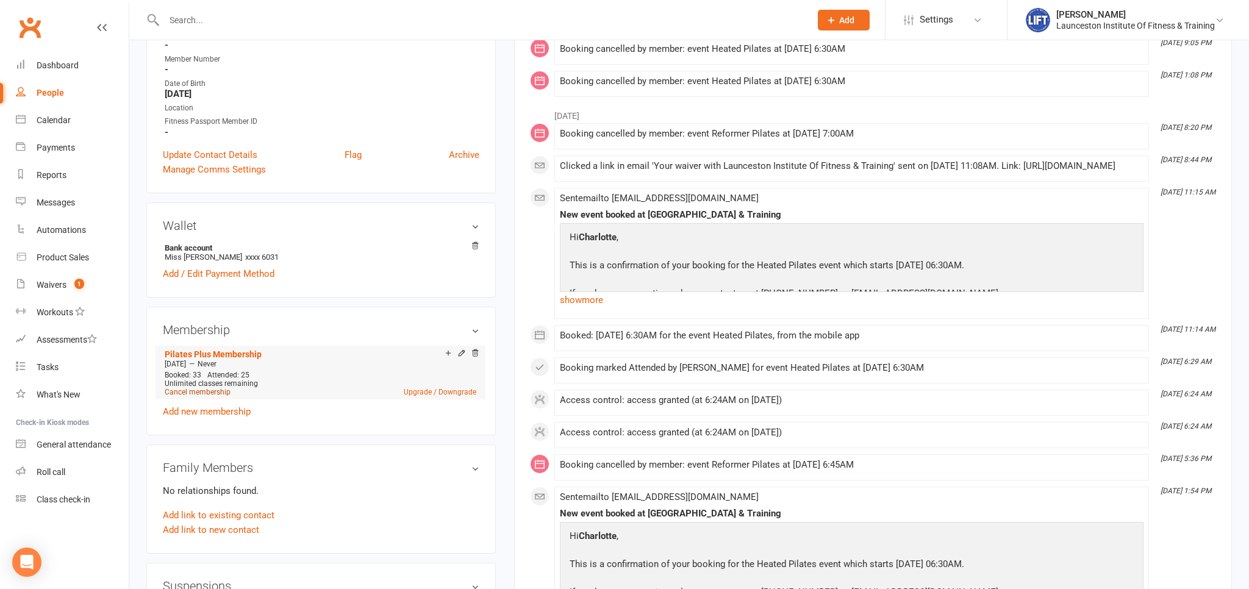
click at [213, 393] on link "Cancel membership" at bounding box center [198, 392] width 66 height 9
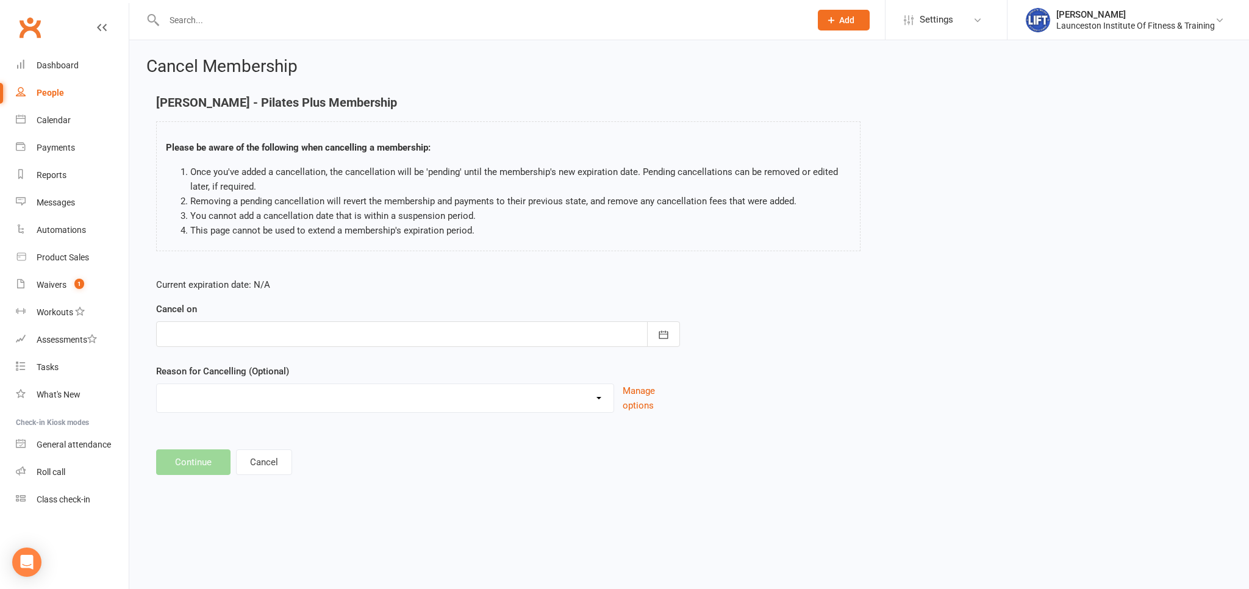
click at [290, 332] on div at bounding box center [418, 334] width 524 height 26
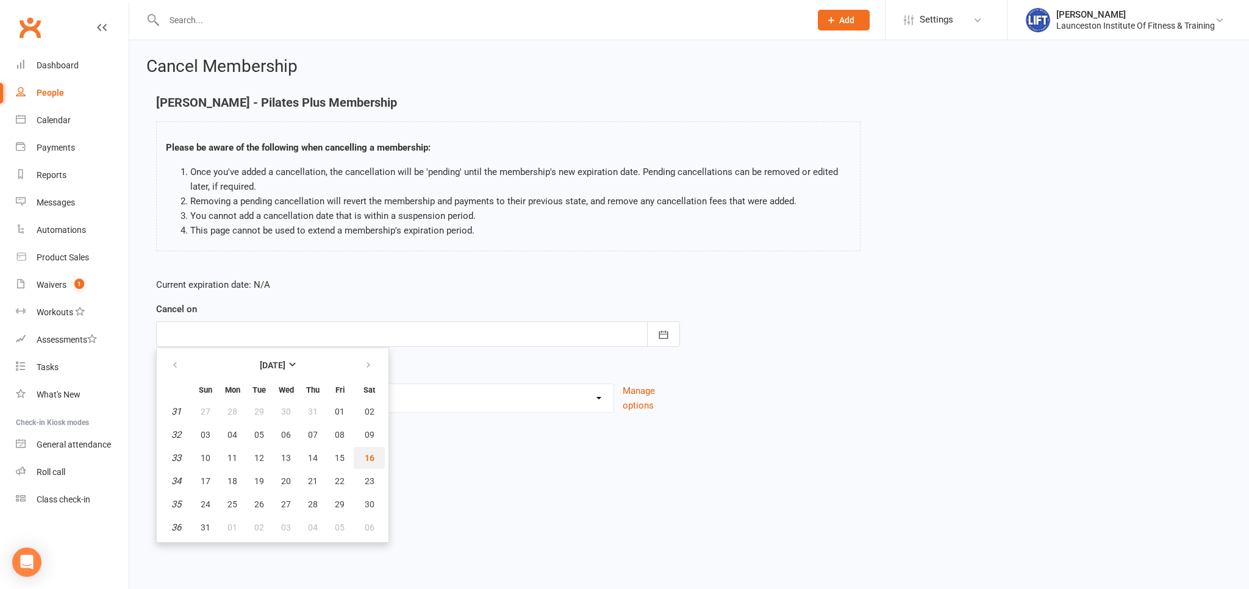
click at [371, 456] on span "16" at bounding box center [370, 458] width 10 height 10
type input "16 Aug 2025"
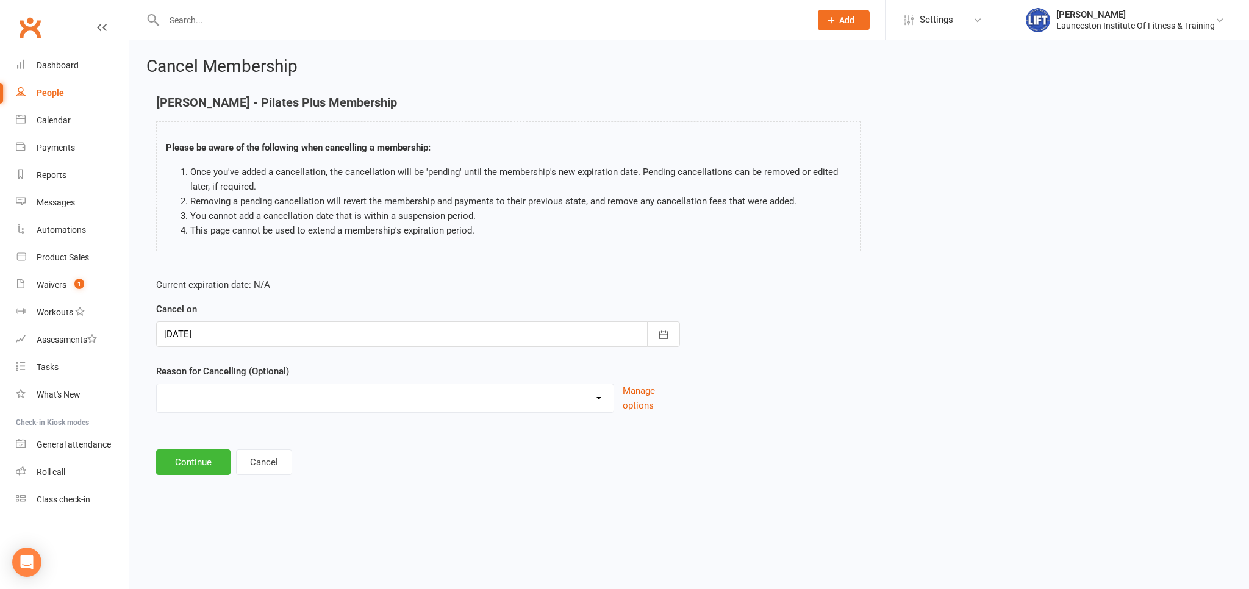
click at [157, 384] on select "Cancelled by staff (overdues) Change to Fitness Passport Changing gyms Injury M…" at bounding box center [385, 396] width 457 height 24
select select "5"
click option "Not using membership" at bounding box center [0, 0] width 0 height 0
click at [207, 459] on button "Continue" at bounding box center [193, 463] width 74 height 26
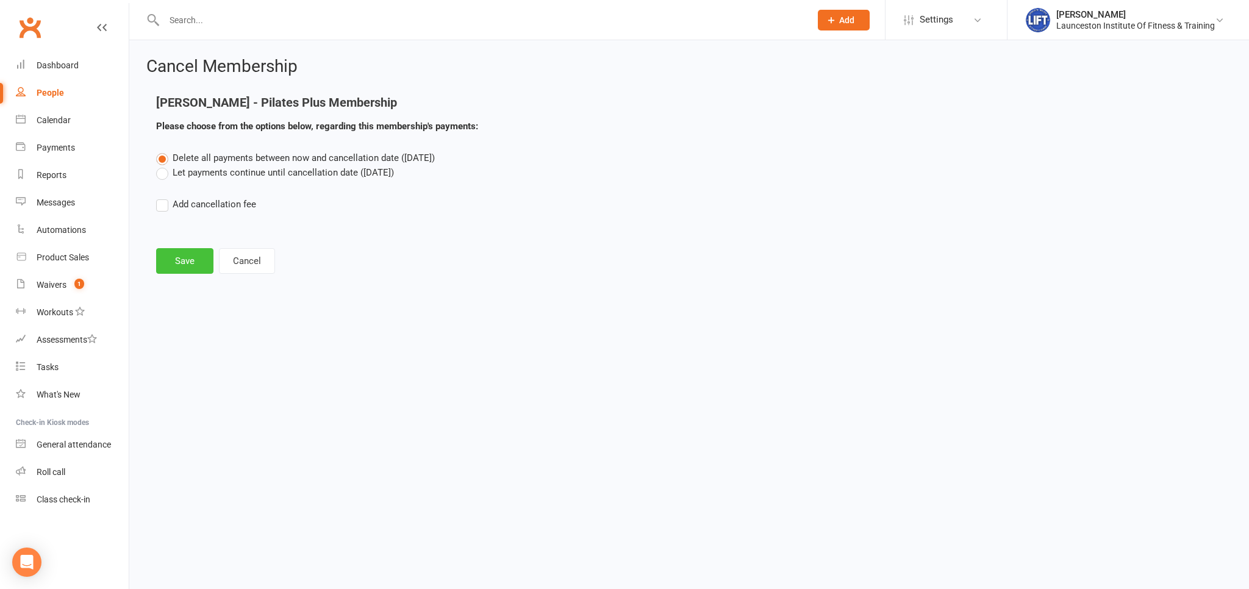
click at [185, 267] on button "Save" at bounding box center [184, 261] width 57 height 26
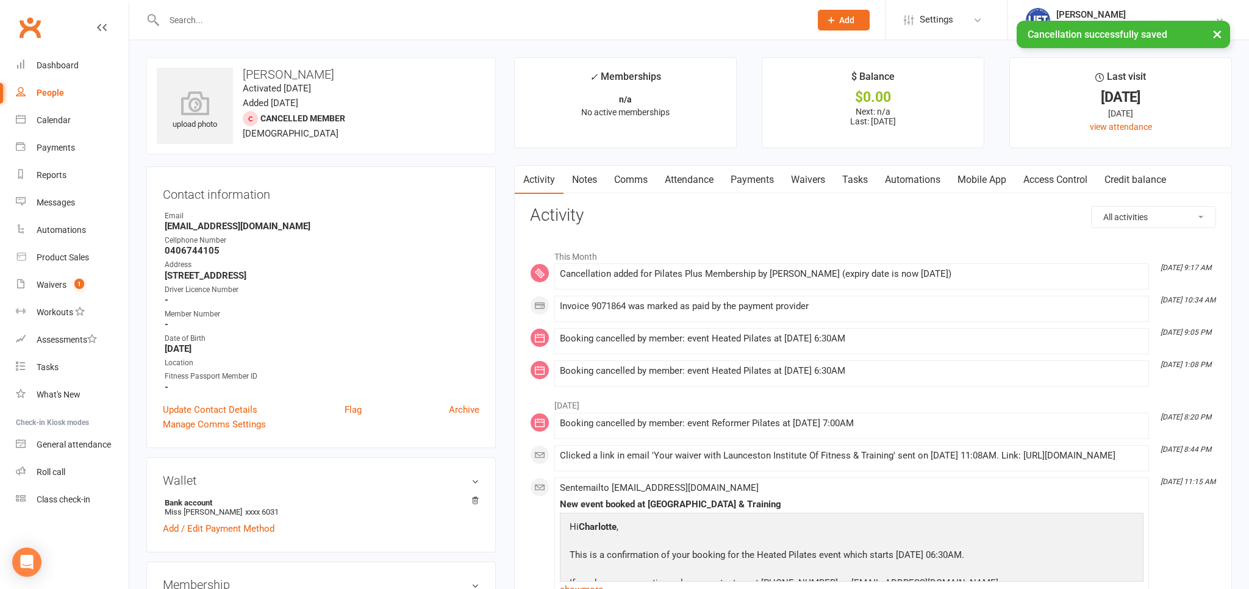
click at [1037, 185] on link "Access Control" at bounding box center [1055, 180] width 81 height 28
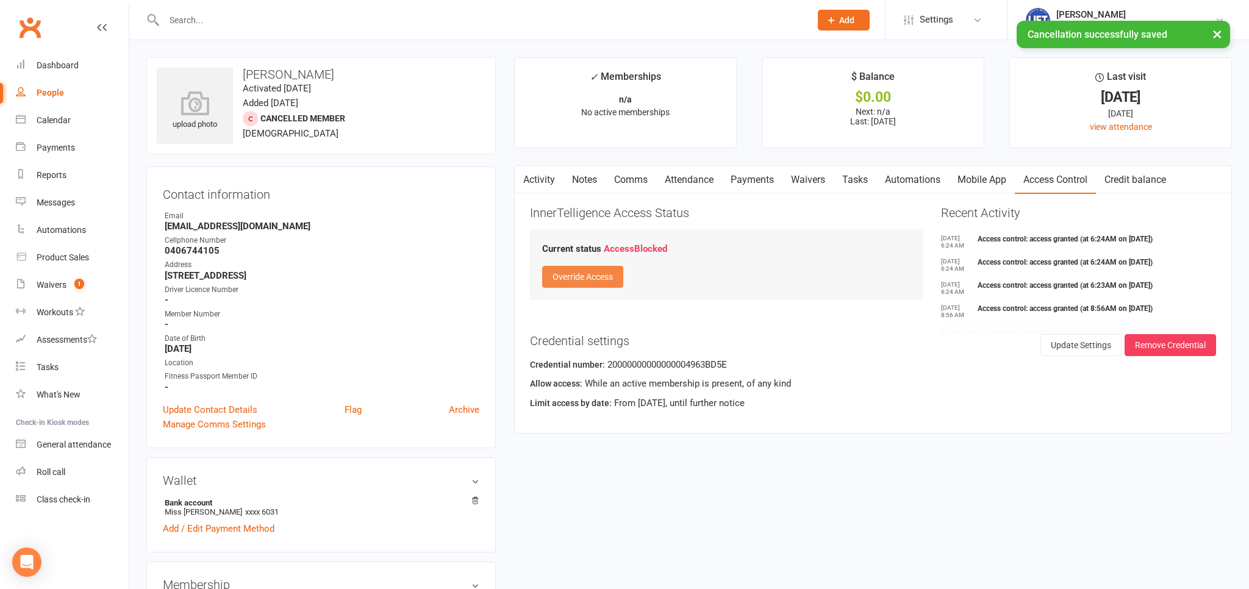
click at [592, 277] on button "Override Access" at bounding box center [582, 277] width 81 height 22
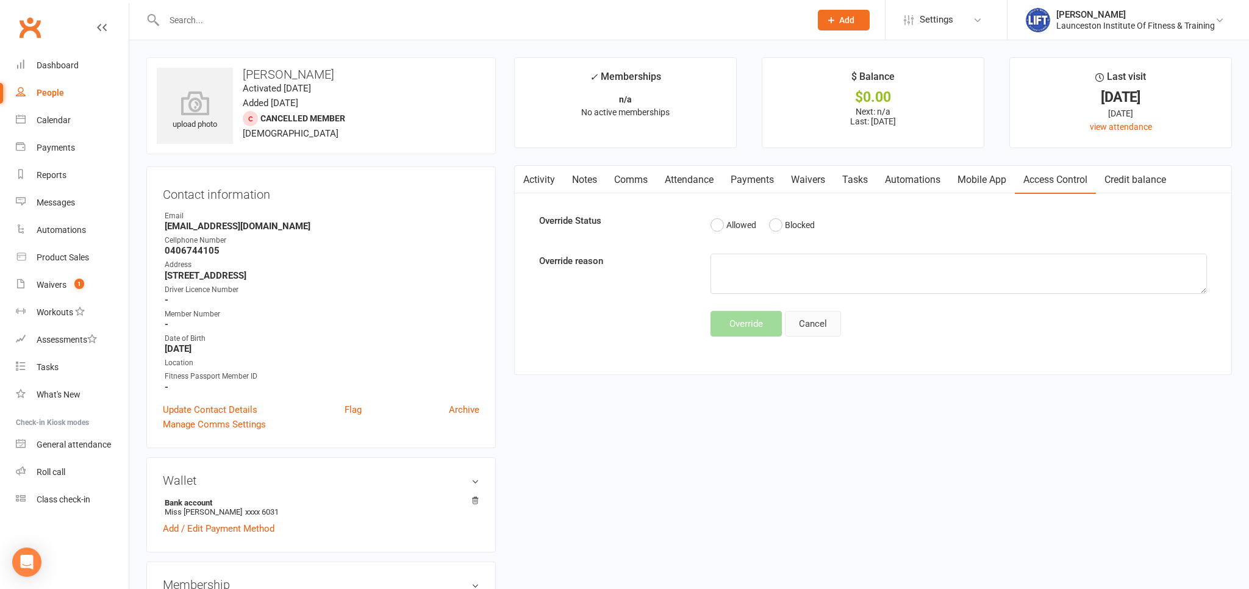
drag, startPoint x: 842, startPoint y: 321, endPoint x: 833, endPoint y: 321, distance: 8.6
click at [841, 321] on div "Override Cancel" at bounding box center [958, 324] width 514 height 26
click at [830, 321] on button "Cancel" at bounding box center [813, 324] width 56 height 26
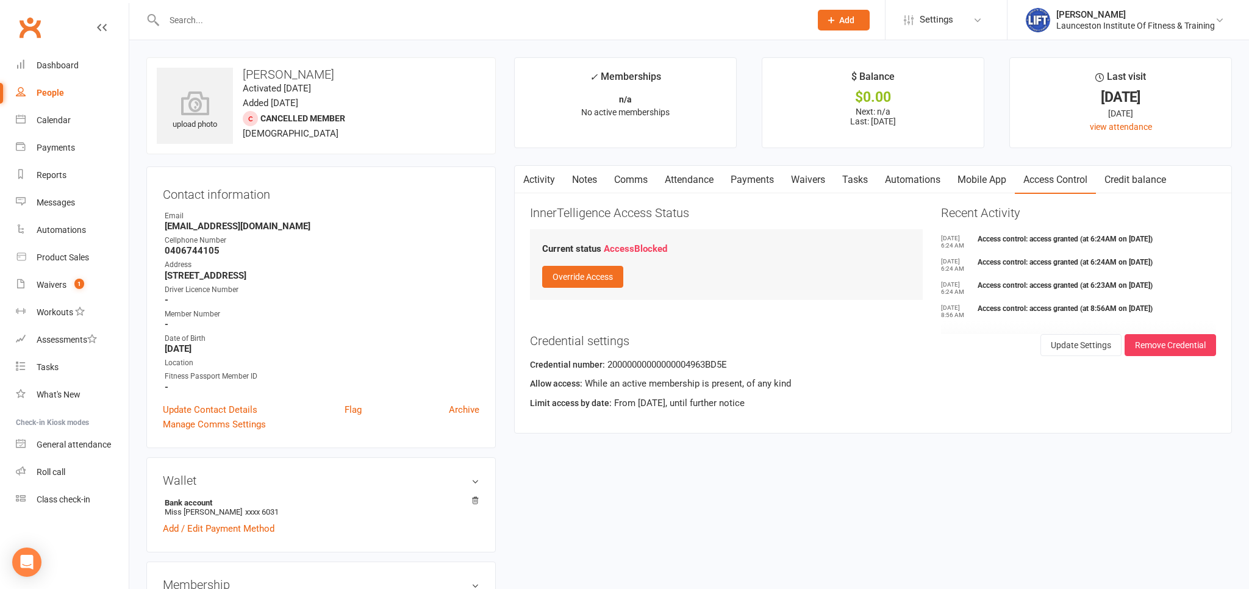
click at [970, 192] on link "Mobile App" at bounding box center [982, 180] width 66 height 28
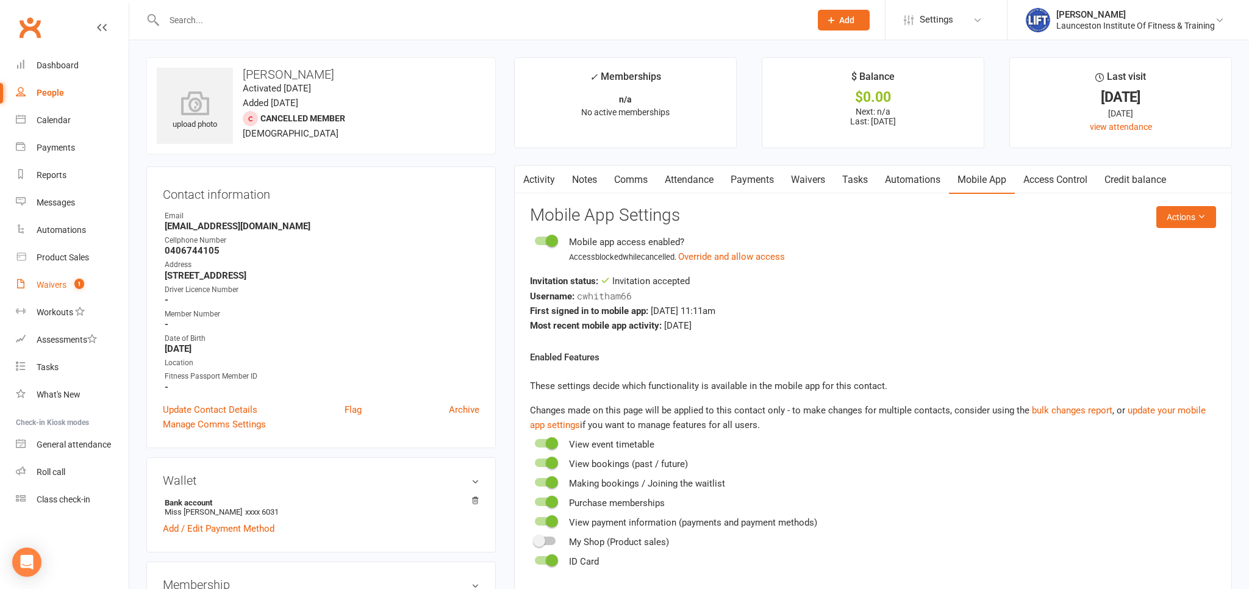
click at [74, 284] on count-badge "1" at bounding box center [76, 285] width 16 height 10
select select "100"
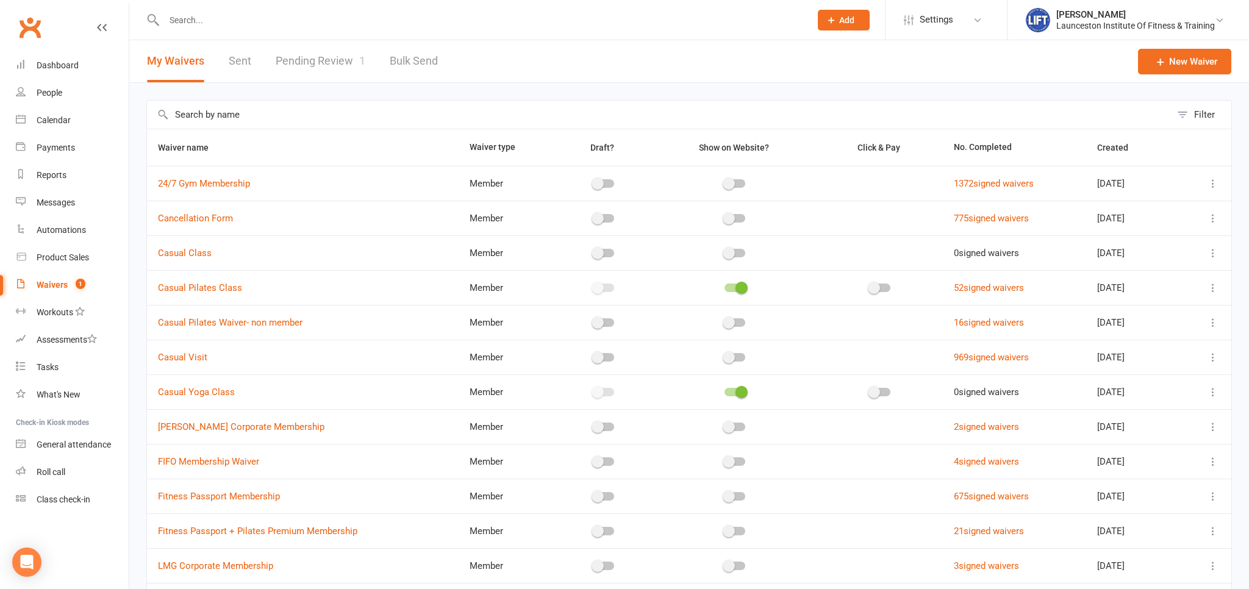
click at [289, 68] on link "Pending Review 1" at bounding box center [321, 61] width 90 height 42
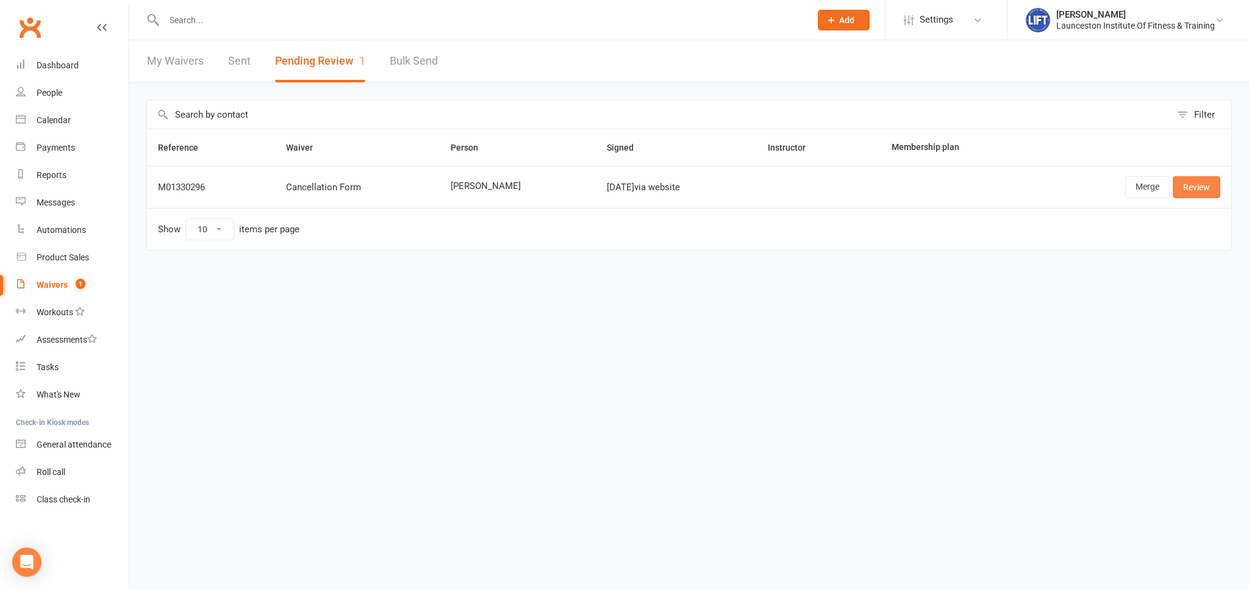
click at [1194, 185] on link "Review" at bounding box center [1197, 187] width 48 height 22
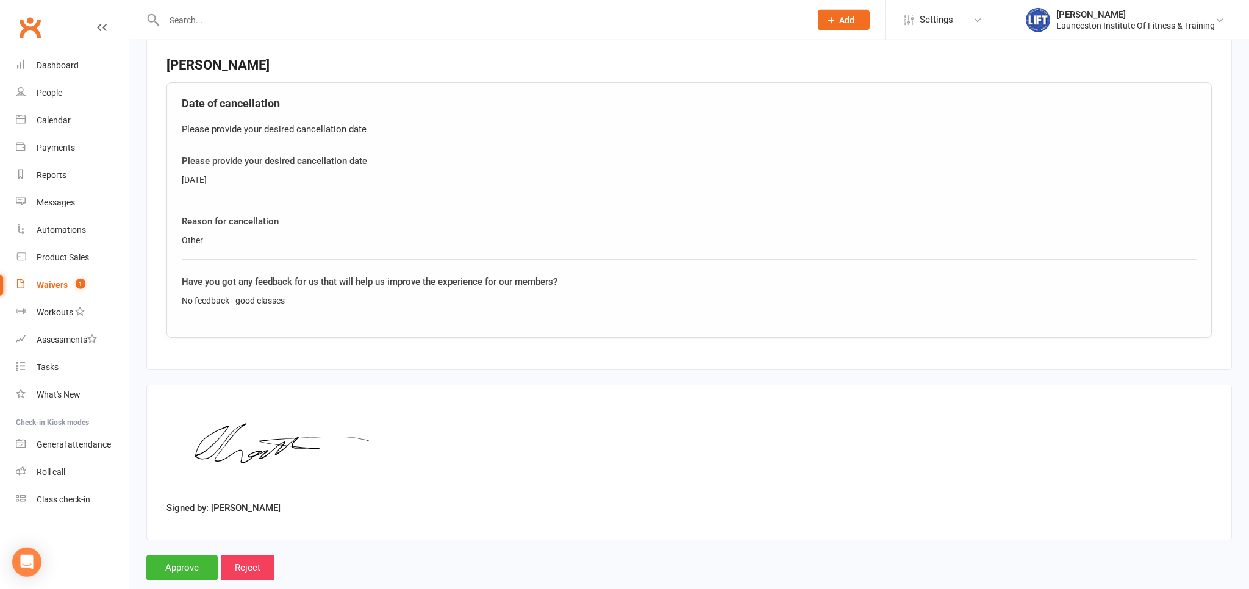
scroll to position [477, 0]
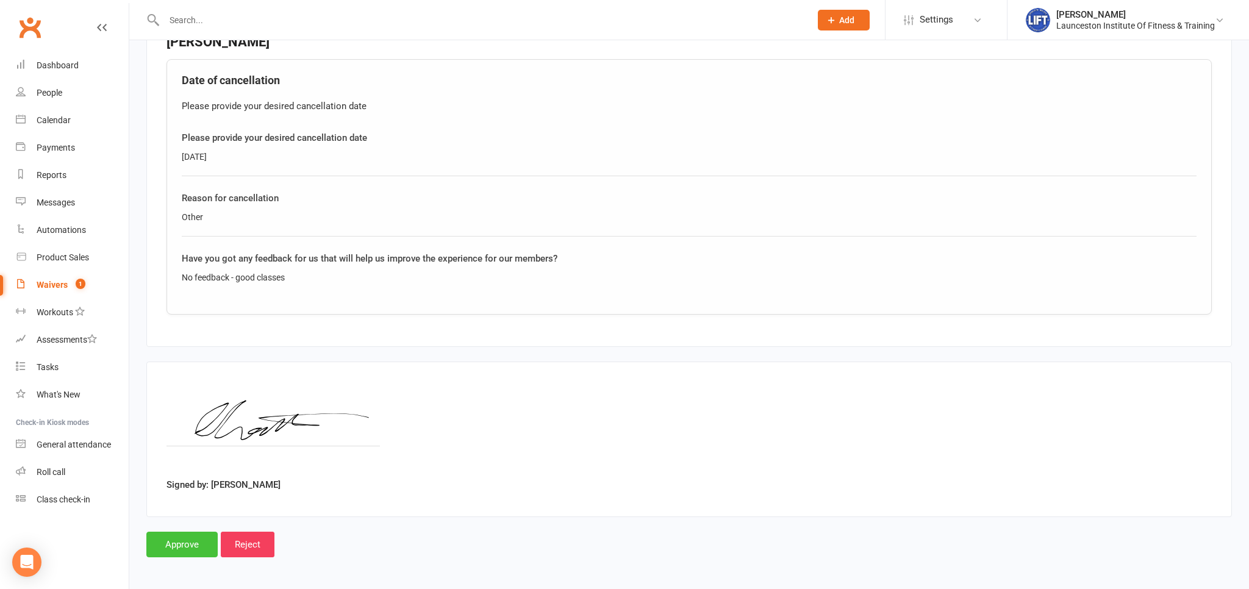
click at [170, 541] on input "Approve" at bounding box center [181, 545] width 71 height 26
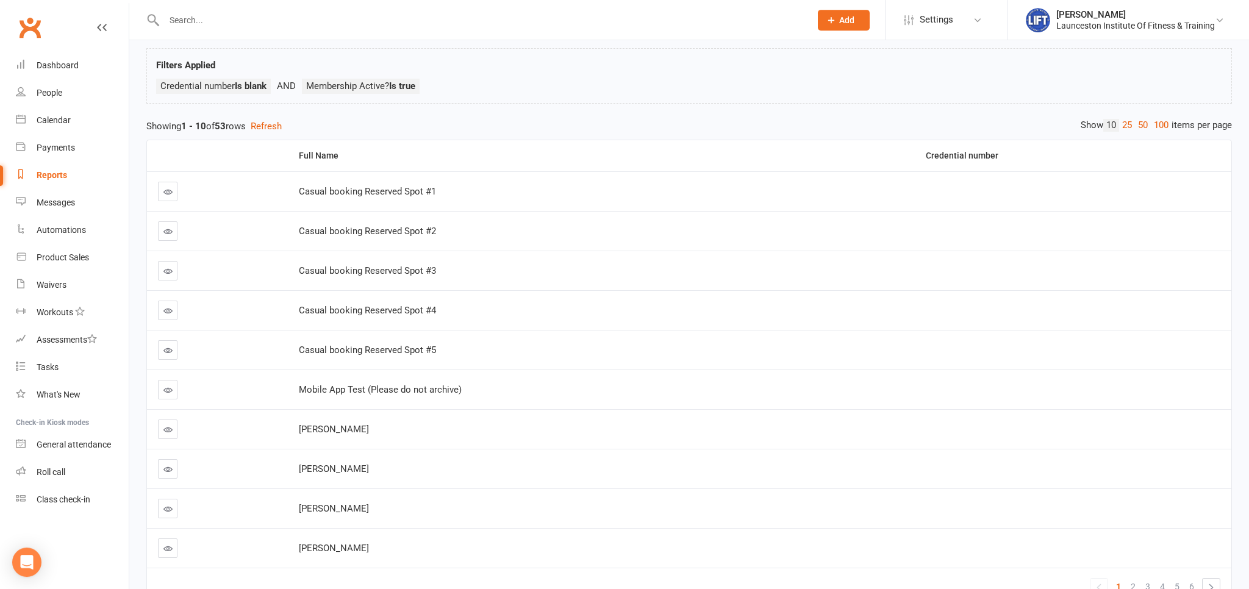
scroll to position [129, 0]
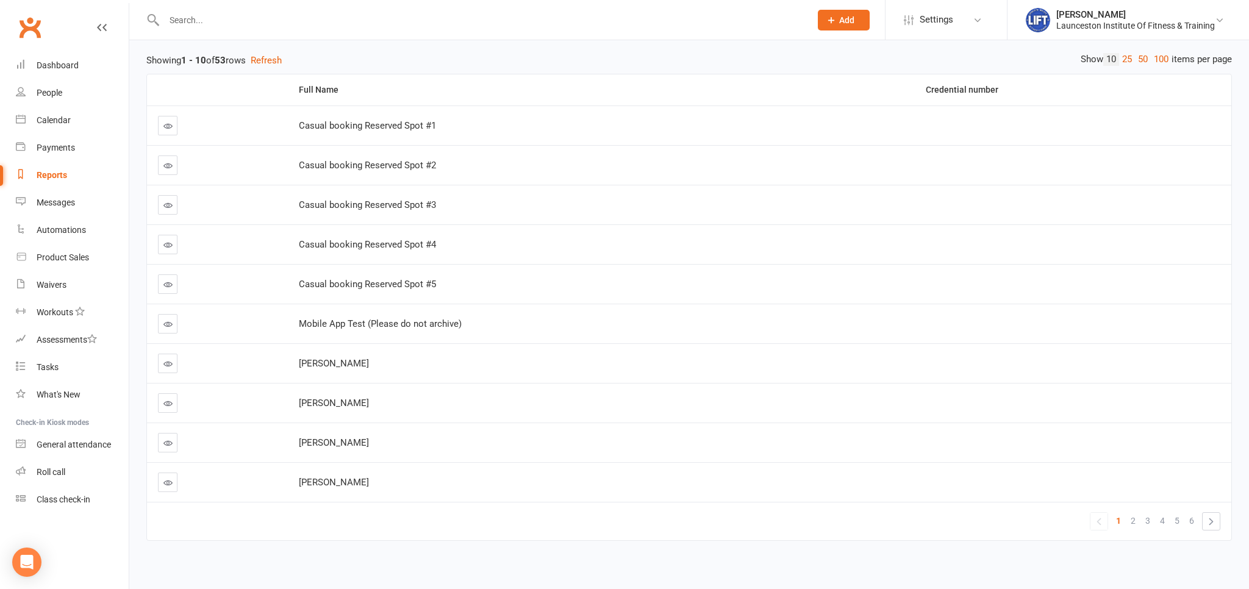
drag, startPoint x: 165, startPoint y: 359, endPoint x: 171, endPoint y: 356, distance: 6.6
click at [1135, 518] on span "2" at bounding box center [1133, 520] width 5 height 17
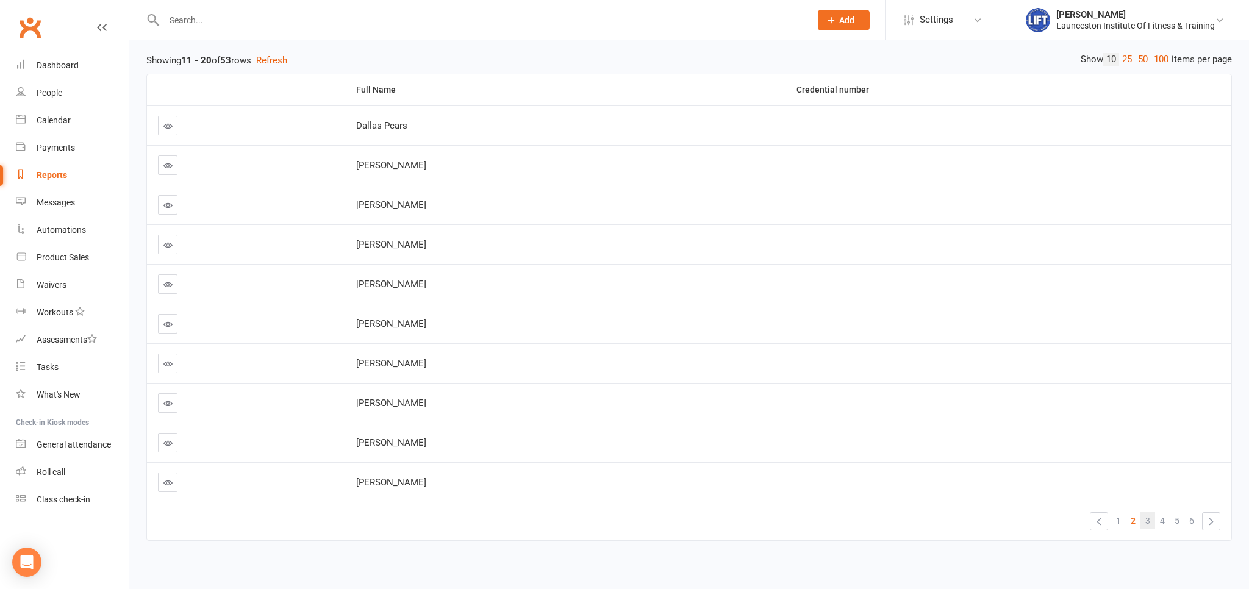
click at [1142, 523] on link "3" at bounding box center [1148, 520] width 15 height 17
click at [1164, 515] on span "4" at bounding box center [1162, 520] width 5 height 17
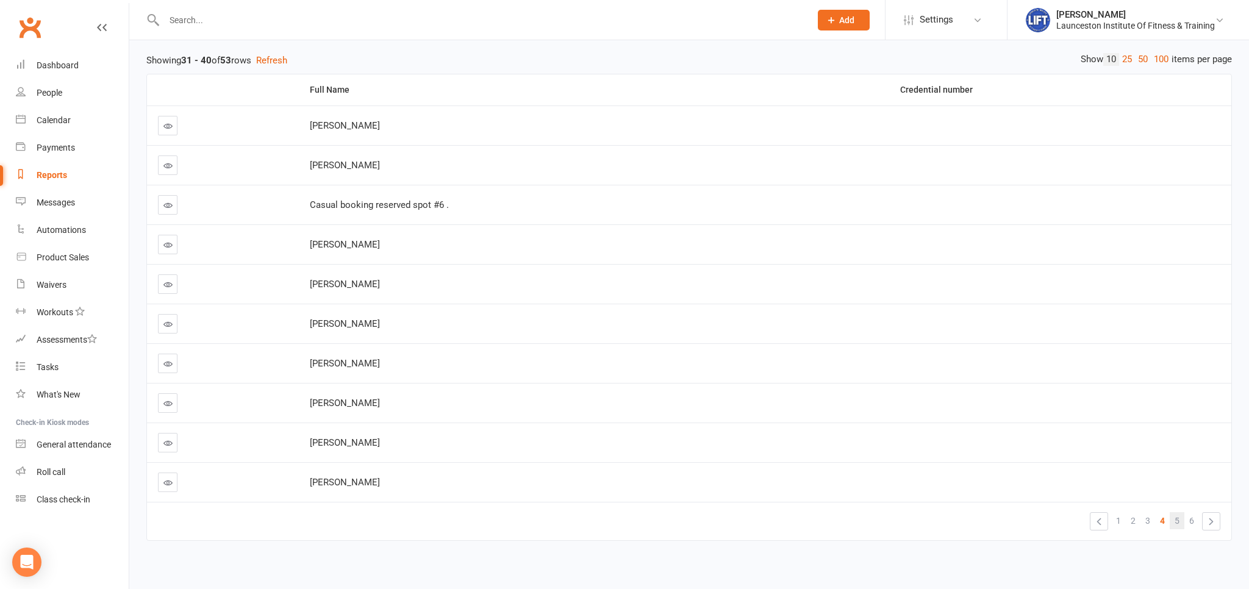
click at [1176, 522] on span "5" at bounding box center [1177, 520] width 5 height 17
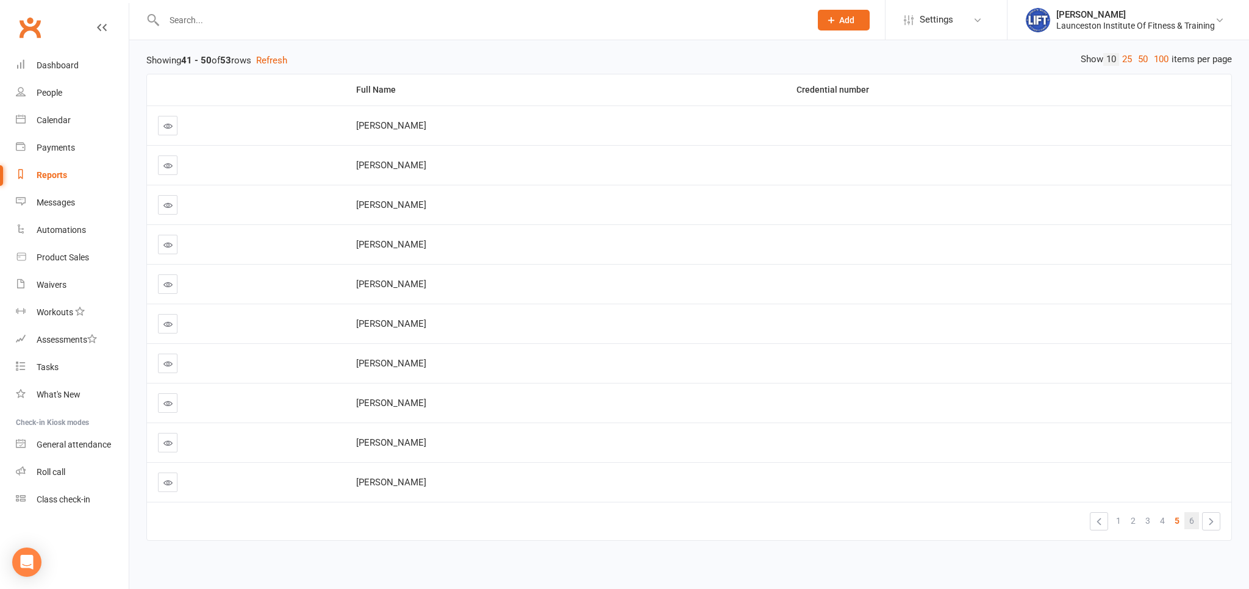
click at [1189, 522] on link "6" at bounding box center [1192, 520] width 15 height 17
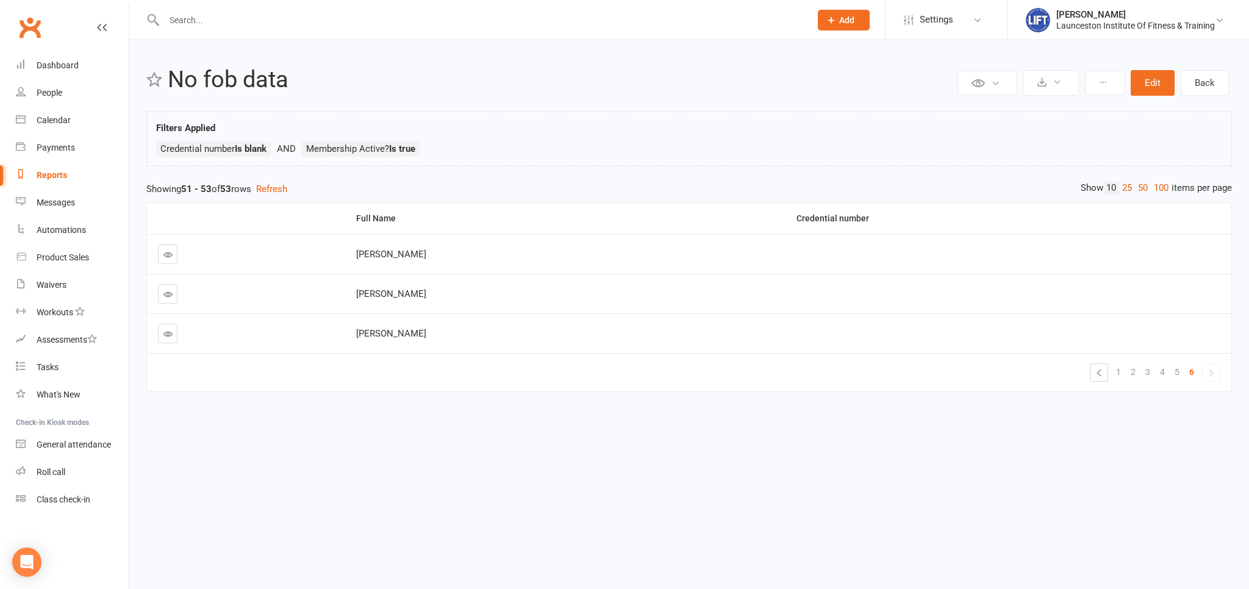
scroll to position [0, 0]
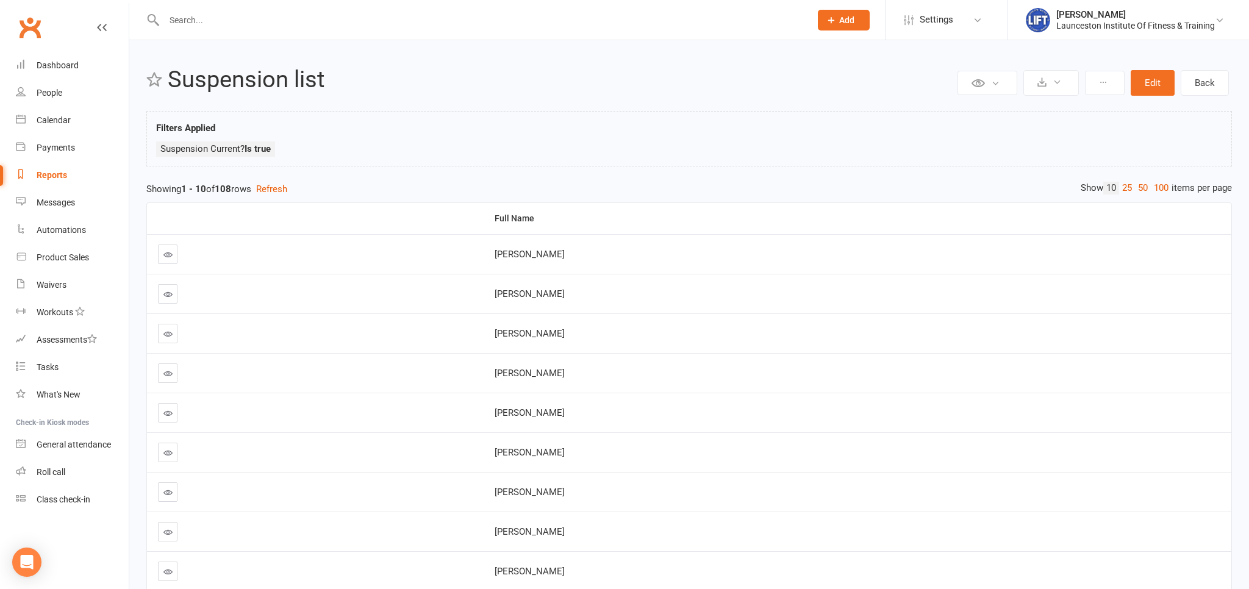
scroll to position [64, 0]
